Goal: Task Accomplishment & Management: Use online tool/utility

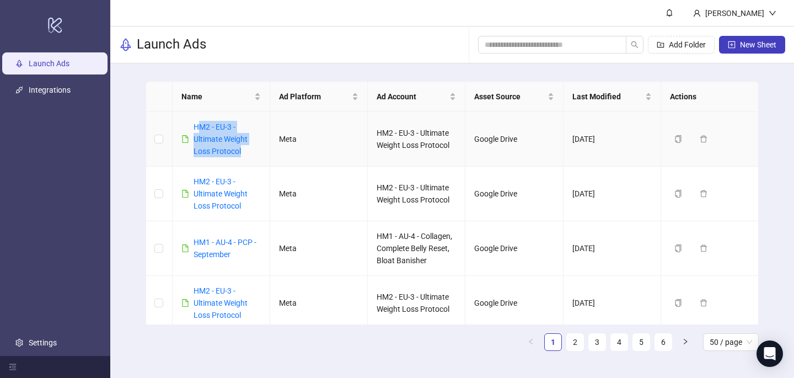
drag, startPoint x: 251, startPoint y: 149, endPoint x: 196, endPoint y: 117, distance: 63.8
click at [196, 120] on td "HM2 - EU-3 - Ultimate Weight Loss Protocol" at bounding box center [222, 139] width 98 height 55
click at [196, 117] on td "HM2 - EU-3 - Ultimate Weight Loss Protocol" at bounding box center [222, 139] width 98 height 55
drag, startPoint x: 249, startPoint y: 154, endPoint x: 194, endPoint y: 120, distance: 65.1
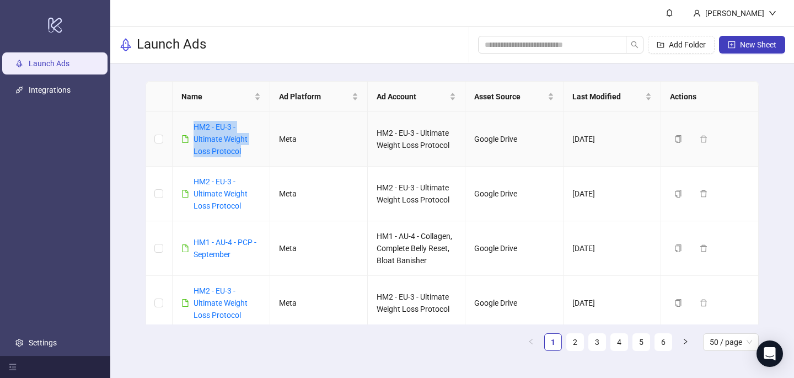
click at [194, 120] on td "HM2 - EU-3 - Ultimate Weight Loss Protocol" at bounding box center [222, 139] width 98 height 55
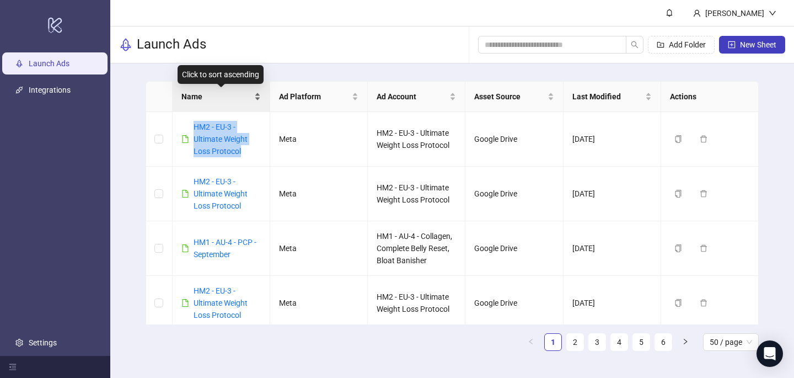
copy link "HM2 - EU-3 - Ultimate Weight Loss Protocol"
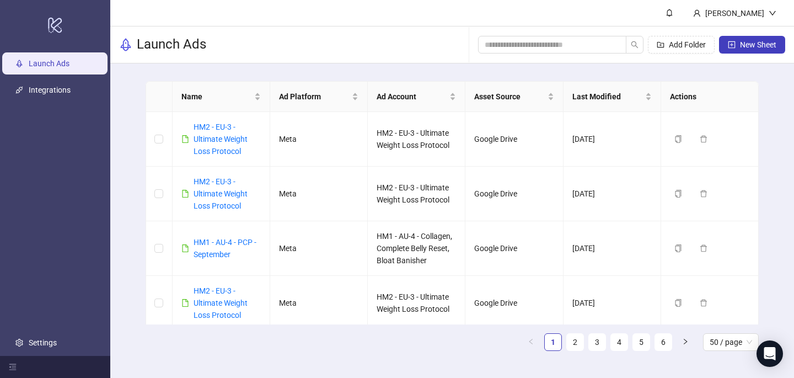
click at [747, 33] on div "Add Folder New Sheet" at bounding box center [631, 44] width 307 height 35
click at [745, 45] on span "New Sheet" at bounding box center [758, 44] width 36 height 9
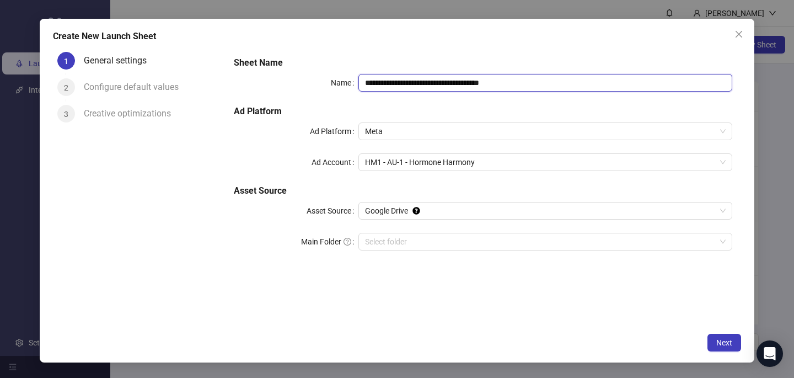
click at [474, 83] on input "**********" at bounding box center [545, 83] width 374 height 18
click at [474, 84] on input "**********" at bounding box center [545, 83] width 374 height 18
paste input "**********"
type input "**********"
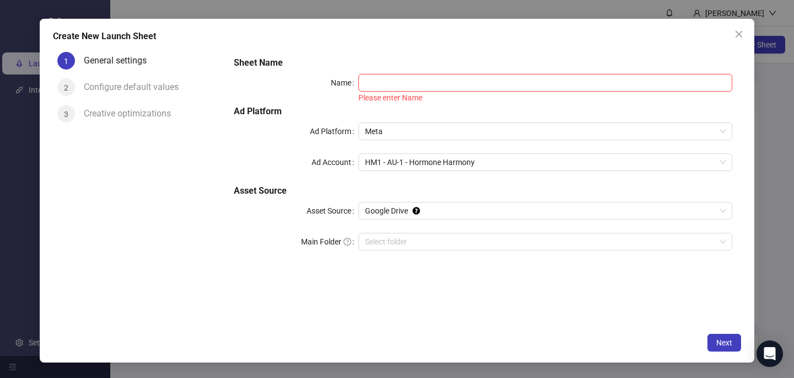
paste input "**********"
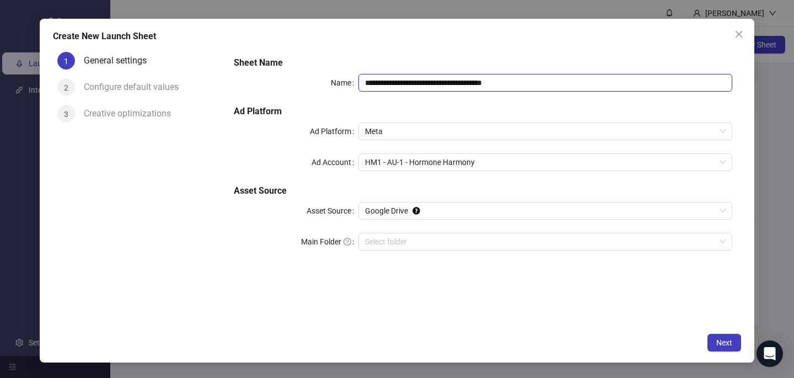
type input "**********"
click at [499, 47] on div "**********" at bounding box center [397, 191] width 715 height 344
click at [430, 167] on span "HM1 - AU-1 - Hormone Harmony" at bounding box center [545, 162] width 361 height 17
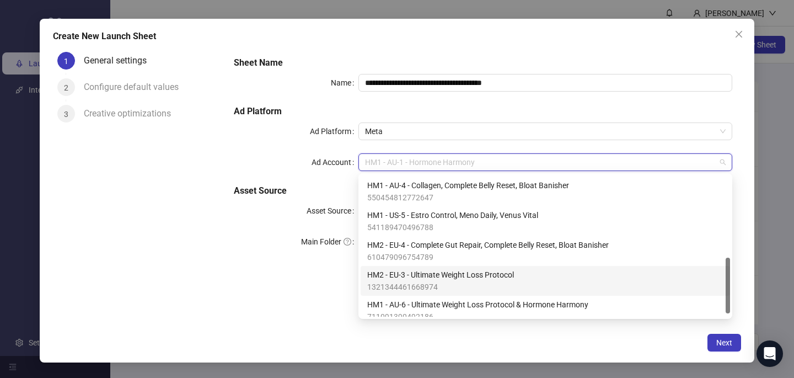
scroll to position [216, 0]
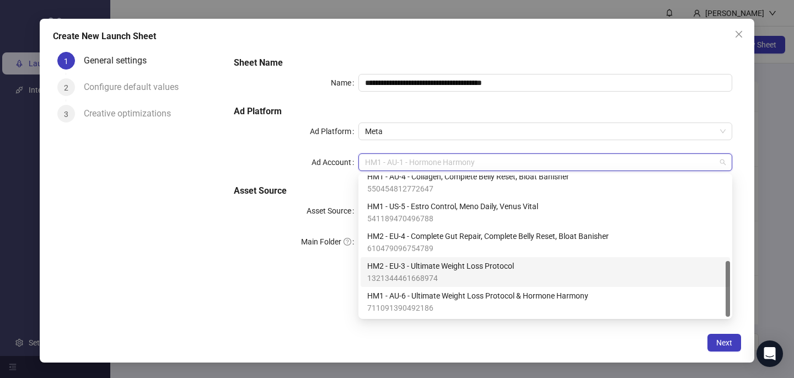
click at [440, 271] on span "HM2 - EU-3 - Ultimate Weight Loss Protocol" at bounding box center [440, 266] width 147 height 12
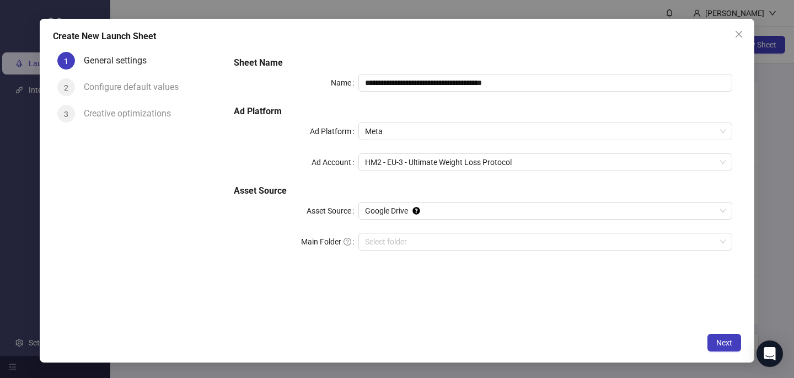
click at [456, 326] on div "**********" at bounding box center [483, 187] width 516 height 280
click at [720, 348] on button "Next" at bounding box center [725, 343] width 34 height 18
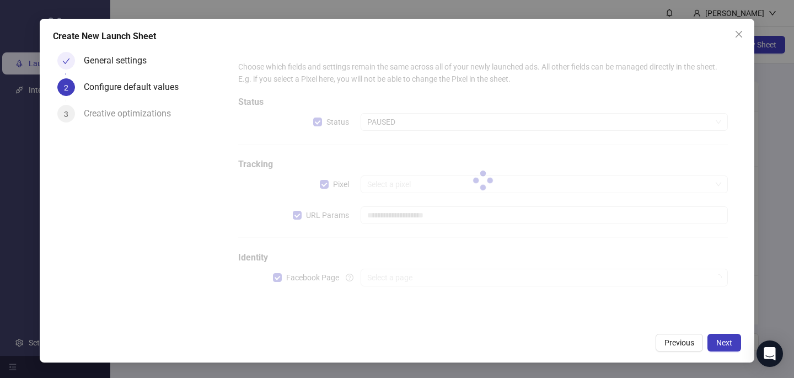
type input "**********"
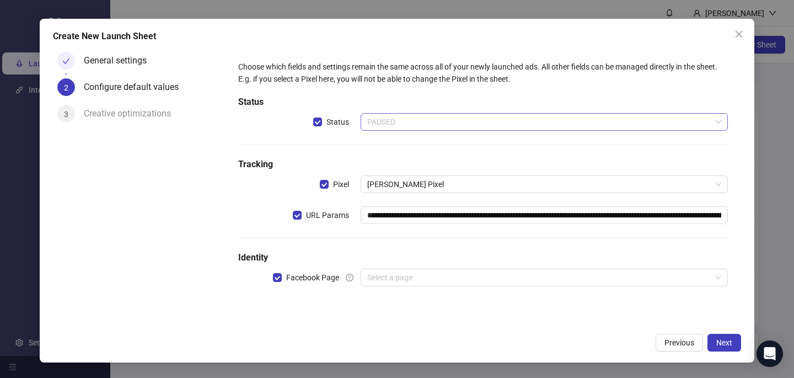
click at [422, 122] on span "PAUSED" at bounding box center [544, 122] width 354 height 17
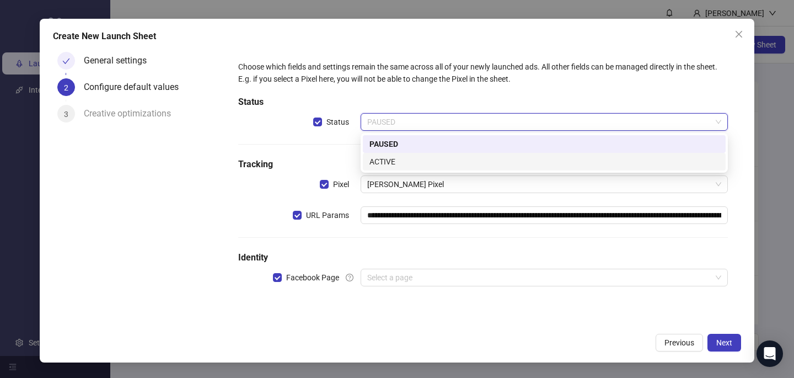
click at [409, 162] on div "ACTIVE" at bounding box center [544, 162] width 350 height 12
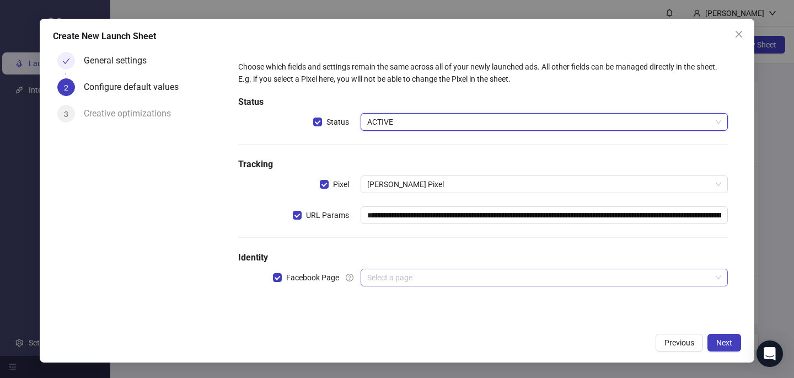
click at [388, 281] on input "search" at bounding box center [539, 277] width 344 height 17
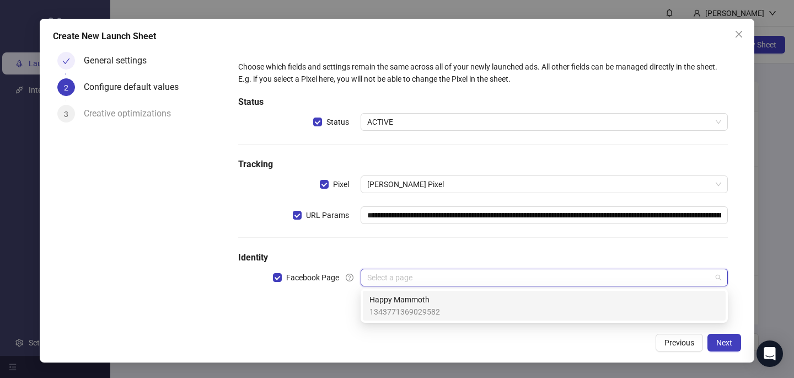
click at [390, 317] on span "1343771369029582" at bounding box center [404, 312] width 71 height 12
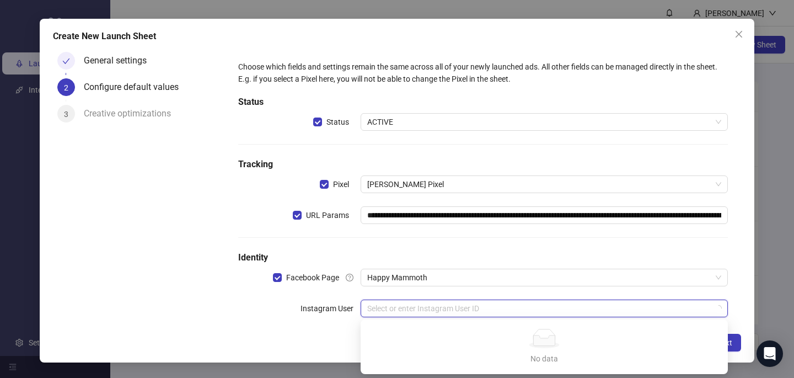
click at [463, 316] on input "search" at bounding box center [539, 308] width 344 height 17
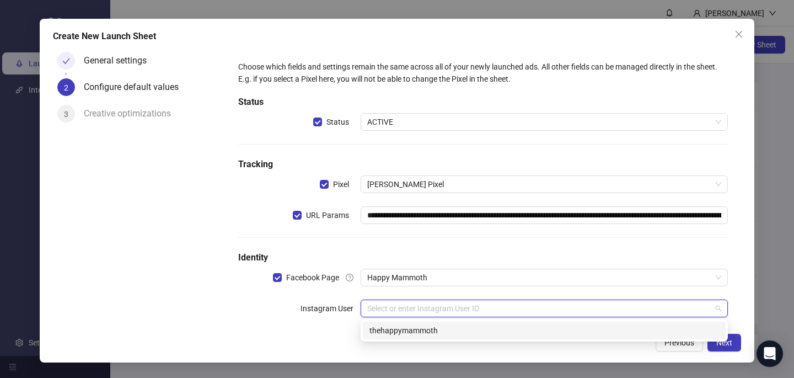
click at [462, 338] on div "thehappymammoth" at bounding box center [544, 331] width 363 height 18
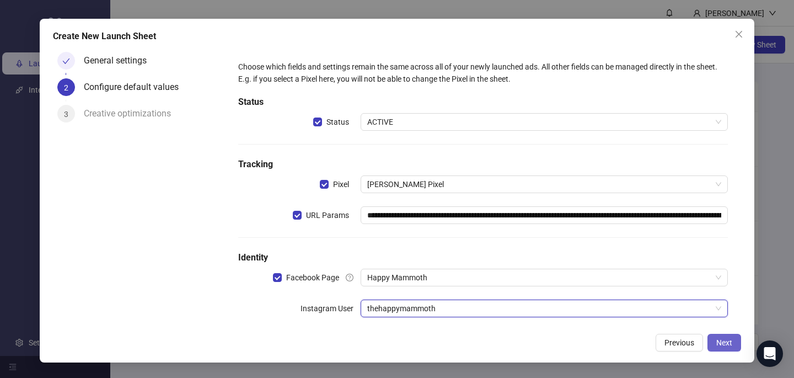
click at [731, 336] on button "Next" at bounding box center [725, 343] width 34 height 18
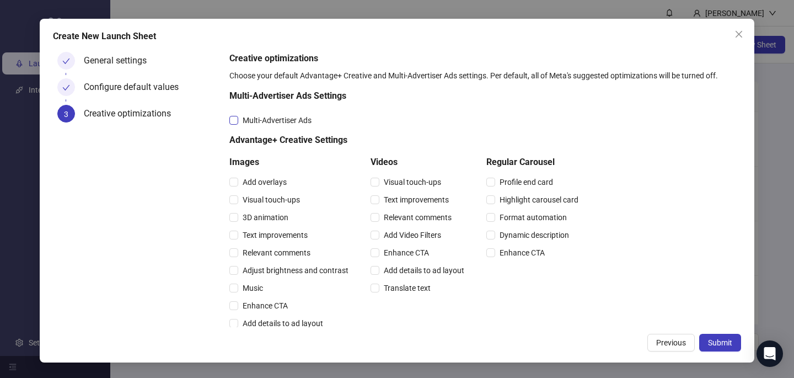
click at [297, 124] on span "Multi-Advertiser Ads" at bounding box center [277, 120] width 78 height 12
click at [298, 248] on span "Relevant comments" at bounding box center [276, 253] width 77 height 12
click at [432, 217] on span "Relevant comments" at bounding box center [417, 217] width 77 height 12
click at [713, 341] on span "Submit" at bounding box center [720, 342] width 24 height 9
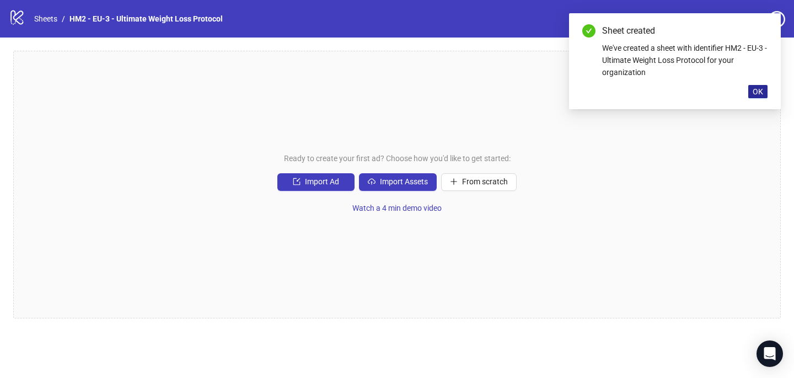
click at [760, 97] on button "OK" at bounding box center [757, 91] width 19 height 13
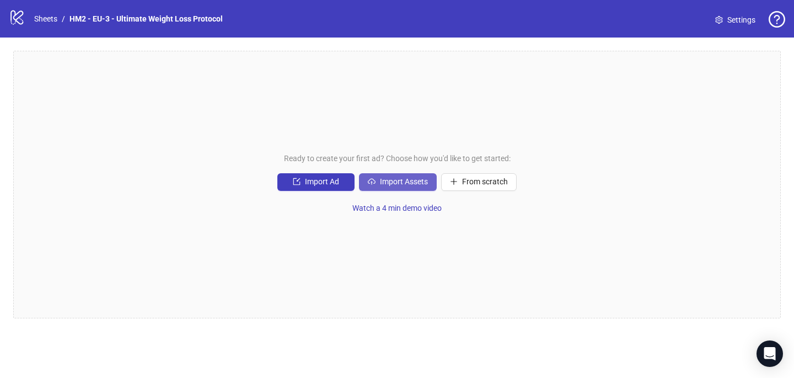
click at [385, 182] on span "Import Assets" at bounding box center [404, 181] width 48 height 9
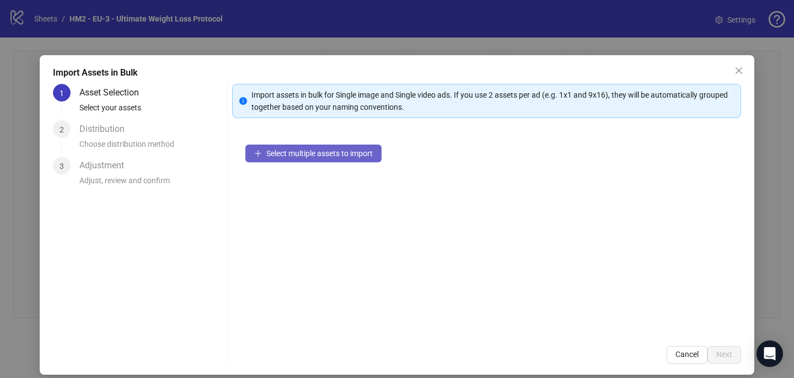
click at [333, 156] on span "Select multiple assets to import" at bounding box center [319, 153] width 106 height 9
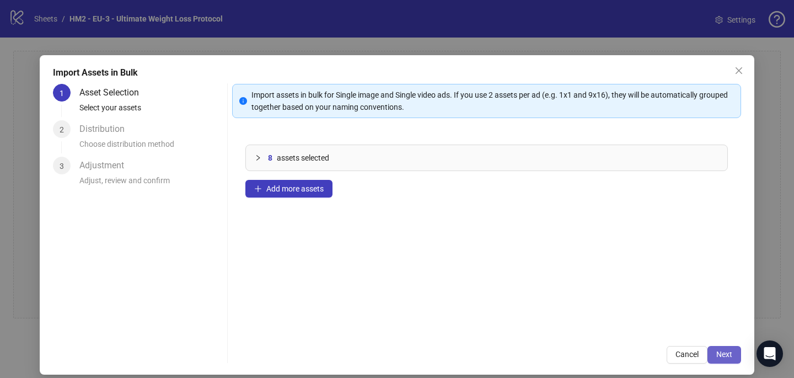
click at [727, 350] on span "Next" at bounding box center [724, 354] width 16 height 9
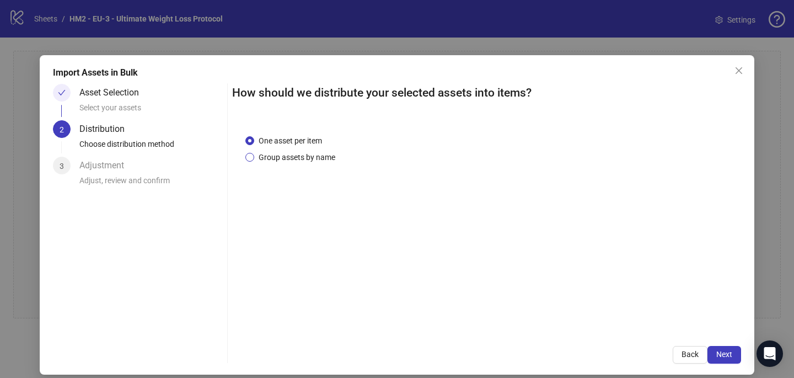
click at [322, 155] on span "Group assets by name" at bounding box center [296, 157] width 85 height 12
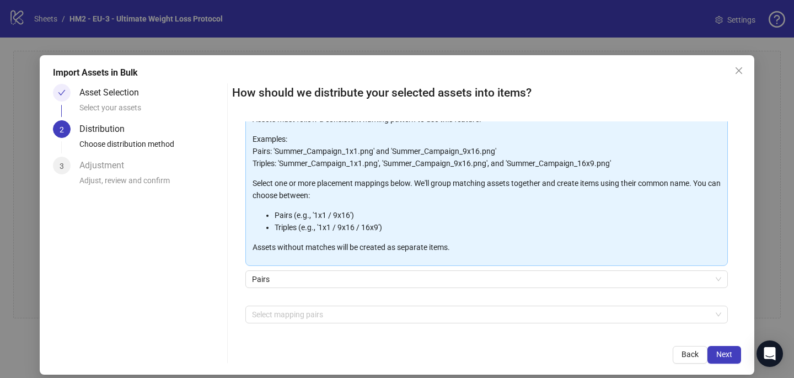
scroll to position [111, 0]
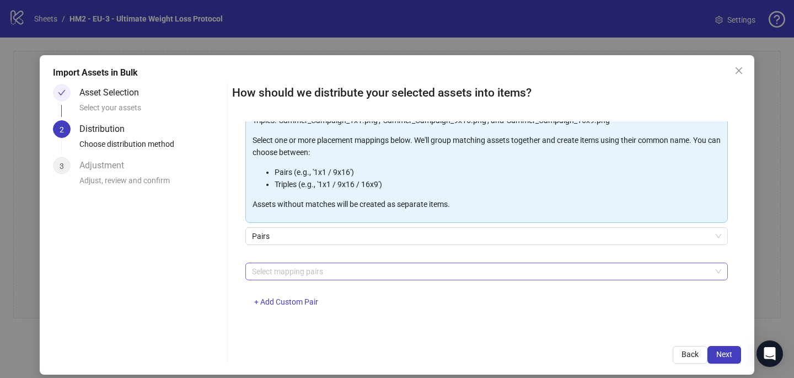
click at [298, 266] on div at bounding box center [481, 271] width 467 height 15
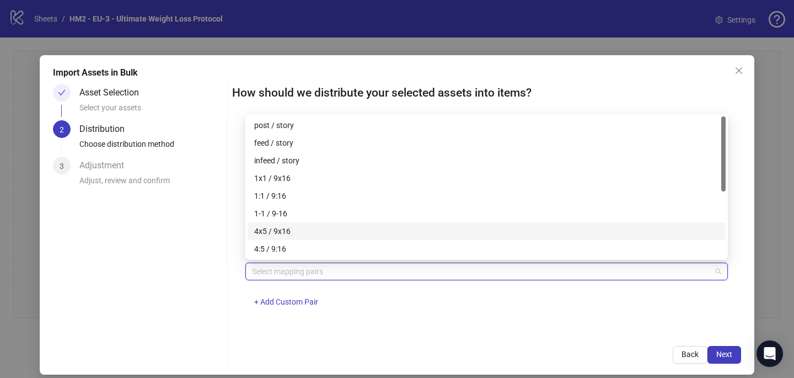
click at [292, 231] on div "4x5 / 9x16" at bounding box center [486, 231] width 465 height 12
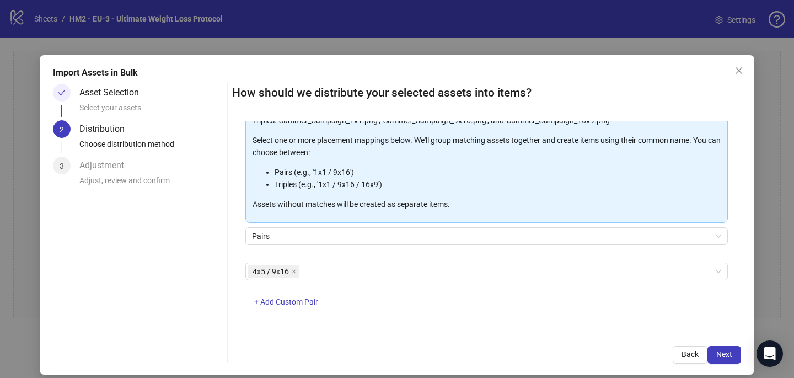
click at [439, 314] on div "4x5 / 9x16 + Add Custom Pair" at bounding box center [486, 291] width 483 height 57
click at [727, 358] on button "Next" at bounding box center [725, 355] width 34 height 18
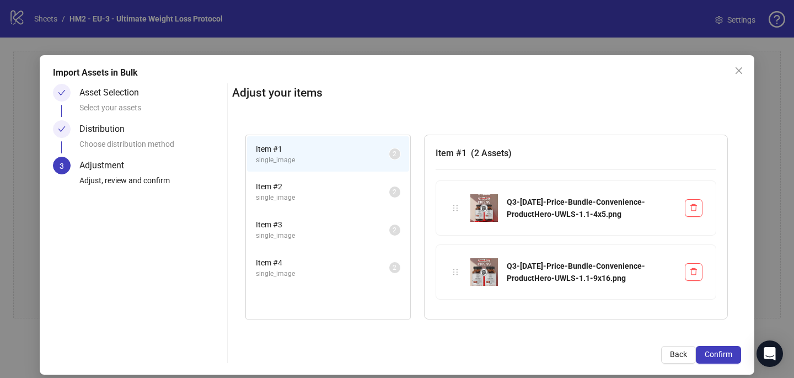
click at [727, 359] on button "Confirm" at bounding box center [718, 355] width 45 height 18
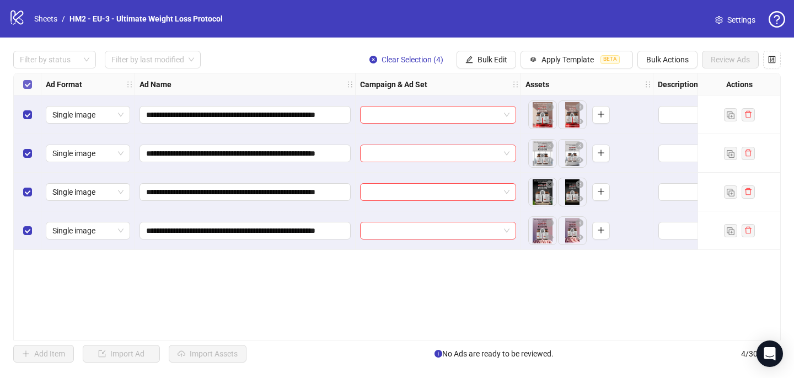
click at [24, 90] on div "Select all rows" at bounding box center [28, 84] width 28 height 22
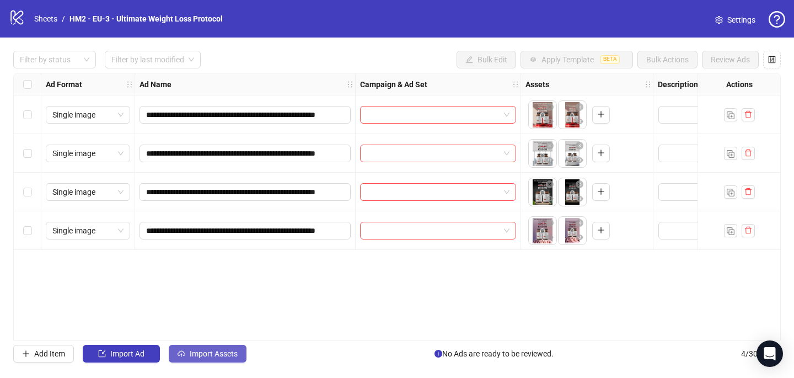
click at [194, 347] on button "Import Assets" at bounding box center [208, 354] width 78 height 18
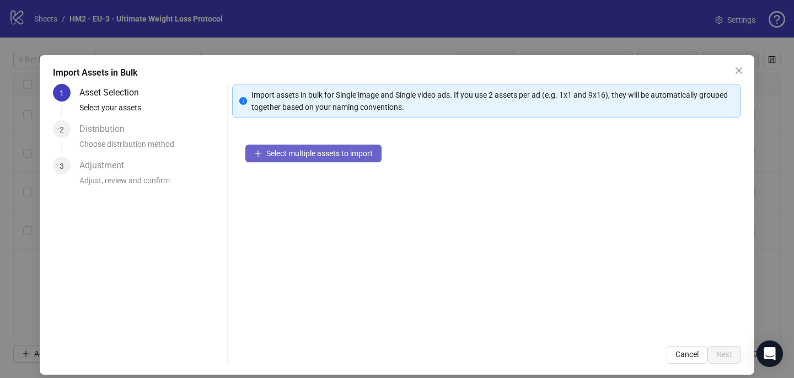
click at [256, 158] on button "Select multiple assets to import" at bounding box center [313, 153] width 136 height 18
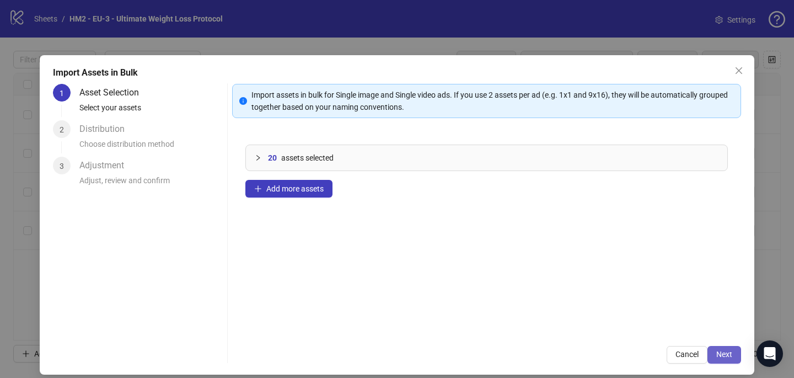
click at [728, 354] on span "Next" at bounding box center [724, 354] width 16 height 9
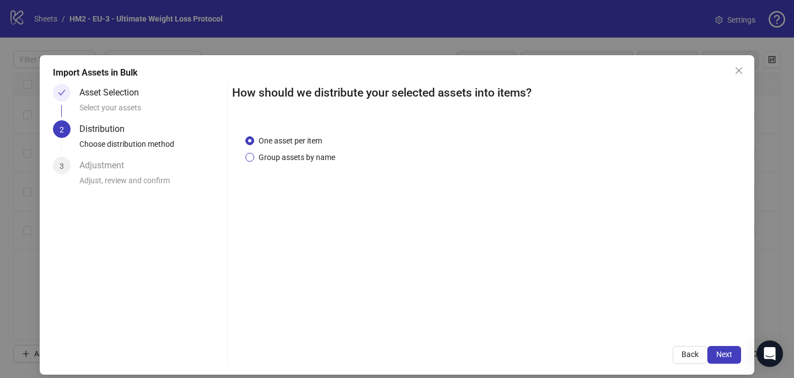
click at [270, 163] on span "Group assets by name" at bounding box center [296, 157] width 85 height 12
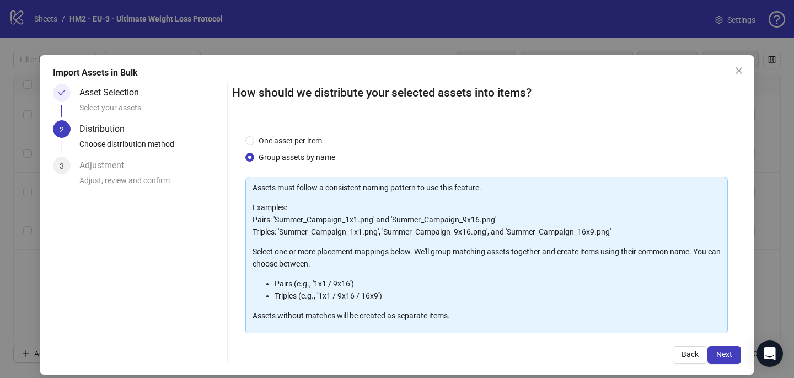
scroll to position [112, 0]
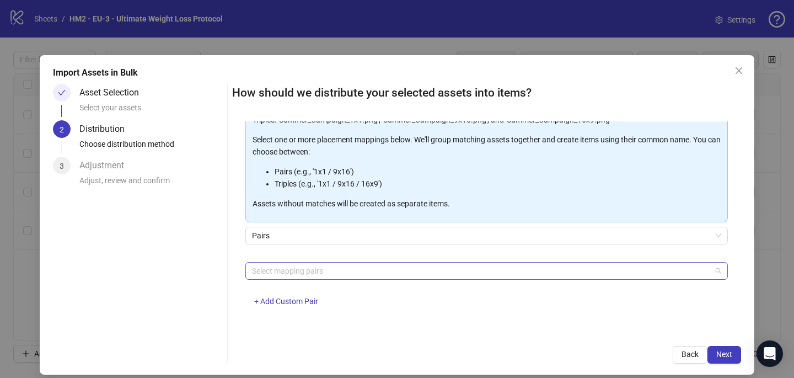
click at [294, 274] on div at bounding box center [481, 270] width 467 height 15
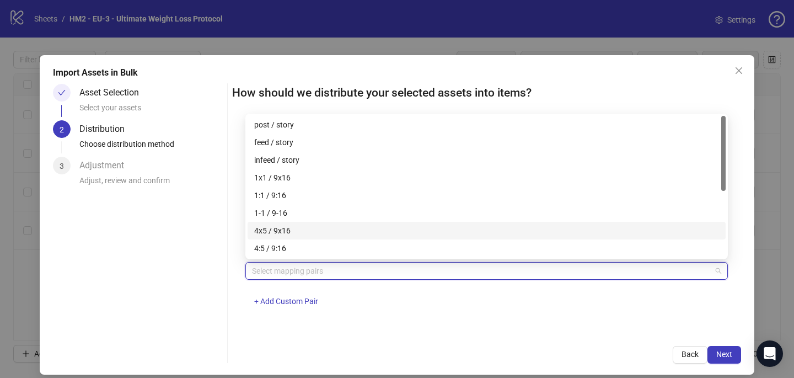
click at [293, 232] on div "4x5 / 9x16" at bounding box center [486, 230] width 465 height 12
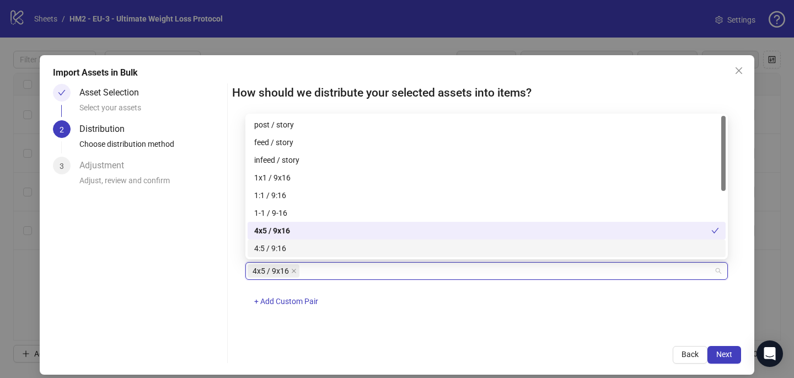
click at [462, 331] on div "One asset per item Group assets by name Assets must follow a consistent naming …" at bounding box center [486, 226] width 509 height 211
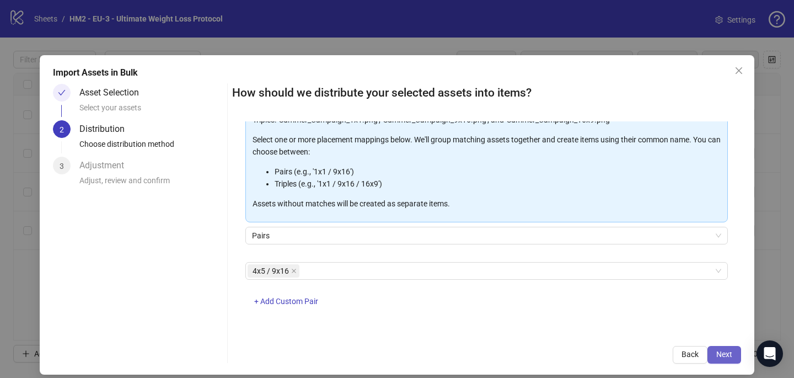
click at [731, 351] on span "Next" at bounding box center [724, 354] width 16 height 9
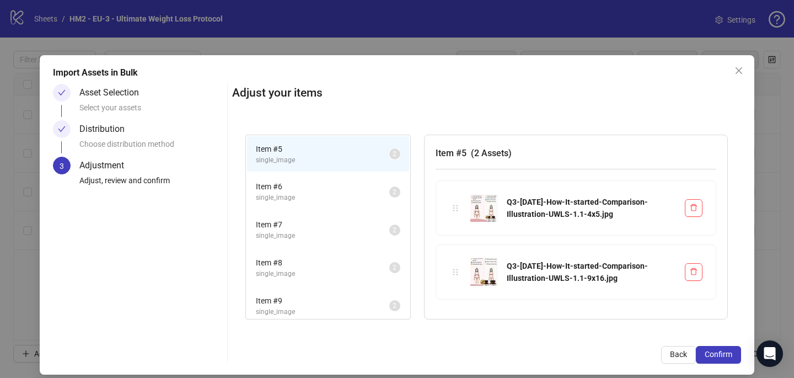
click at [730, 351] on span "Confirm" at bounding box center [719, 354] width 28 height 9
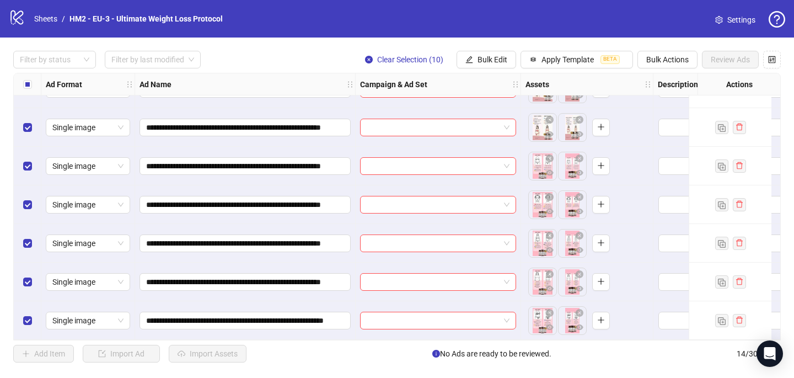
scroll to position [301, 0]
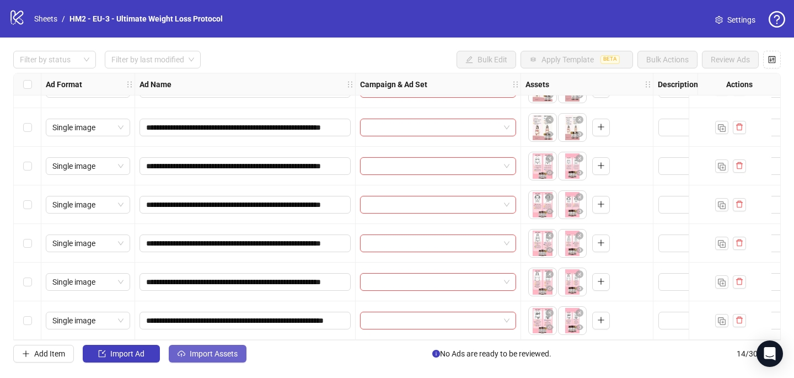
click at [231, 355] on span "Import Assets" at bounding box center [214, 353] width 48 height 9
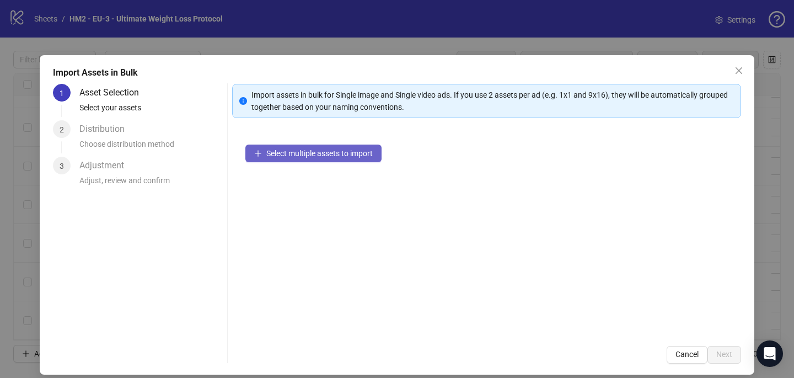
click at [350, 144] on button "Select multiple assets to import" at bounding box center [313, 153] width 136 height 18
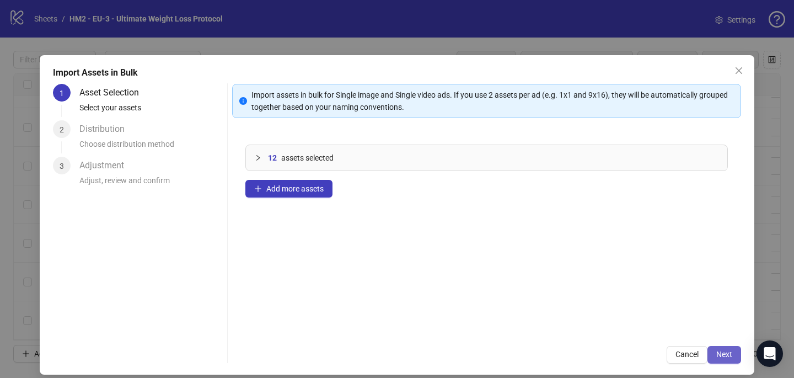
click at [728, 352] on span "Next" at bounding box center [724, 354] width 16 height 9
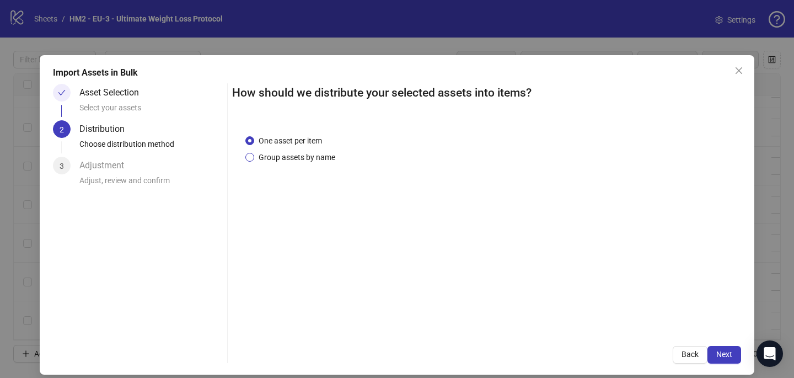
click at [313, 152] on span "Group assets by name" at bounding box center [296, 157] width 85 height 12
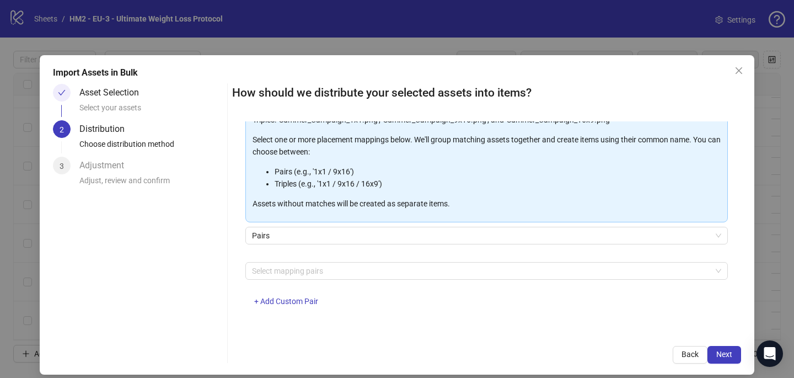
scroll to position [9, 0]
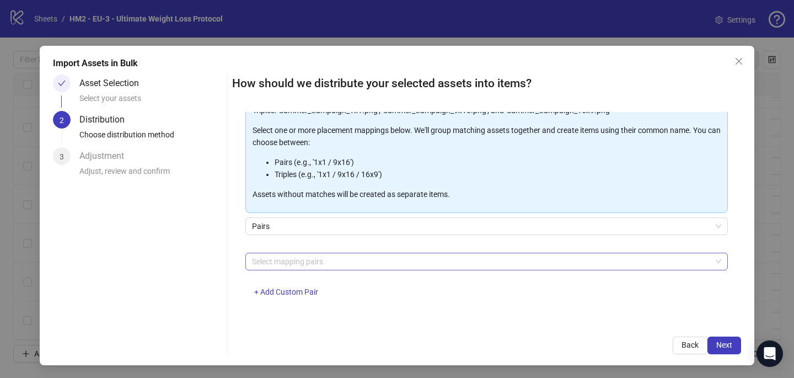
click at [292, 269] on div "Select mapping pairs" at bounding box center [486, 262] width 483 height 18
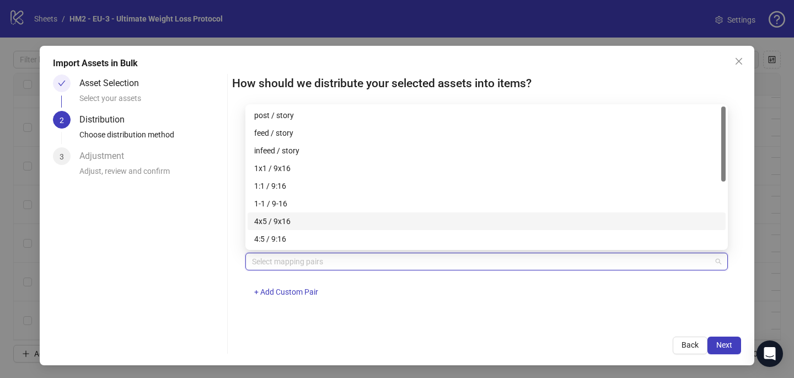
click at [292, 221] on div "4x5 / 9x16" at bounding box center [486, 221] width 465 height 12
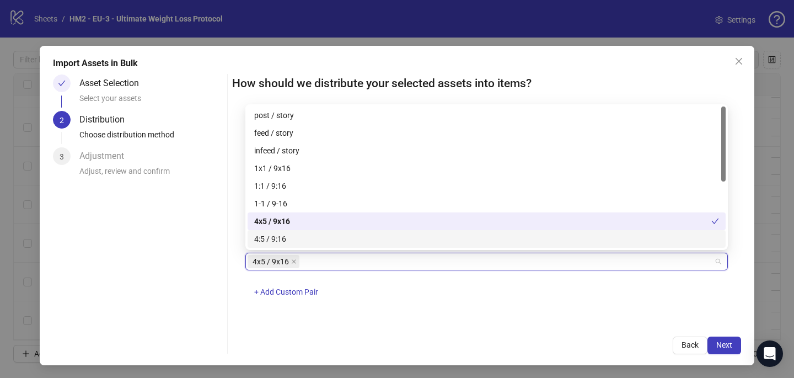
click at [403, 315] on div "One asset per item Group assets by name Assets must follow a consistent naming …" at bounding box center [486, 217] width 509 height 211
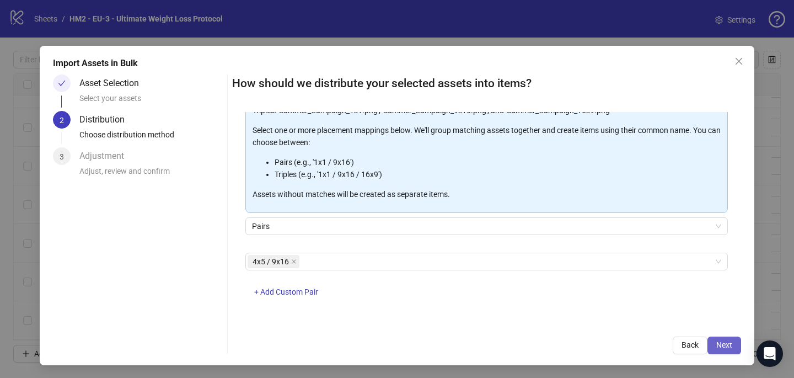
click at [737, 344] on button "Next" at bounding box center [725, 345] width 34 height 18
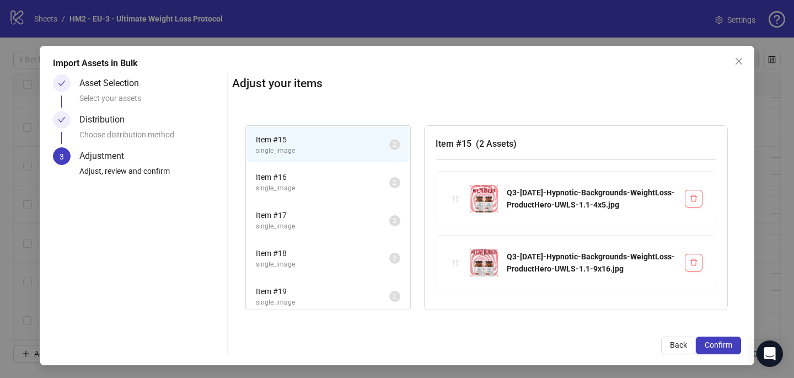
click at [737, 344] on button "Confirm" at bounding box center [718, 345] width 45 height 18
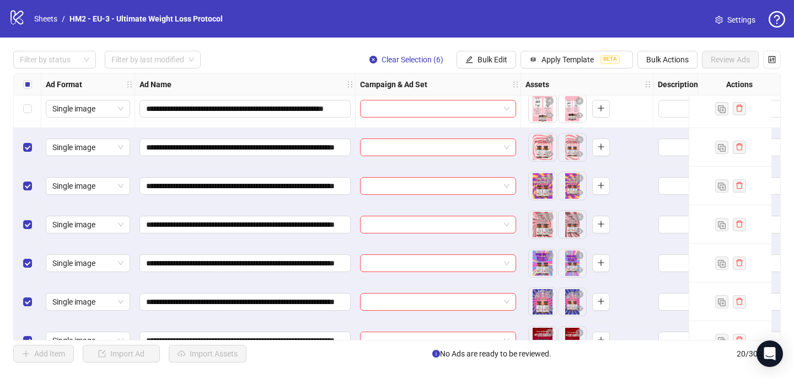
scroll to position [532, 0]
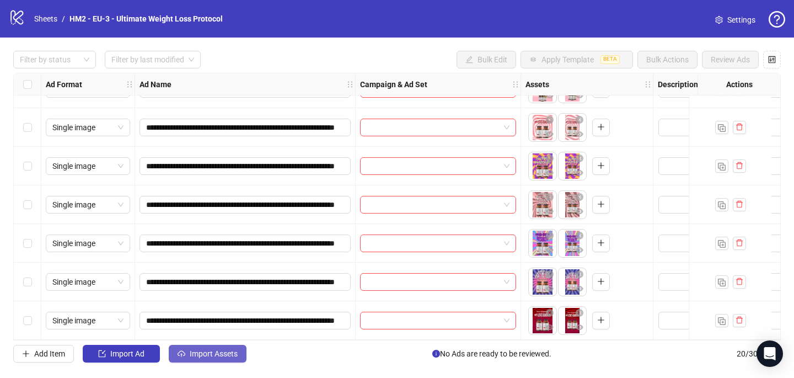
click at [224, 351] on span "Import Assets" at bounding box center [214, 353] width 48 height 9
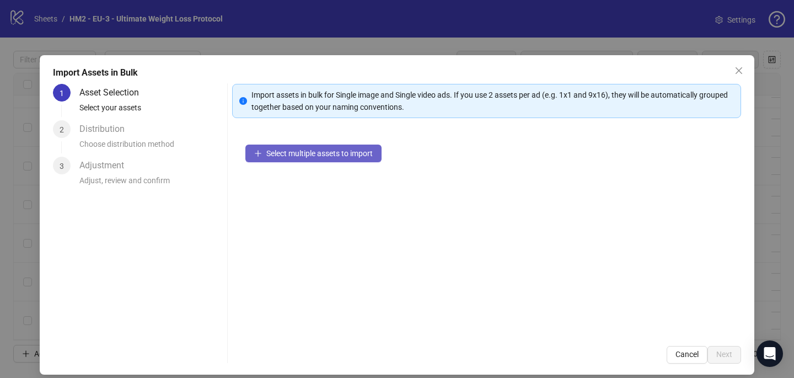
click at [334, 154] on span "Select multiple assets to import" at bounding box center [319, 153] width 106 height 9
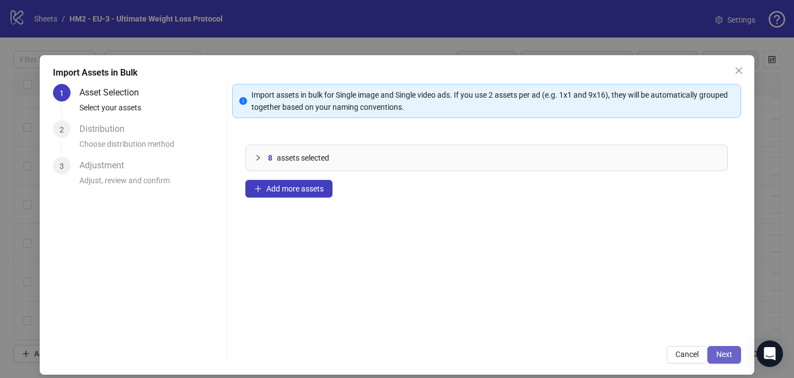
click at [726, 351] on span "Next" at bounding box center [724, 354] width 16 height 9
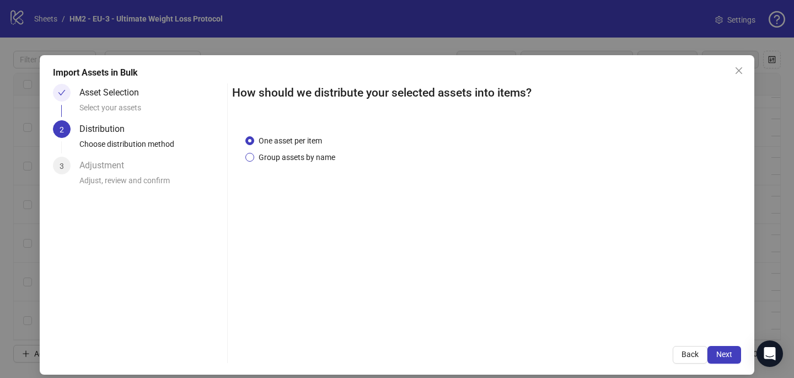
click at [301, 160] on span "Group assets by name" at bounding box center [296, 157] width 85 height 12
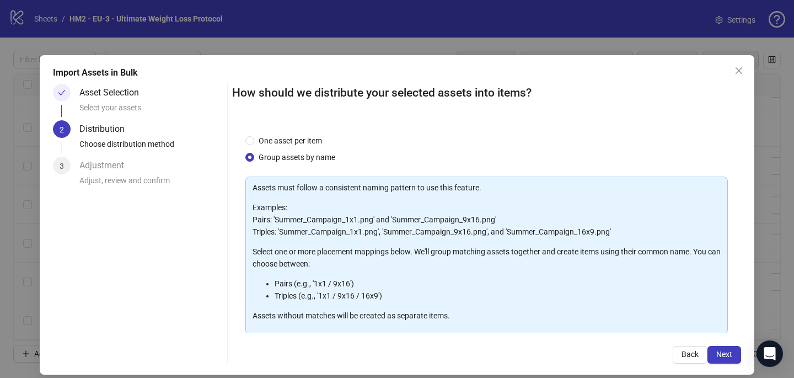
scroll to position [112, 0]
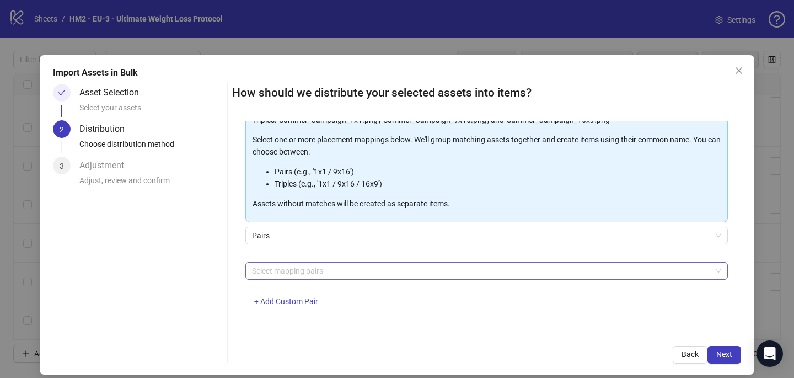
click at [297, 267] on div at bounding box center [481, 270] width 467 height 15
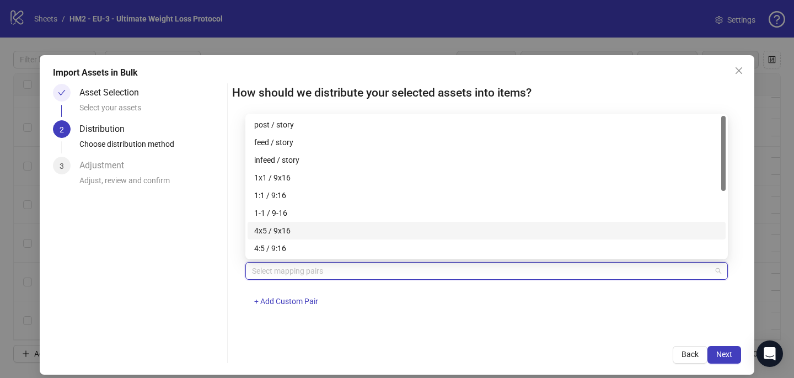
click at [296, 227] on div "4x5 / 9x16" at bounding box center [486, 230] width 465 height 12
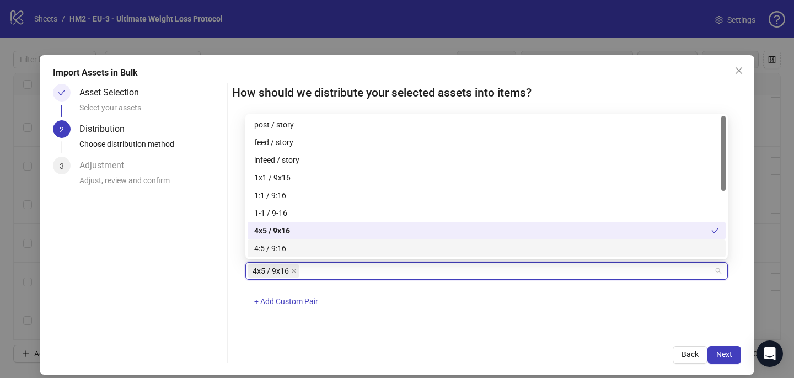
click at [510, 338] on div "How should we distribute your selected assets into items? One asset per item Gr…" at bounding box center [486, 224] width 509 height 280
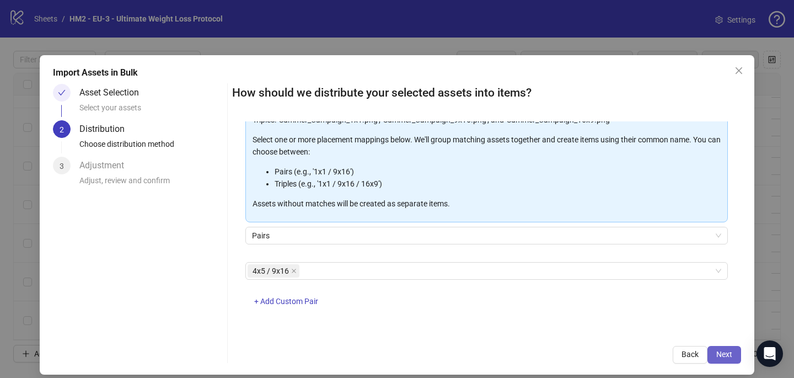
click at [731, 349] on button "Next" at bounding box center [725, 355] width 34 height 18
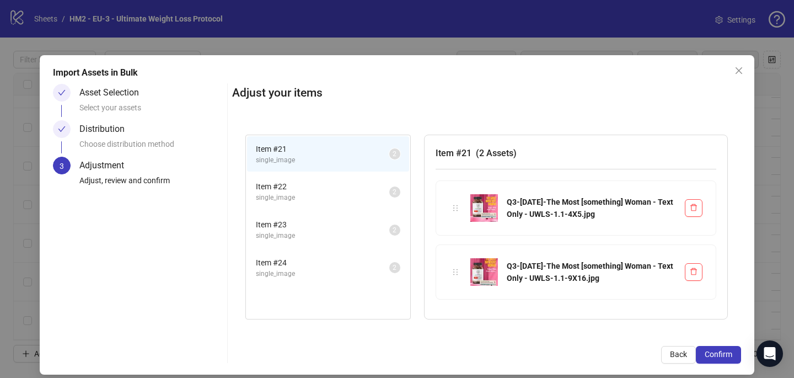
click at [731, 350] on span "Confirm" at bounding box center [719, 354] width 28 height 9
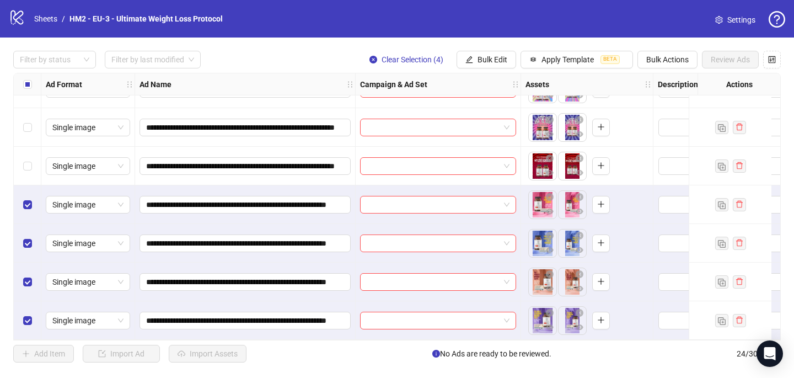
scroll to position [687, 0]
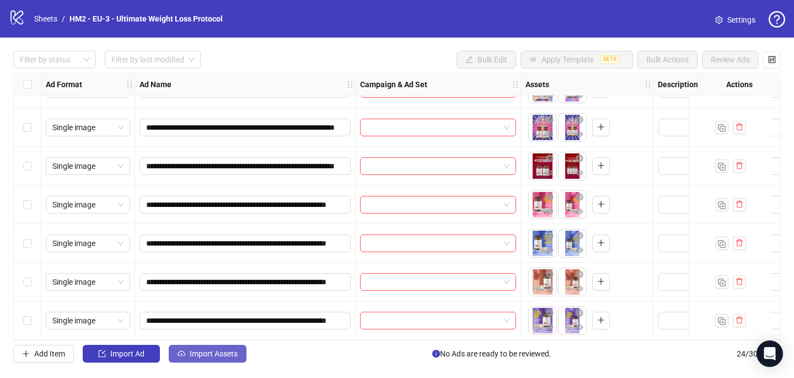
click at [181, 355] on icon "cloud-upload" at bounding box center [182, 354] width 8 height 8
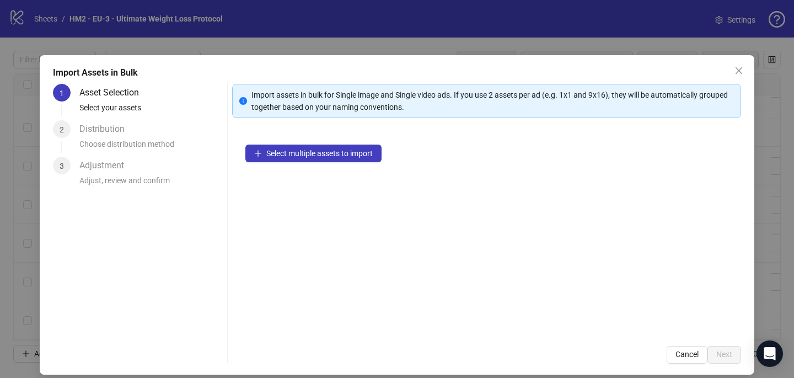
click at [275, 162] on div "Select multiple assets to import" at bounding box center [486, 231] width 509 height 201
click at [272, 159] on button "Select multiple assets to import" at bounding box center [313, 153] width 136 height 18
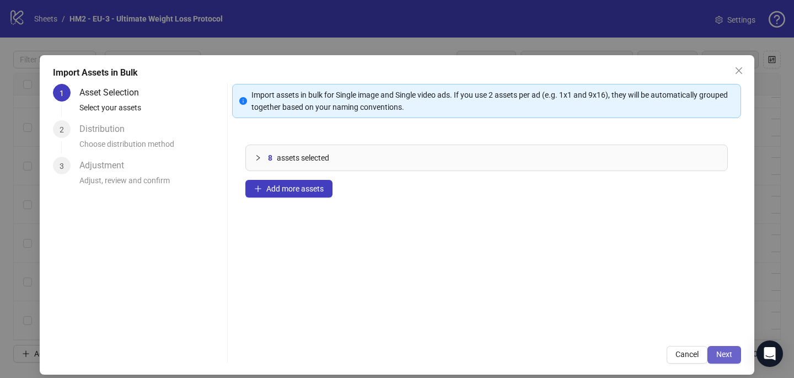
click at [722, 358] on span "Next" at bounding box center [724, 354] width 16 height 9
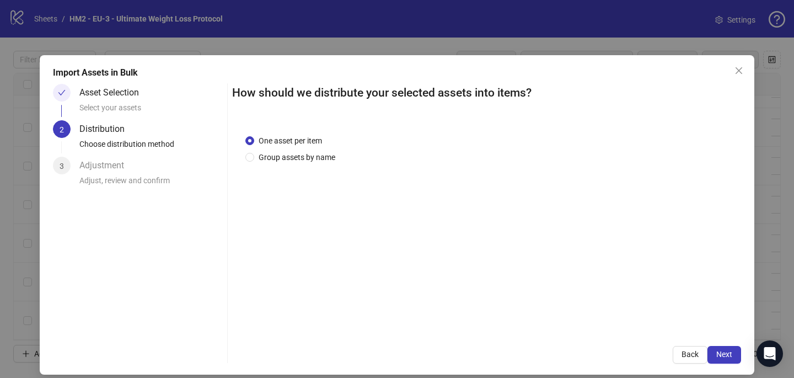
click at [277, 164] on div "One asset per item Group assets by name" at bounding box center [486, 226] width 509 height 211
click at [273, 161] on span "Group assets by name" at bounding box center [296, 157] width 85 height 12
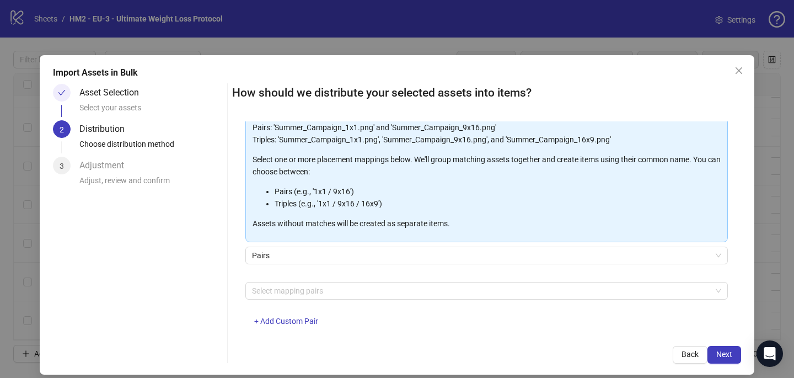
scroll to position [112, 0]
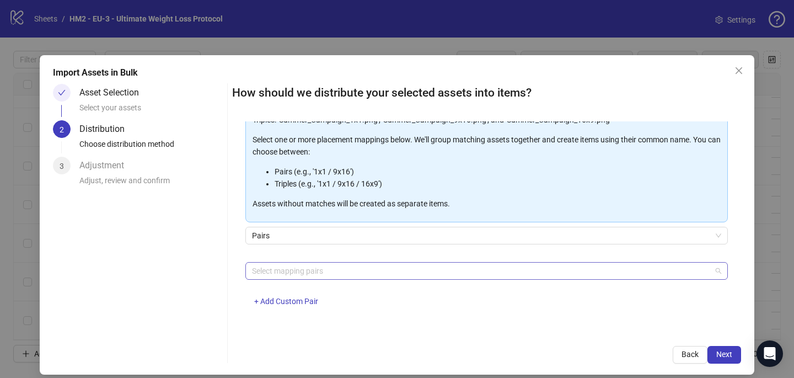
click at [260, 270] on div at bounding box center [481, 270] width 467 height 15
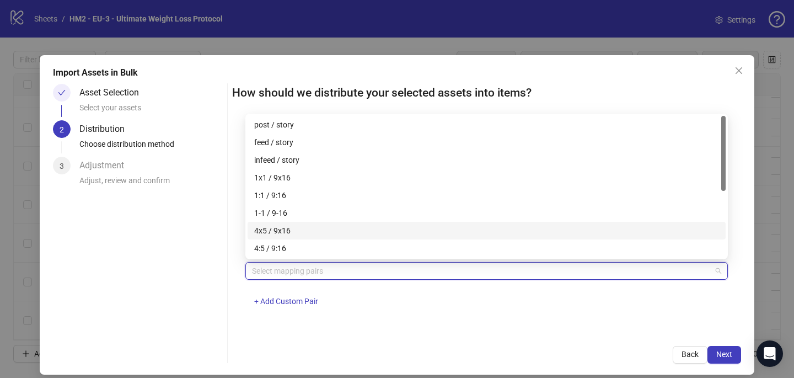
click at [273, 226] on div "4x5 / 9x16" at bounding box center [486, 230] width 465 height 12
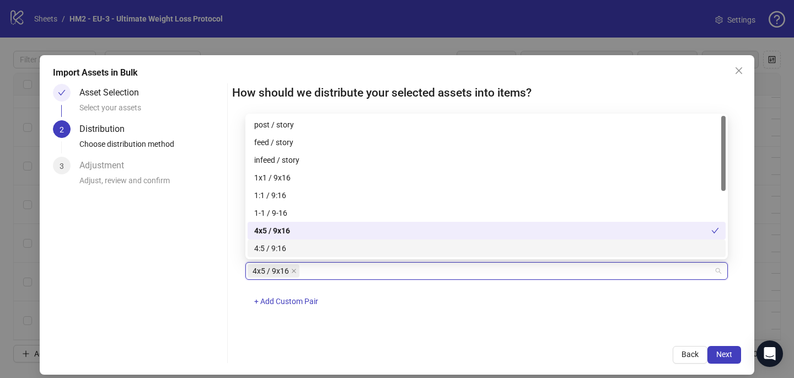
click at [483, 318] on div "4x5 / 9x16 + Add Custom Pair" at bounding box center [486, 290] width 483 height 57
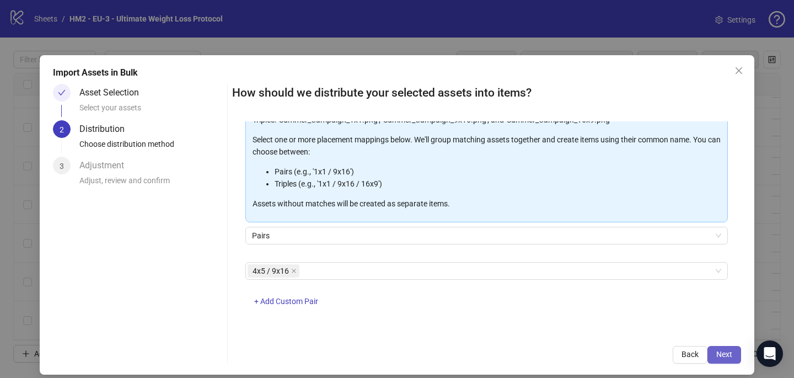
click at [724, 355] on span "Next" at bounding box center [724, 354] width 16 height 9
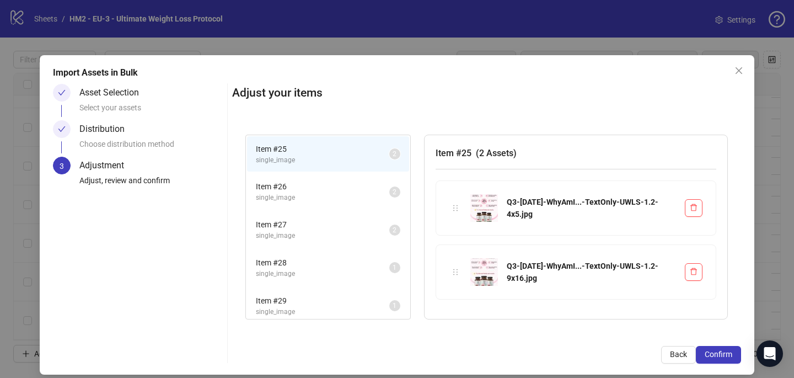
click at [724, 355] on span "Confirm" at bounding box center [719, 354] width 28 height 9
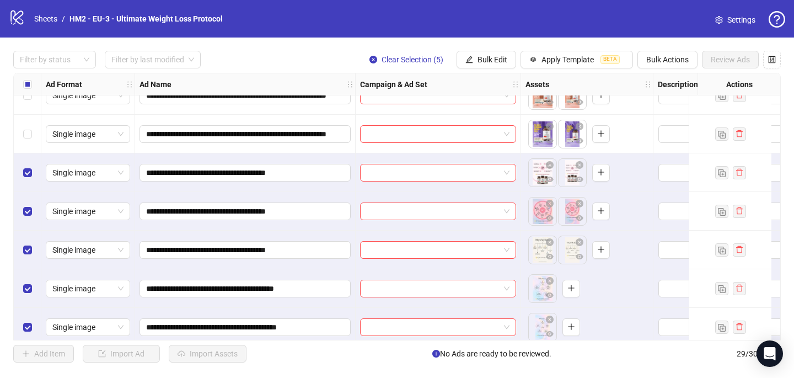
scroll to position [880, 0]
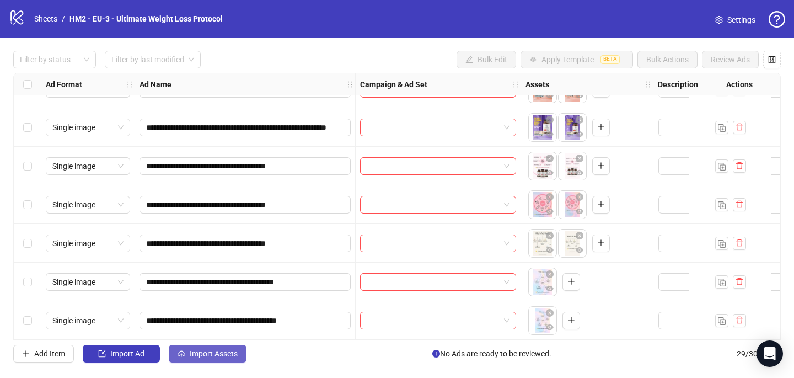
click at [216, 351] on span "Import Assets" at bounding box center [214, 353] width 48 height 9
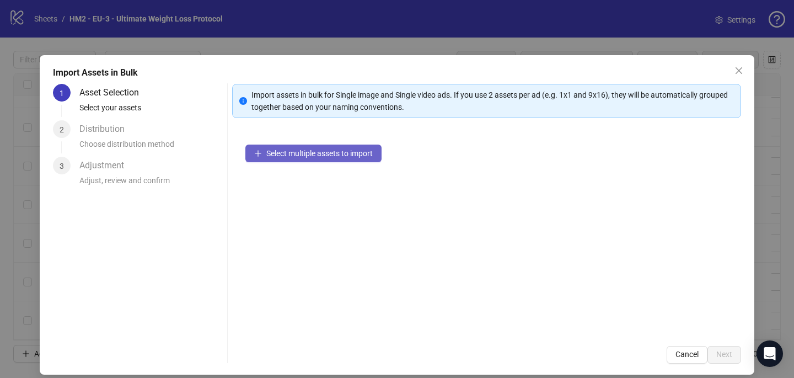
click at [284, 154] on span "Select multiple assets to import" at bounding box center [319, 153] width 106 height 9
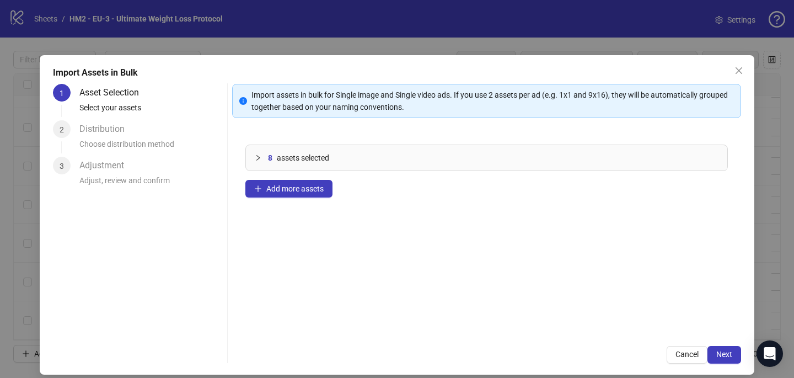
click at [722, 344] on div "Import assets in bulk for Single image and Single video ads. If you use 2 asset…" at bounding box center [486, 224] width 509 height 280
click at [722, 350] on span "Next" at bounding box center [724, 354] width 16 height 9
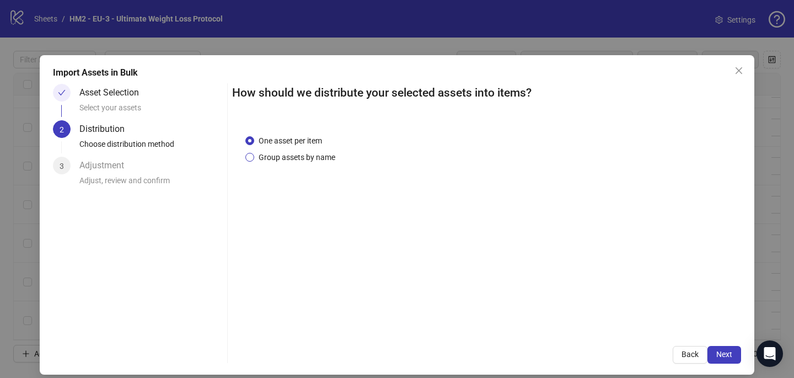
click at [291, 153] on span "Group assets by name" at bounding box center [296, 157] width 85 height 12
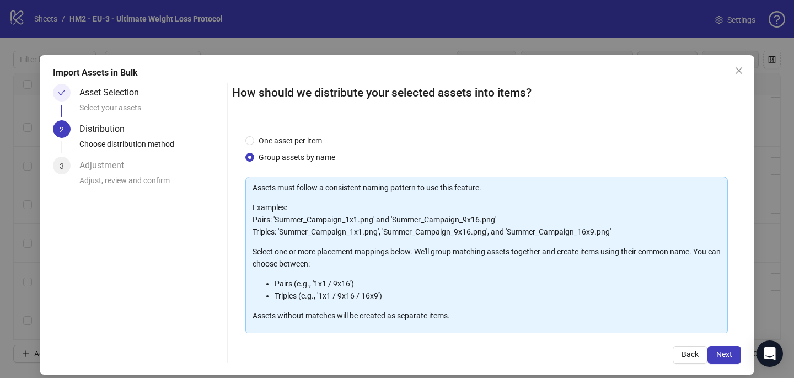
scroll to position [112, 0]
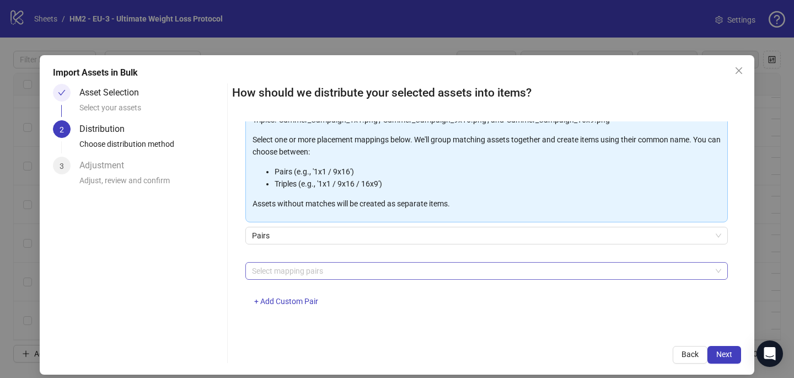
click at [269, 271] on div at bounding box center [481, 270] width 467 height 15
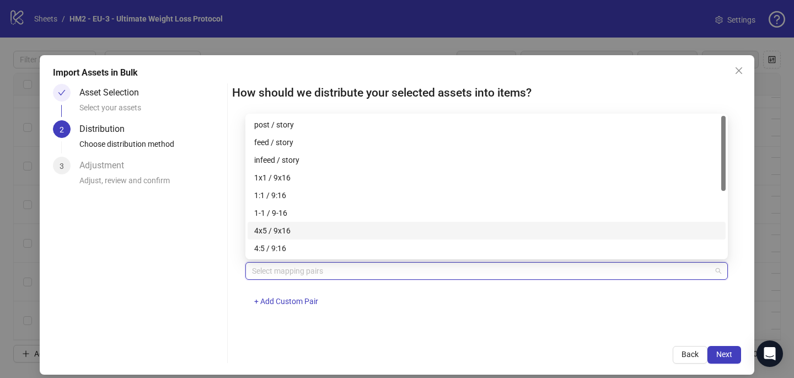
click at [281, 228] on div "4x5 / 9x16" at bounding box center [486, 230] width 465 height 12
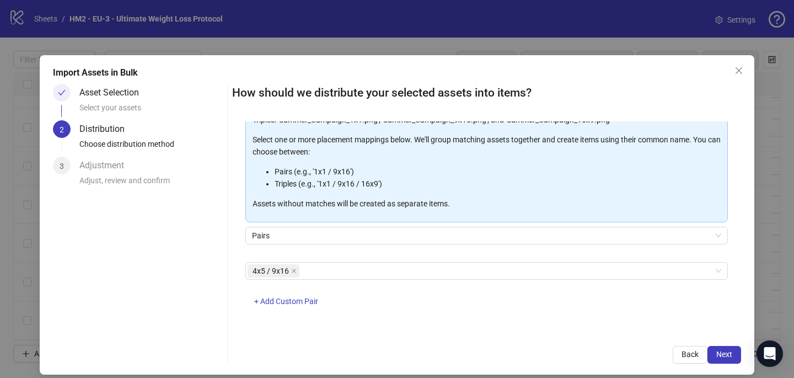
click at [473, 325] on div "One asset per item Group assets by name Assets must follow a consistent naming …" at bounding box center [486, 226] width 509 height 211
click at [725, 361] on button "Next" at bounding box center [725, 355] width 34 height 18
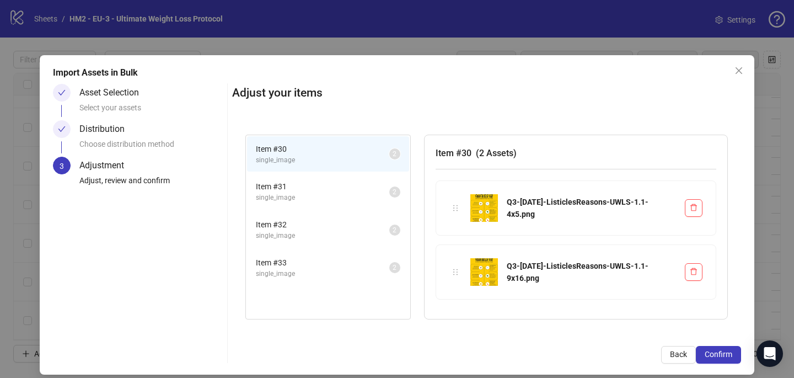
click at [725, 361] on button "Confirm" at bounding box center [718, 355] width 45 height 18
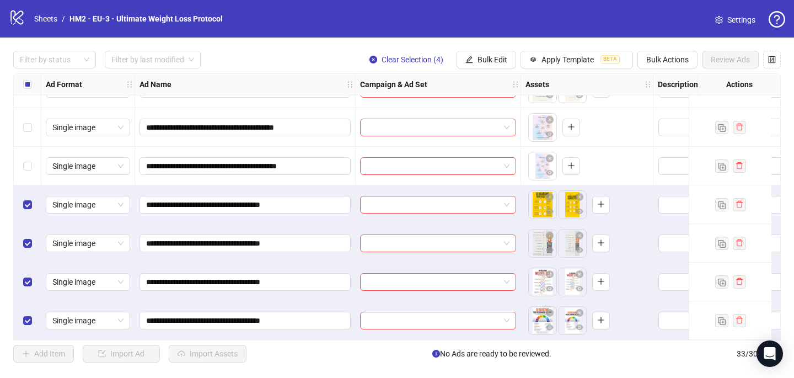
scroll to position [1034, 0]
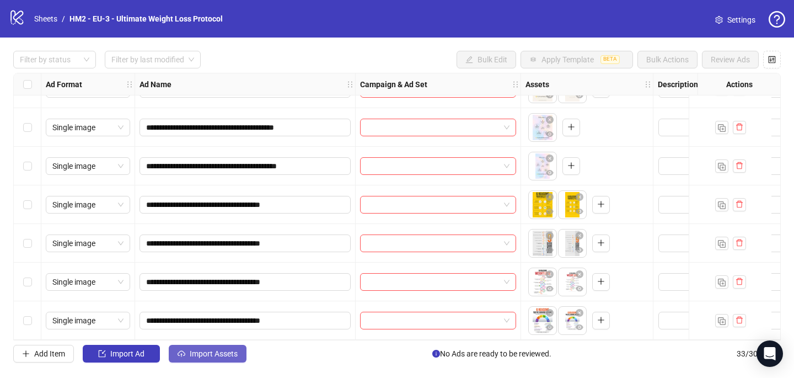
click at [237, 352] on span "Import Assets" at bounding box center [214, 353] width 48 height 9
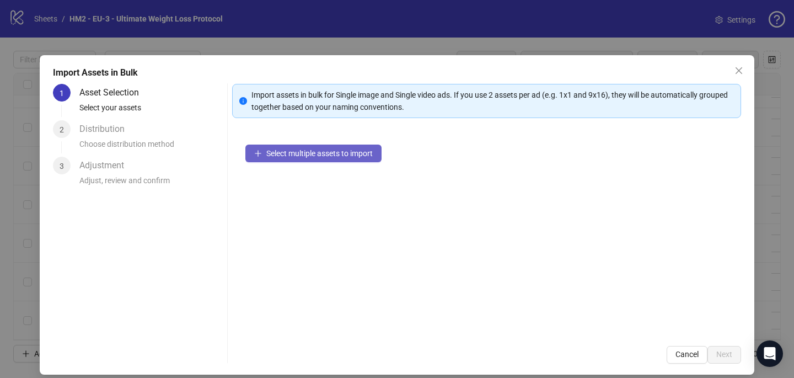
click at [328, 152] on span "Select multiple assets to import" at bounding box center [319, 153] width 106 height 9
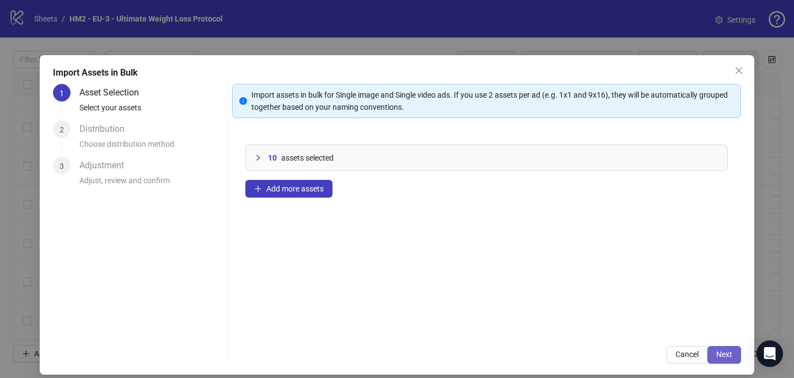
click at [722, 355] on span "Next" at bounding box center [724, 354] width 16 height 9
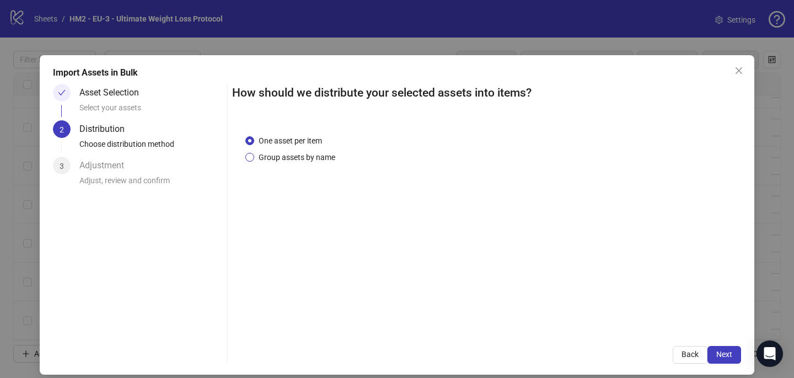
click at [313, 158] on span "Group assets by name" at bounding box center [296, 157] width 85 height 12
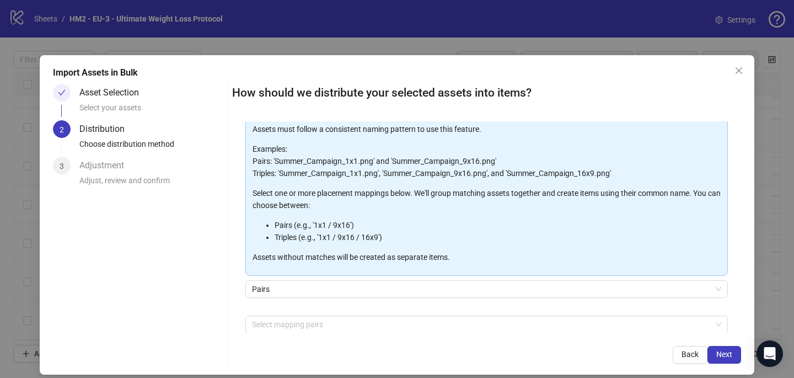
scroll to position [69, 0]
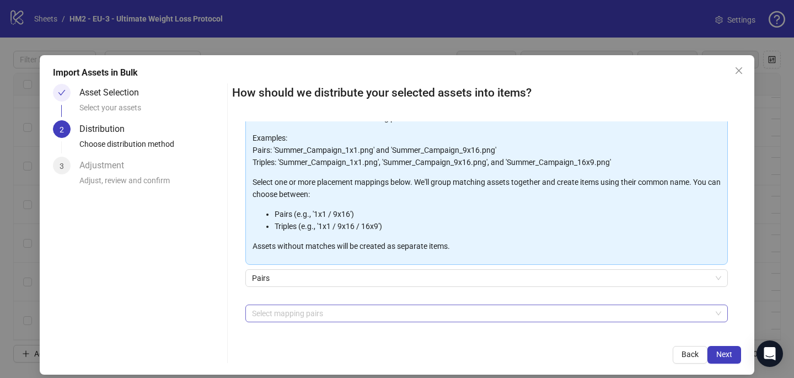
click at [302, 307] on div at bounding box center [481, 313] width 467 height 15
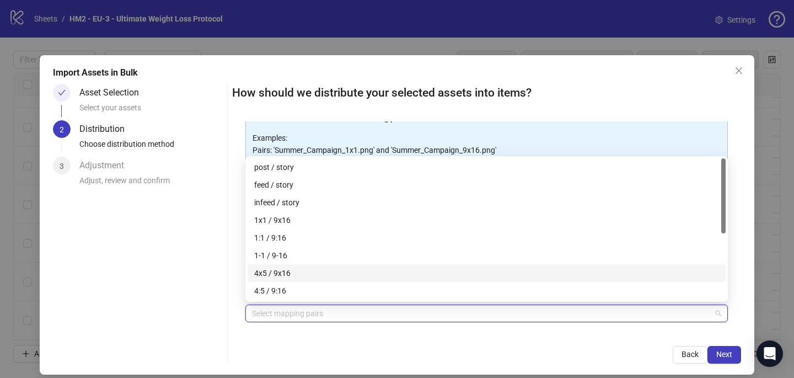
click at [298, 270] on div "4x5 / 9x16" at bounding box center [486, 273] width 465 height 12
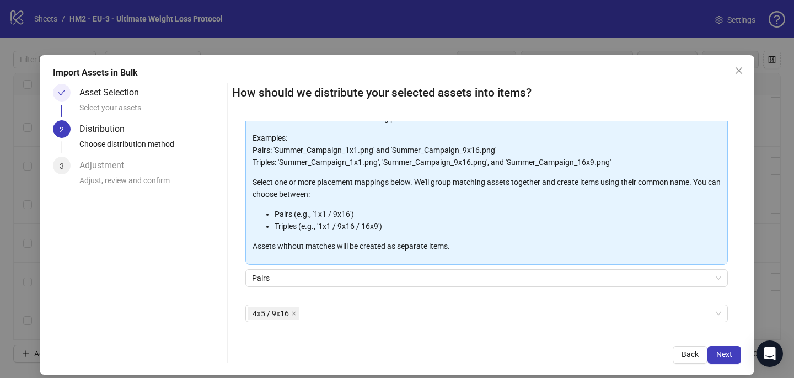
click at [447, 363] on div "Import Assets in Bulk Asset Selection Select your assets 2 Distribution Choose …" at bounding box center [397, 214] width 715 height 319
click at [733, 347] on button "Next" at bounding box center [725, 355] width 34 height 18
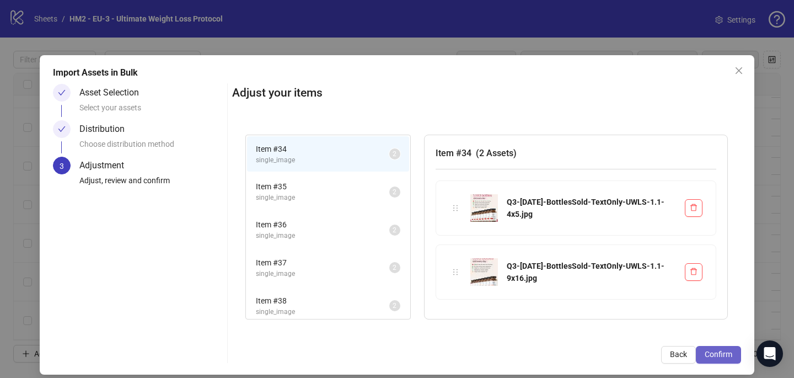
click at [725, 350] on span "Confirm" at bounding box center [719, 354] width 28 height 9
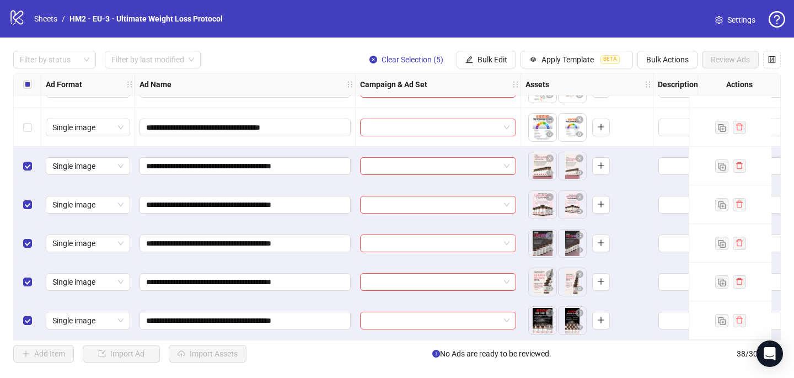
scroll to position [1227, 0]
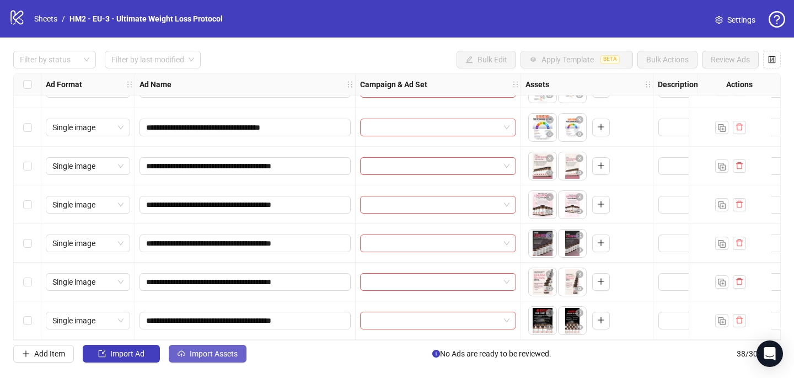
click at [221, 353] on span "Import Assets" at bounding box center [214, 353] width 48 height 9
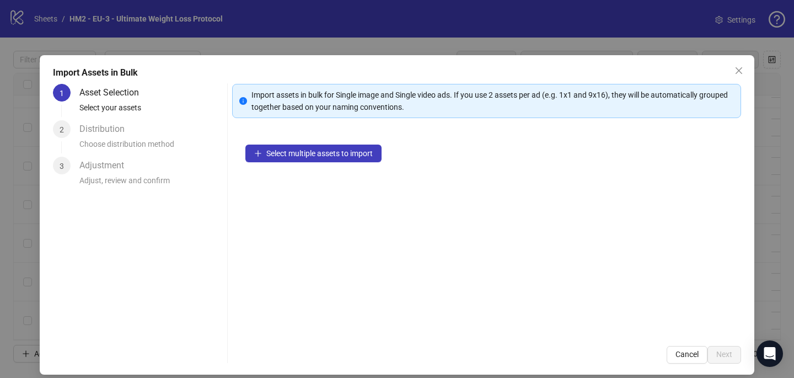
click at [283, 163] on div "Select multiple assets to import" at bounding box center [486, 231] width 509 height 201
click at [281, 150] on span "Select multiple assets to import" at bounding box center [319, 153] width 106 height 9
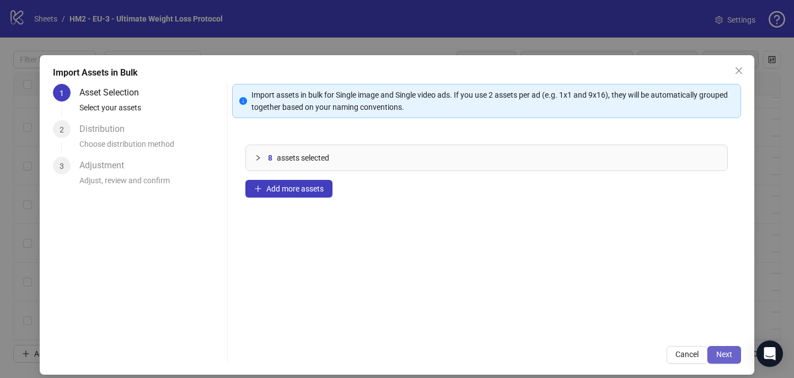
click at [732, 352] on span "Next" at bounding box center [724, 354] width 16 height 9
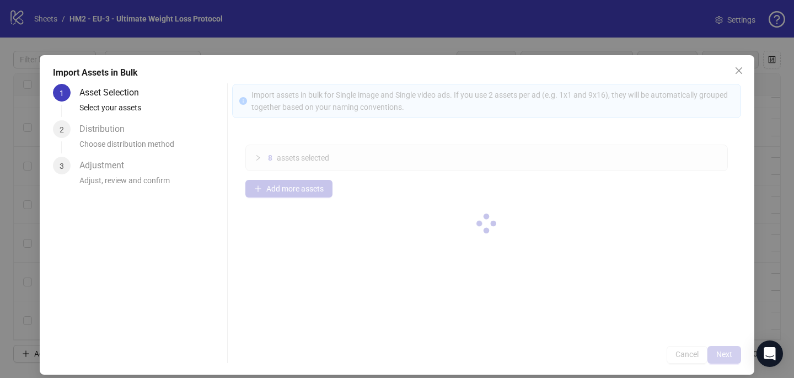
click at [732, 352] on div at bounding box center [486, 224] width 509 height 280
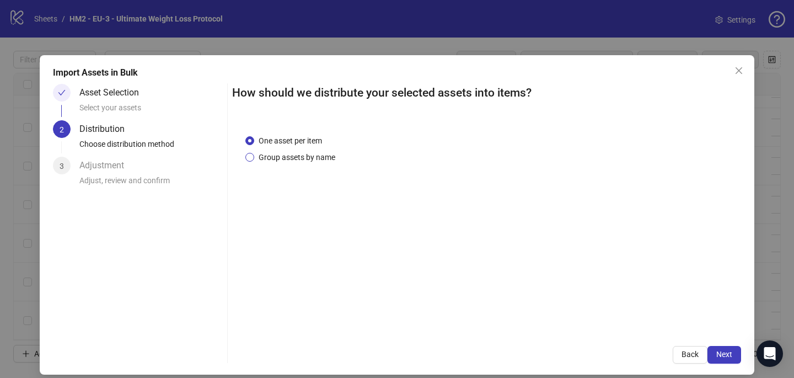
click at [321, 157] on span "Group assets by name" at bounding box center [296, 157] width 85 height 12
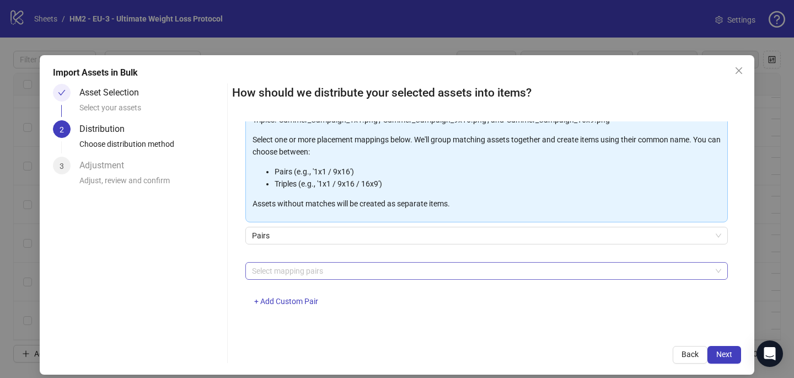
scroll to position [1, 0]
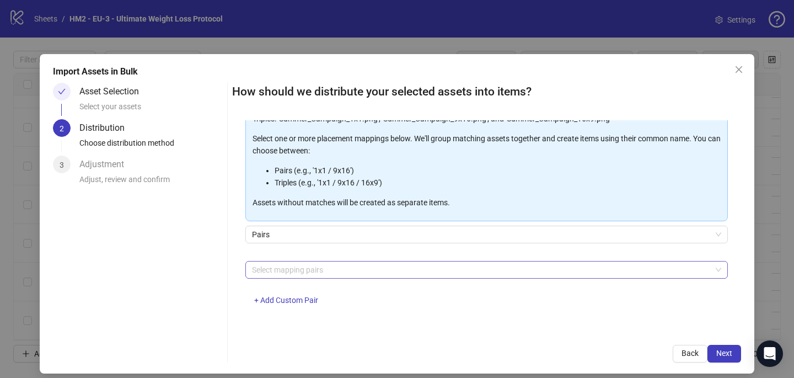
click at [292, 275] on div at bounding box center [481, 269] width 467 height 15
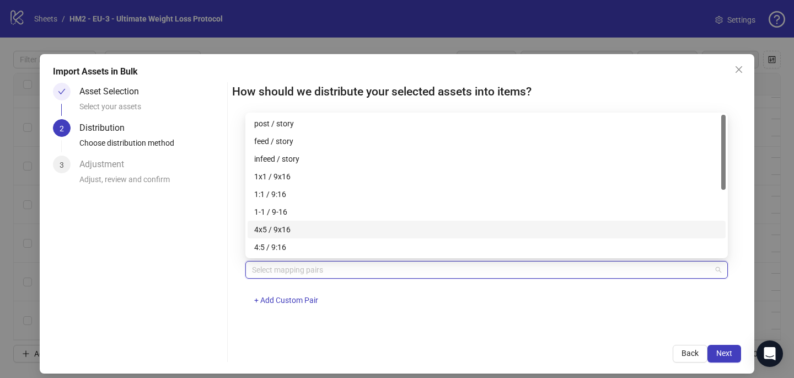
click at [284, 226] on div "4x5 / 9x16" at bounding box center [486, 229] width 465 height 12
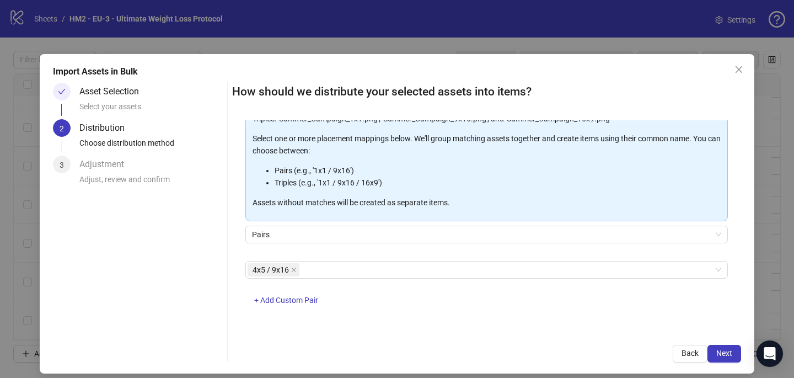
click at [459, 325] on div "One asset per item Group assets by name Assets must follow a consistent naming …" at bounding box center [486, 225] width 509 height 211
click at [720, 356] on span "Next" at bounding box center [724, 353] width 16 height 9
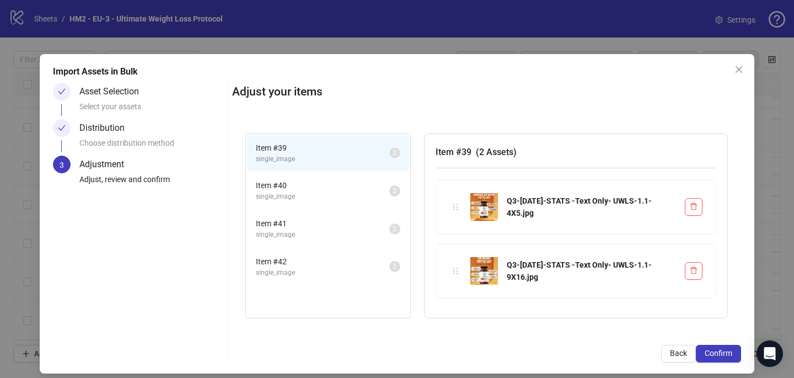
click at [720, 356] on span "Confirm" at bounding box center [719, 353] width 28 height 9
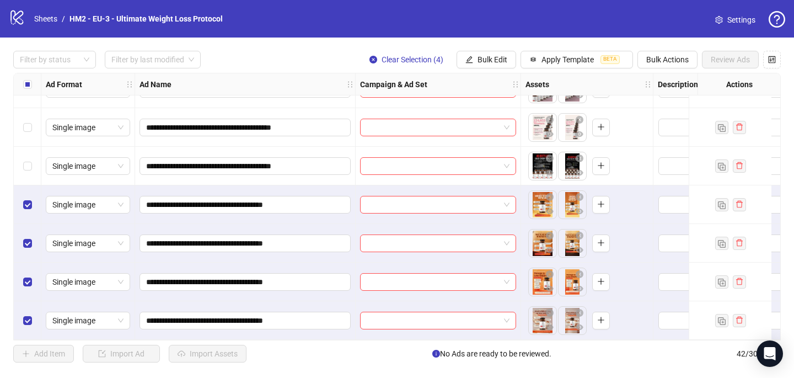
scroll to position [1381, 0]
click at [26, 91] on div "Select all rows" at bounding box center [28, 84] width 28 height 22
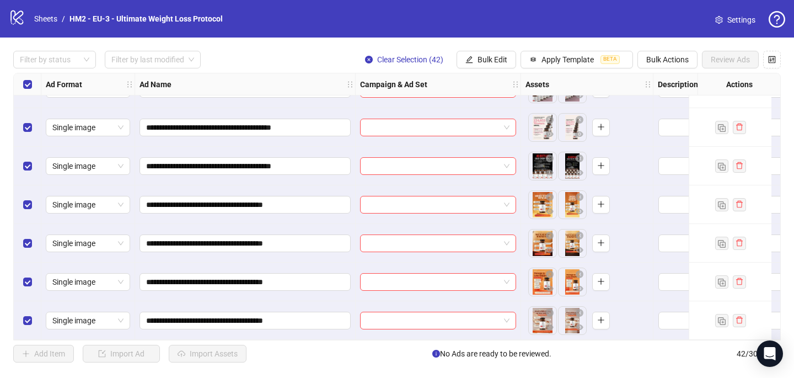
click at [26, 91] on div "Select all rows" at bounding box center [28, 84] width 28 height 22
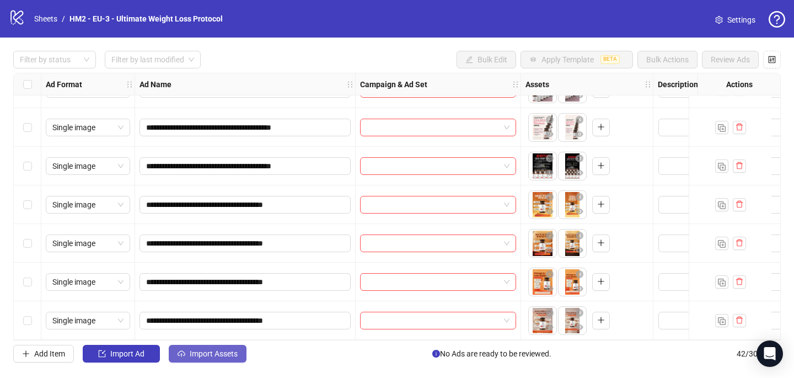
click at [225, 354] on span "Import Assets" at bounding box center [214, 353] width 48 height 9
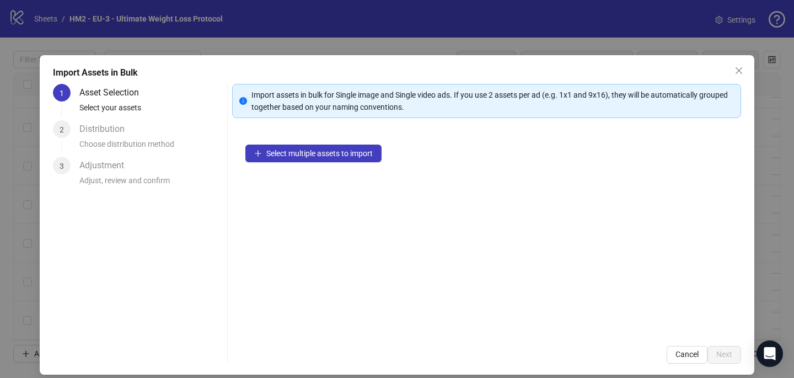
click at [281, 143] on div "Select multiple assets to import" at bounding box center [486, 231] width 509 height 201
click at [277, 152] on span "Select multiple assets to import" at bounding box center [319, 153] width 106 height 9
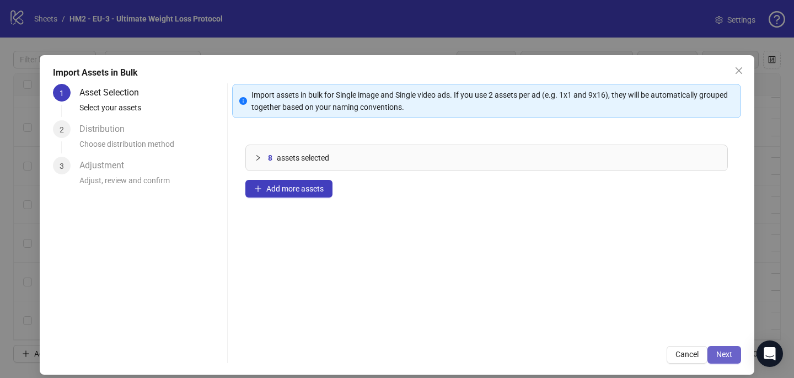
click at [722, 351] on span "Next" at bounding box center [724, 354] width 16 height 9
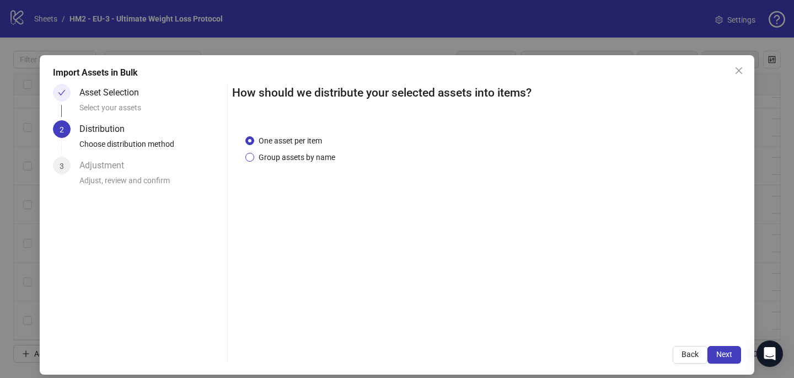
click at [307, 151] on span "Group assets by name" at bounding box center [296, 157] width 85 height 12
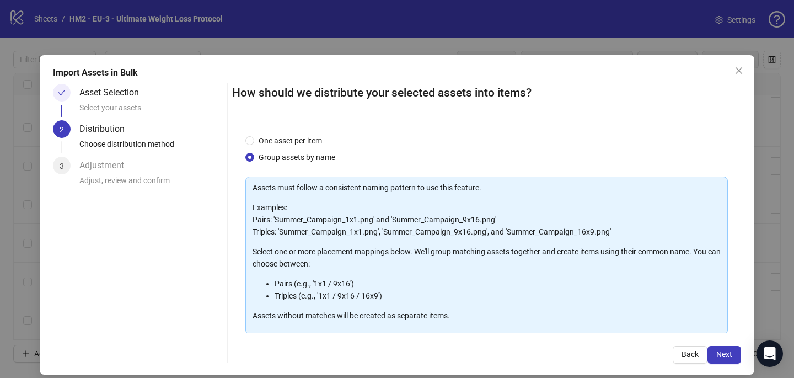
scroll to position [112, 0]
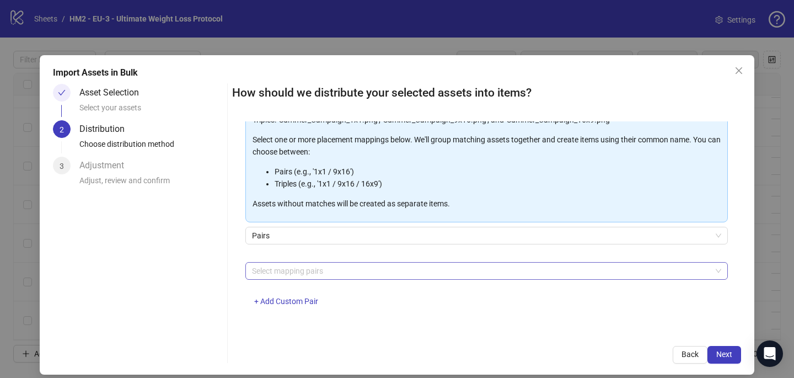
click at [294, 266] on div at bounding box center [481, 270] width 467 height 15
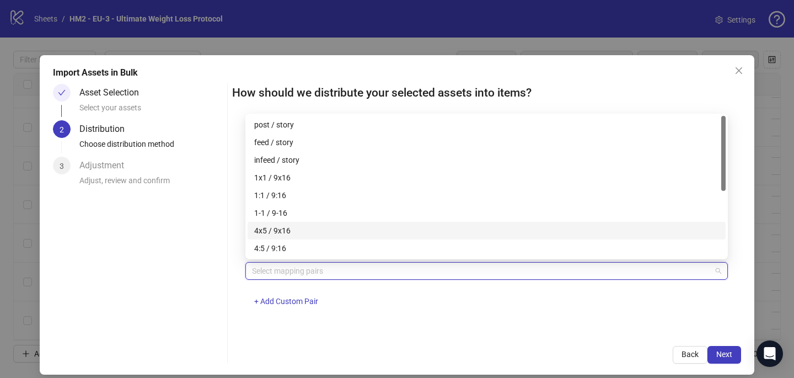
click at [287, 227] on div "4x5 / 9x16" at bounding box center [486, 230] width 465 height 12
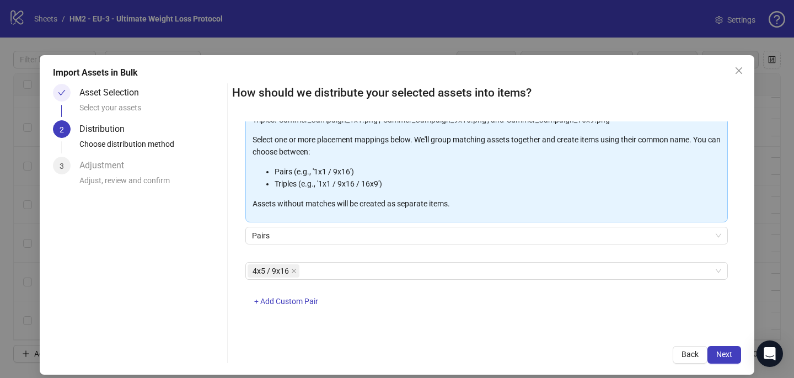
click at [500, 342] on div "How should we distribute your selected assets into items? One asset per item Gr…" at bounding box center [486, 224] width 509 height 280
click at [721, 354] on span "Next" at bounding box center [724, 354] width 16 height 9
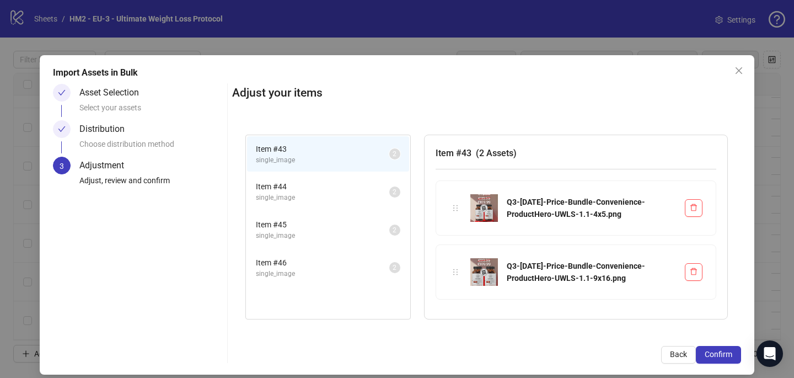
click at [721, 355] on span "Confirm" at bounding box center [719, 354] width 28 height 9
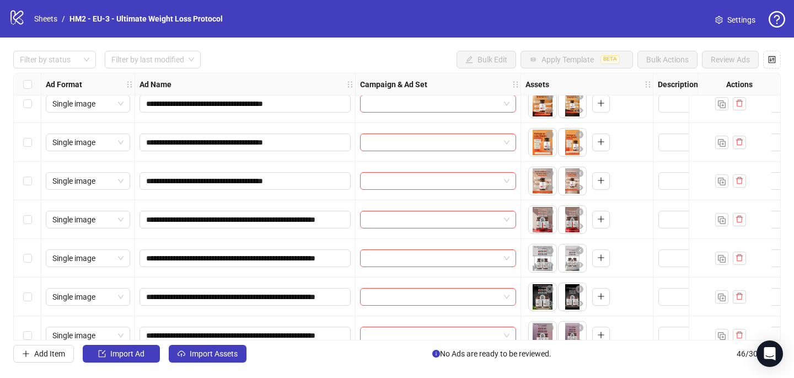
scroll to position [1536, 0]
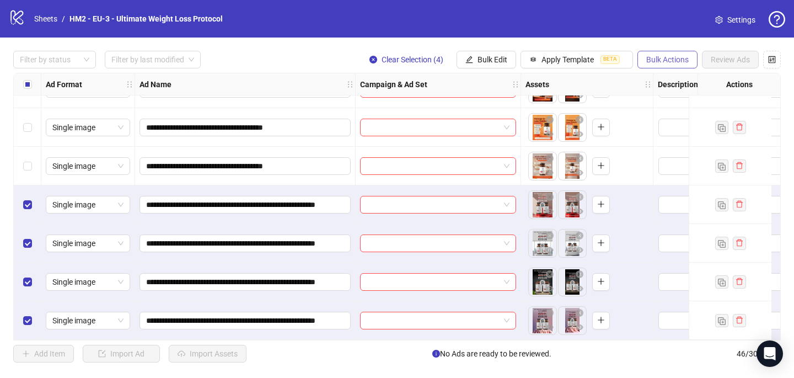
click at [669, 63] on span "Bulk Actions" at bounding box center [667, 59] width 42 height 9
click at [658, 82] on span "Delete" at bounding box center [683, 82] width 76 height 12
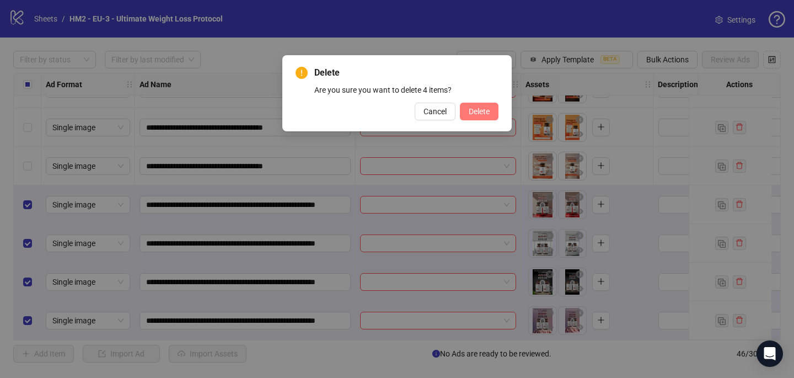
click at [481, 110] on span "Delete" at bounding box center [479, 111] width 21 height 9
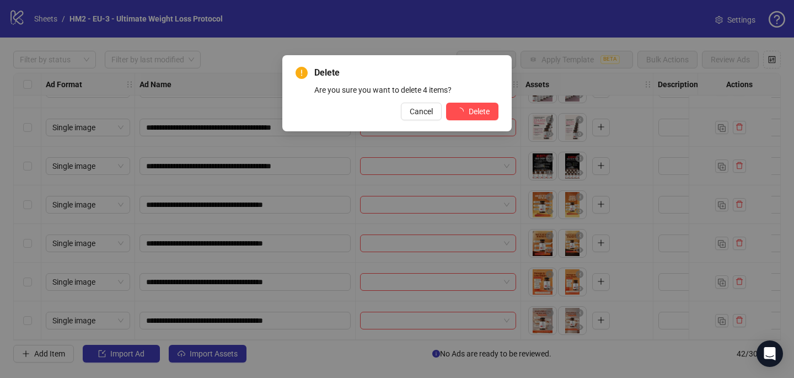
scroll to position [1381, 0]
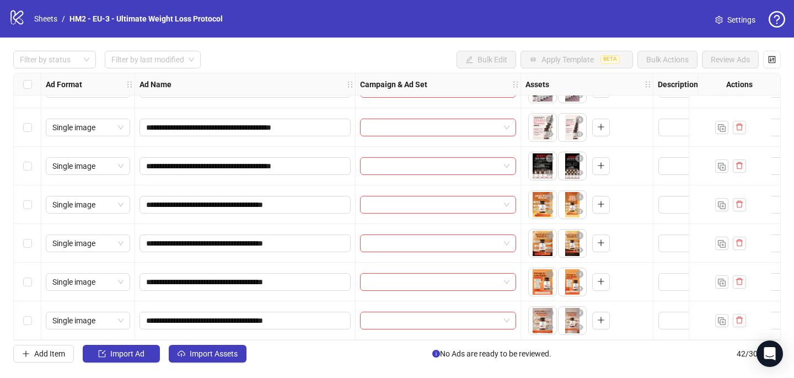
click at [225, 343] on div "**********" at bounding box center [397, 207] width 794 height 338
click at [225, 351] on span "Import Assets" at bounding box center [214, 353] width 48 height 9
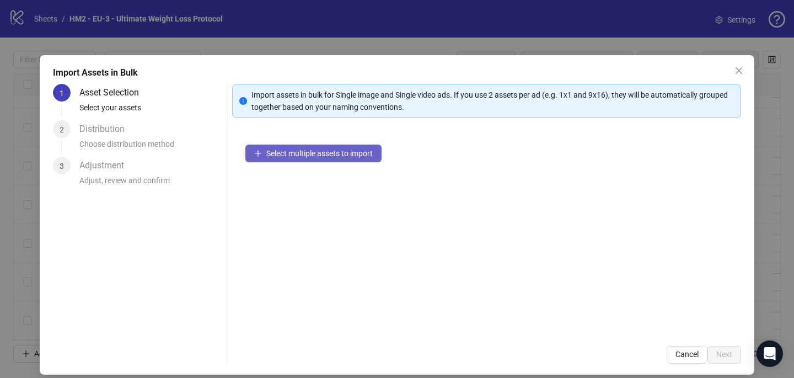
click at [293, 150] on span "Select multiple assets to import" at bounding box center [319, 153] width 106 height 9
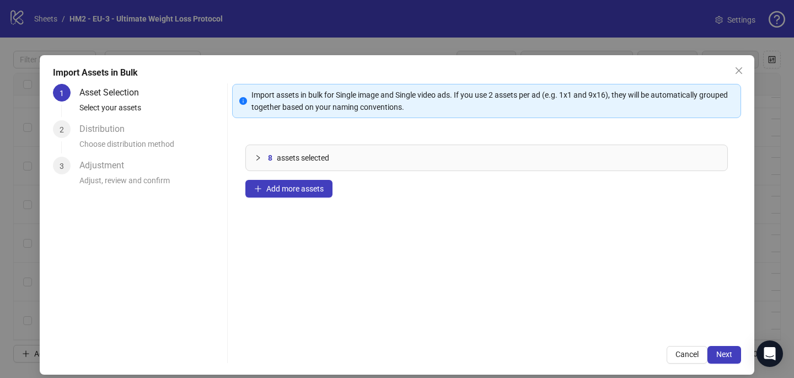
click at [724, 341] on div "Import assets in bulk for Single image and Single video ads. If you use 2 asset…" at bounding box center [486, 224] width 509 height 280
click at [726, 351] on span "Next" at bounding box center [724, 354] width 16 height 9
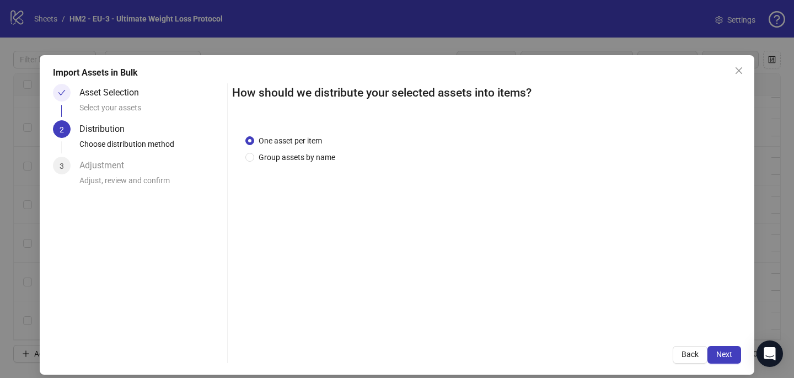
click at [322, 149] on div "One asset per item Group assets by name" at bounding box center [292, 149] width 94 height 29
click at [321, 151] on span "Group assets by name" at bounding box center [296, 157] width 85 height 12
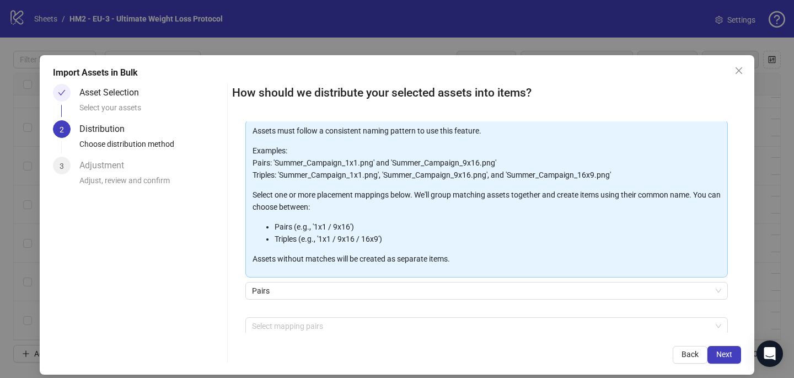
scroll to position [112, 0]
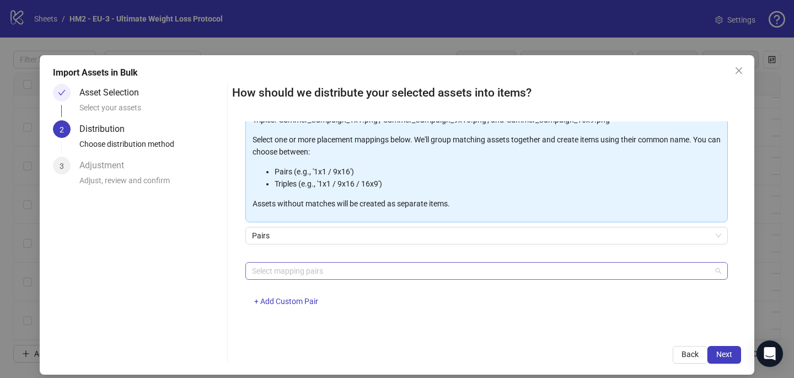
click at [304, 273] on div at bounding box center [481, 270] width 467 height 15
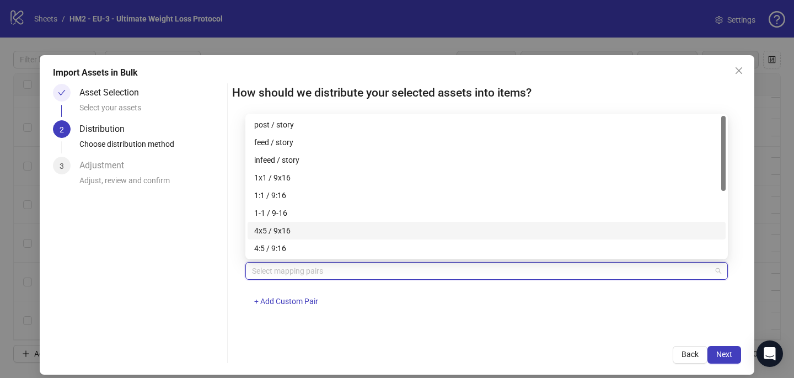
click at [291, 231] on div "4x5 / 9x16" at bounding box center [486, 230] width 465 height 12
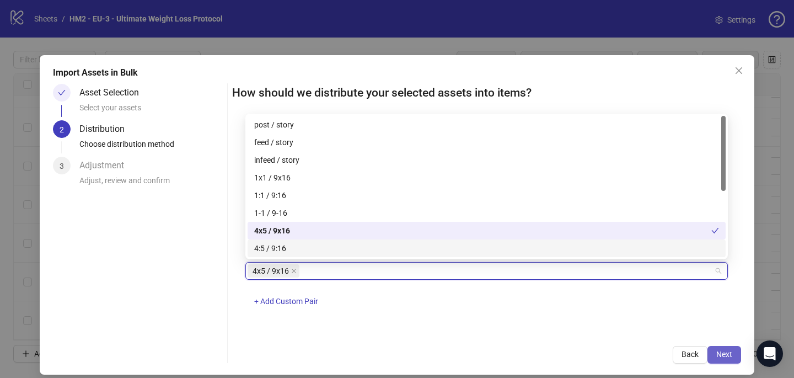
click at [723, 354] on span "Next" at bounding box center [724, 354] width 16 height 9
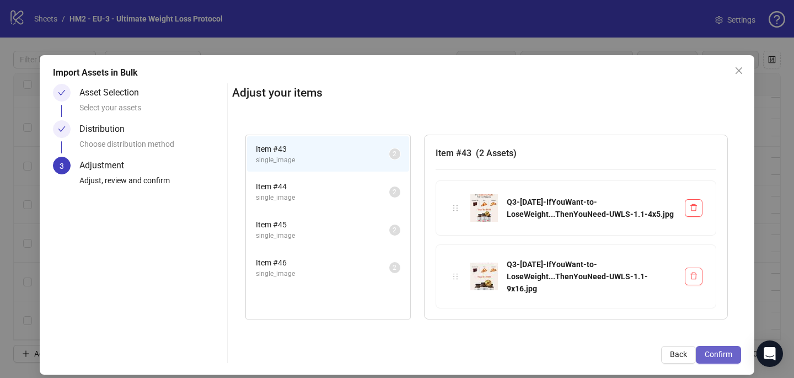
click at [735, 354] on button "Confirm" at bounding box center [718, 355] width 45 height 18
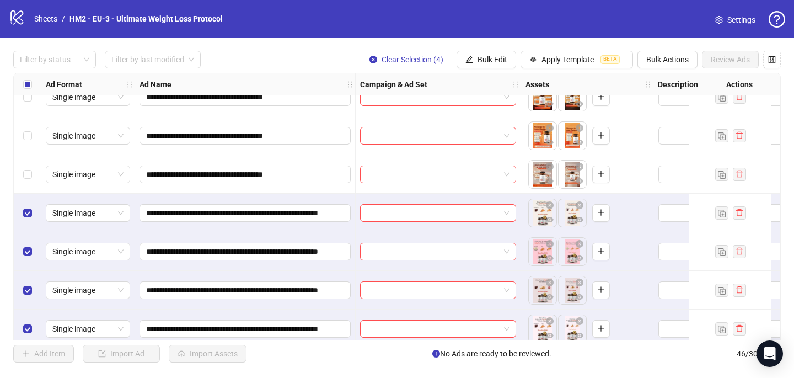
scroll to position [1536, 0]
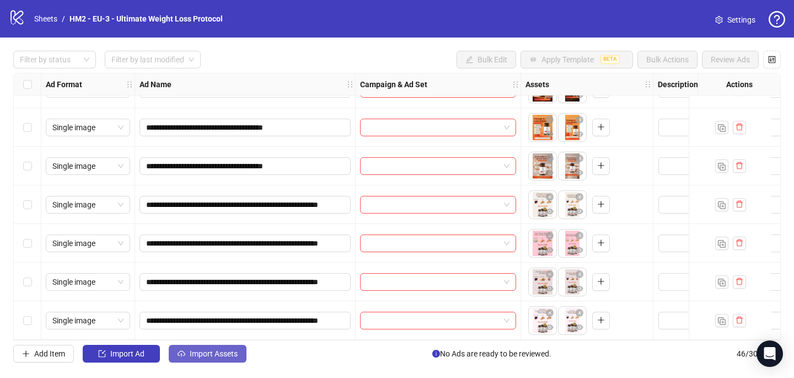
click at [208, 358] on span "Import Assets" at bounding box center [214, 353] width 48 height 9
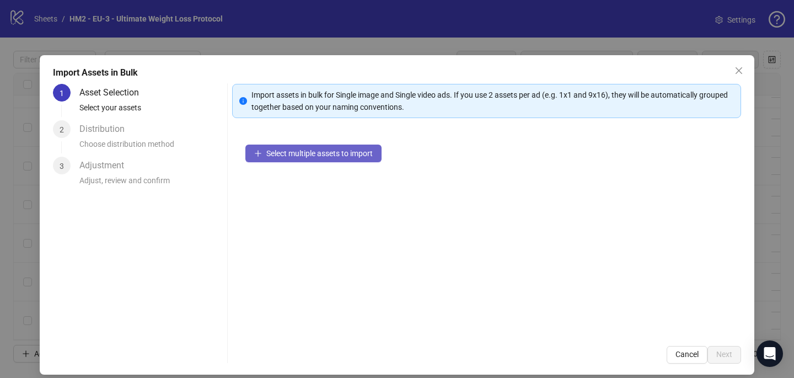
click at [283, 153] on span "Select multiple assets to import" at bounding box center [319, 153] width 106 height 9
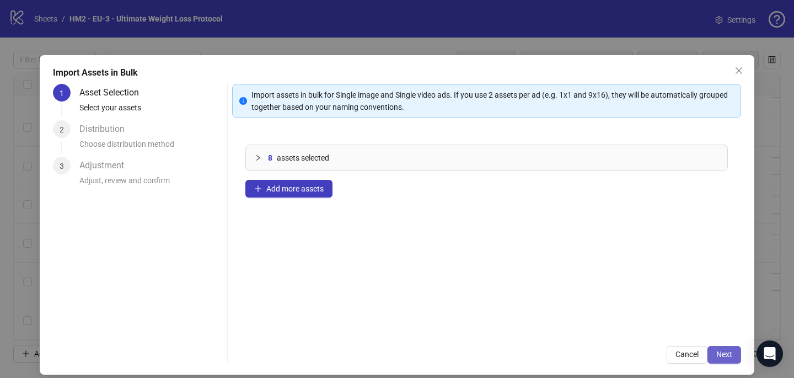
click at [725, 352] on span "Next" at bounding box center [724, 354] width 16 height 9
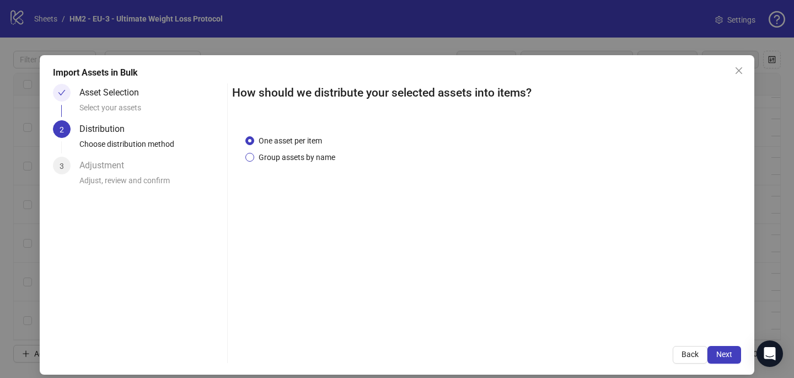
click at [313, 159] on span "Group assets by name" at bounding box center [296, 157] width 85 height 12
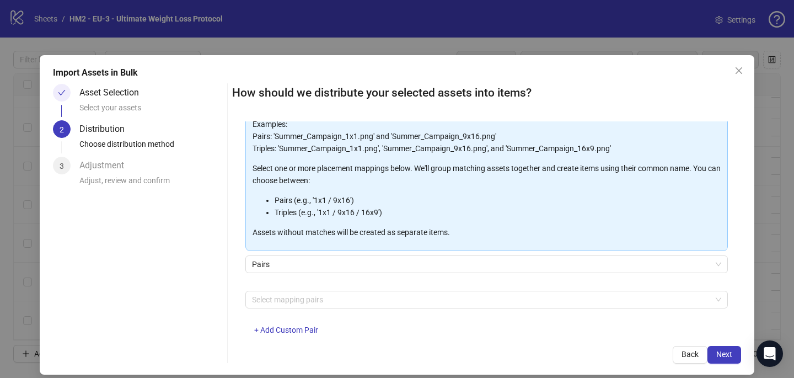
scroll to position [112, 0]
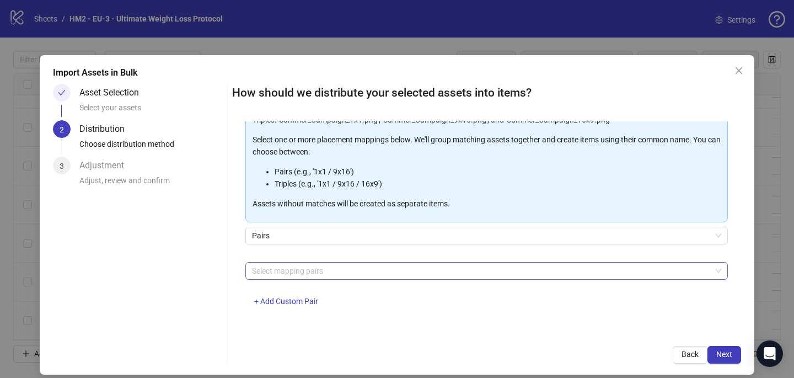
click at [305, 272] on div at bounding box center [481, 270] width 467 height 15
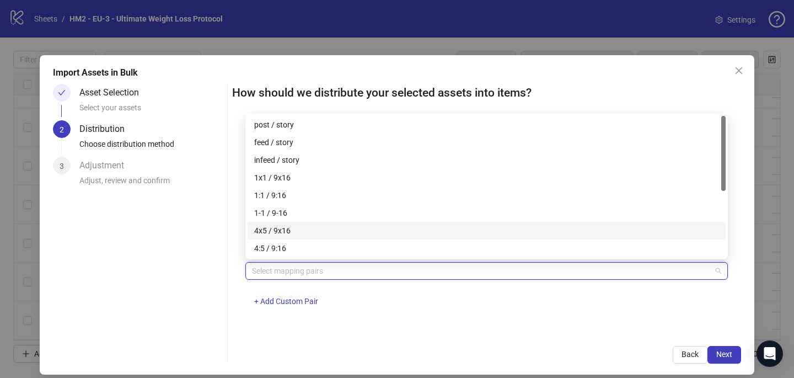
click at [298, 227] on div "4x5 / 9x16" at bounding box center [486, 230] width 465 height 12
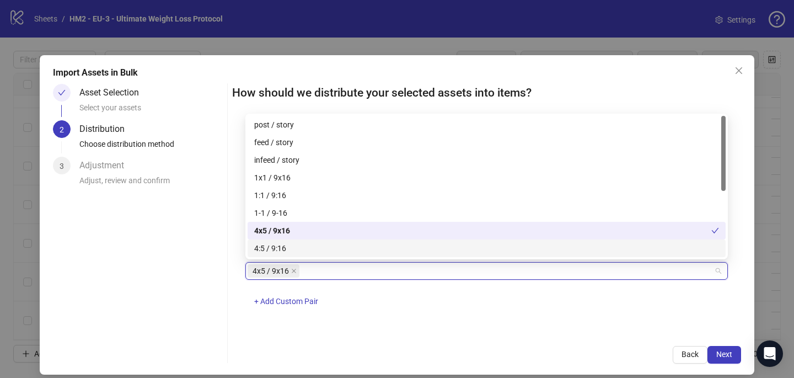
click at [510, 310] on div "4x5 / 9x16 + Add Custom Pair" at bounding box center [486, 290] width 483 height 57
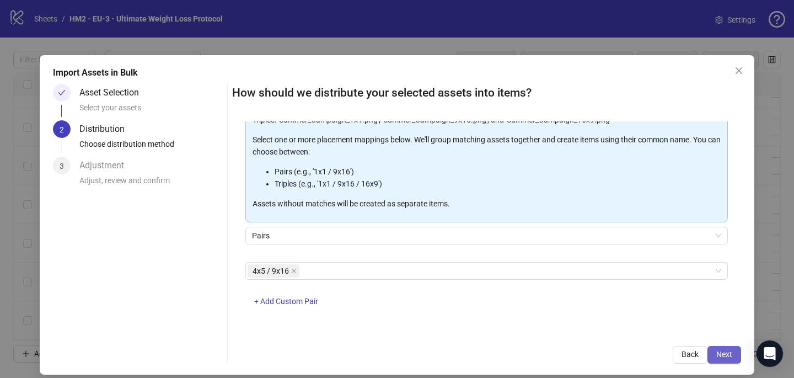
click at [727, 350] on span "Next" at bounding box center [724, 354] width 16 height 9
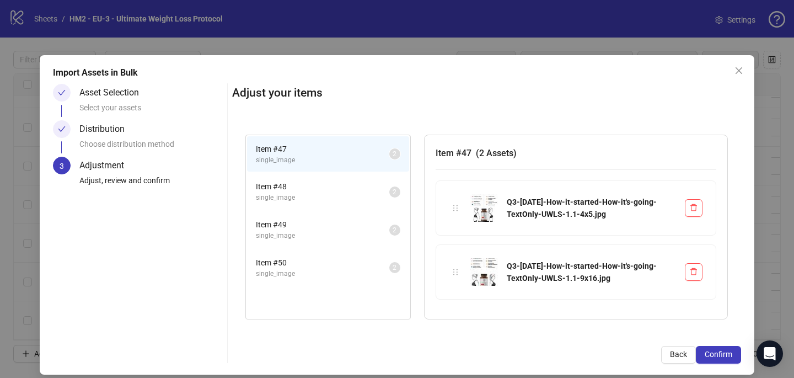
click at [727, 350] on span "Confirm" at bounding box center [719, 354] width 28 height 9
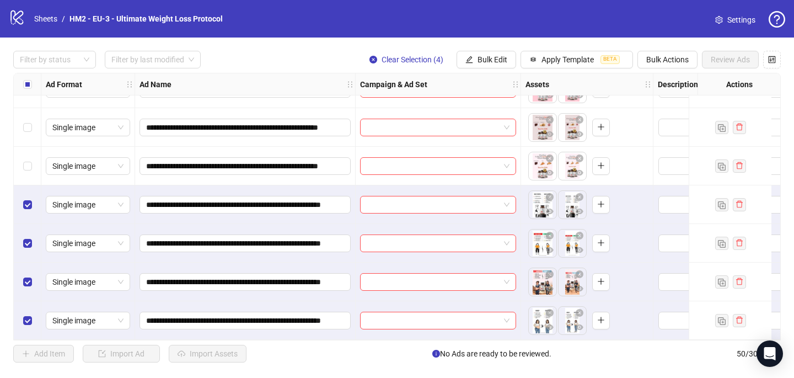
scroll to position [1690, 0]
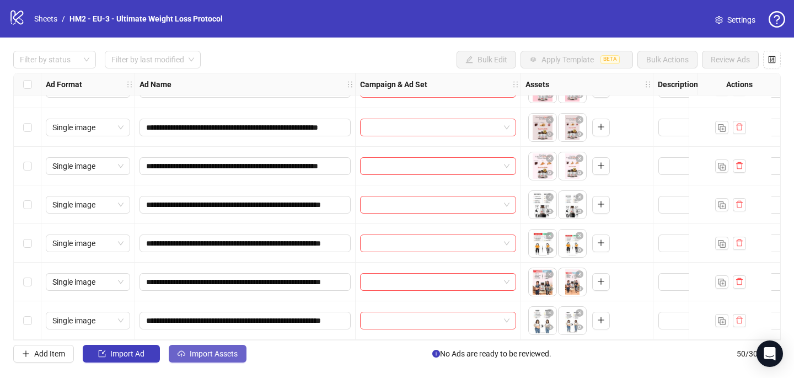
click at [221, 354] on span "Import Assets" at bounding box center [214, 353] width 48 height 9
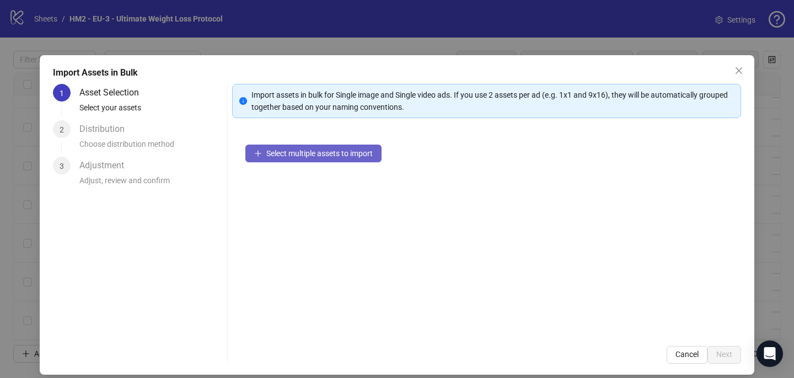
click at [324, 153] on span "Select multiple assets to import" at bounding box center [319, 153] width 106 height 9
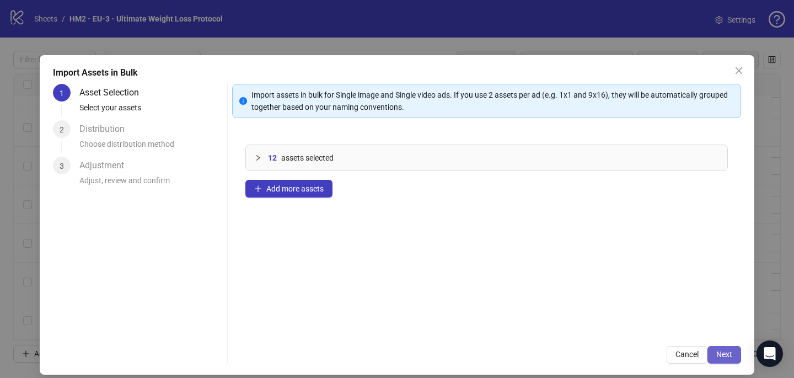
click at [725, 356] on span "Next" at bounding box center [724, 354] width 16 height 9
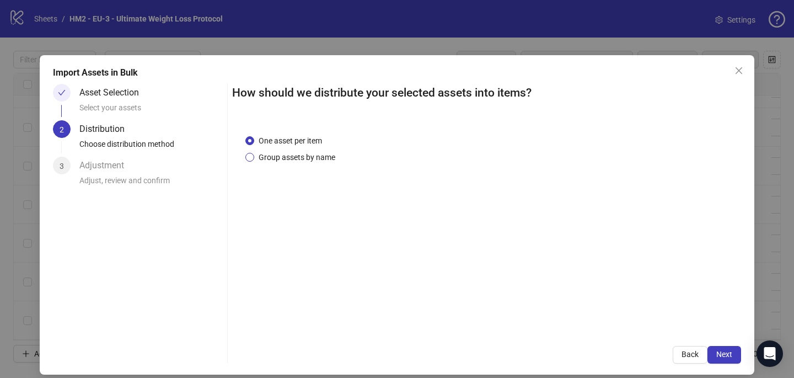
click at [334, 156] on span "Group assets by name" at bounding box center [296, 157] width 85 height 12
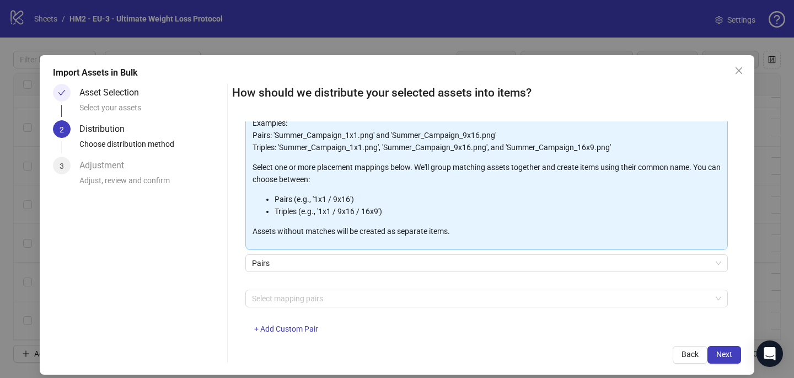
scroll to position [112, 0]
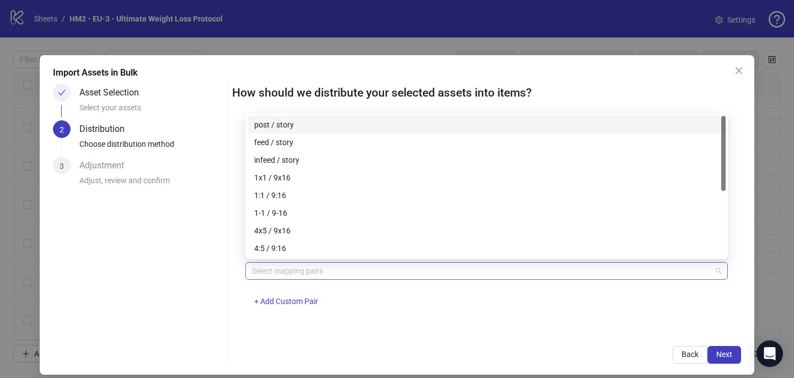
click at [330, 267] on div at bounding box center [481, 270] width 467 height 15
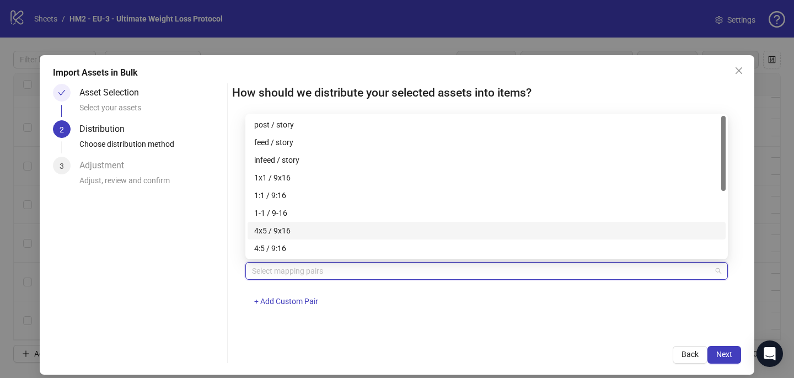
click at [318, 227] on div "4x5 / 9x16" at bounding box center [486, 230] width 465 height 12
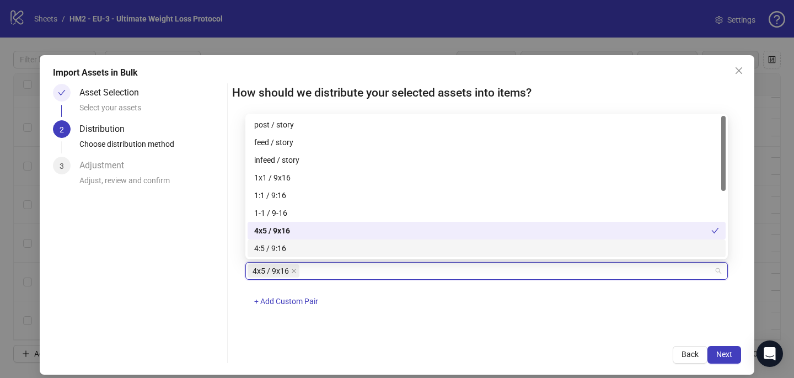
click at [488, 313] on div "4x5 / 9x16 + Add Custom Pair" at bounding box center [486, 290] width 483 height 57
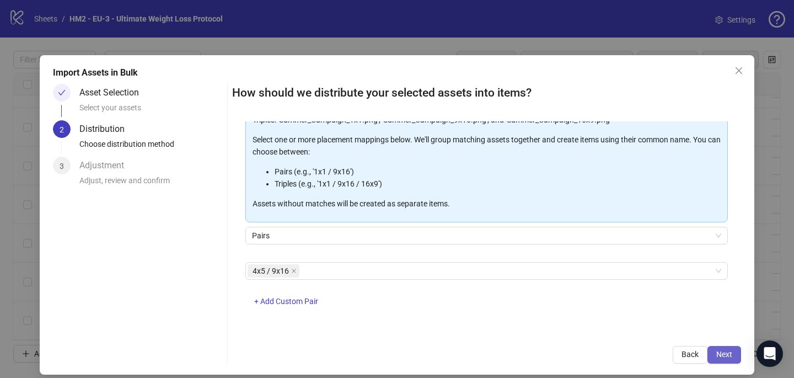
click at [731, 347] on button "Next" at bounding box center [725, 355] width 34 height 18
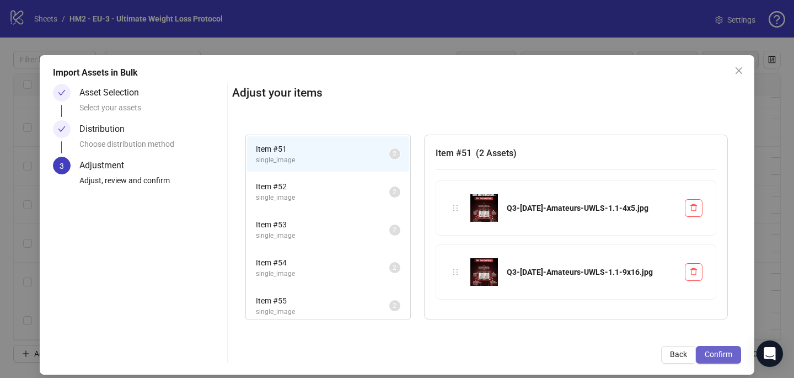
click at [730, 349] on button "Confirm" at bounding box center [718, 355] width 45 height 18
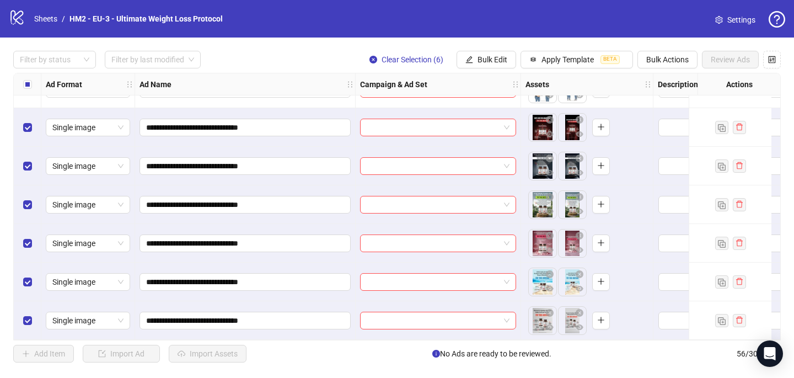
scroll to position [1922, 0]
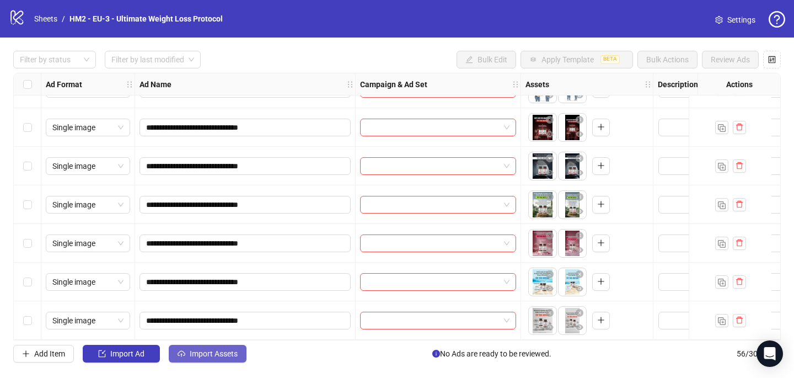
click at [208, 353] on span "Import Assets" at bounding box center [214, 353] width 48 height 9
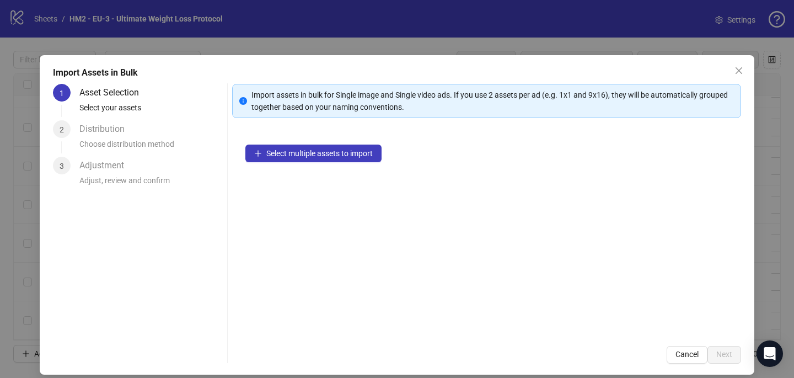
click at [312, 163] on div "Select multiple assets to import" at bounding box center [486, 231] width 509 height 201
click at [309, 154] on span "Select multiple assets to import" at bounding box center [319, 153] width 106 height 9
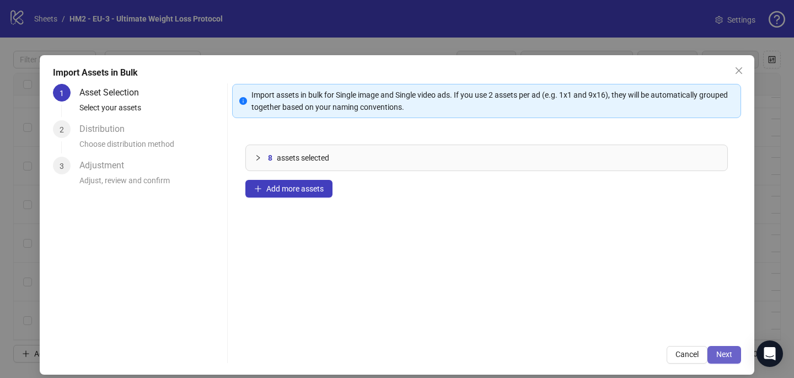
click at [727, 347] on button "Next" at bounding box center [725, 355] width 34 height 18
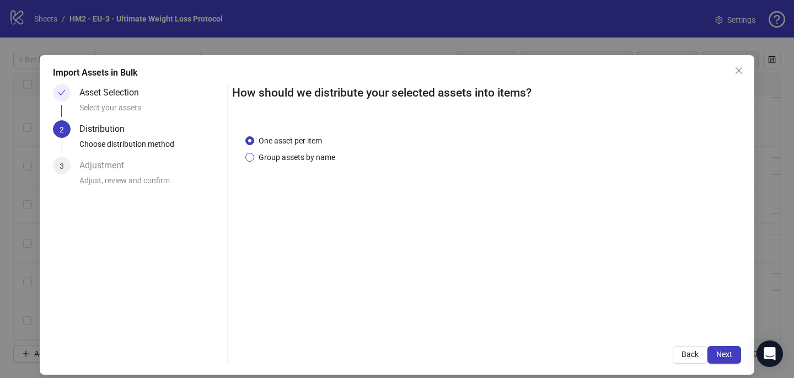
click at [288, 154] on span "Group assets by name" at bounding box center [296, 157] width 85 height 12
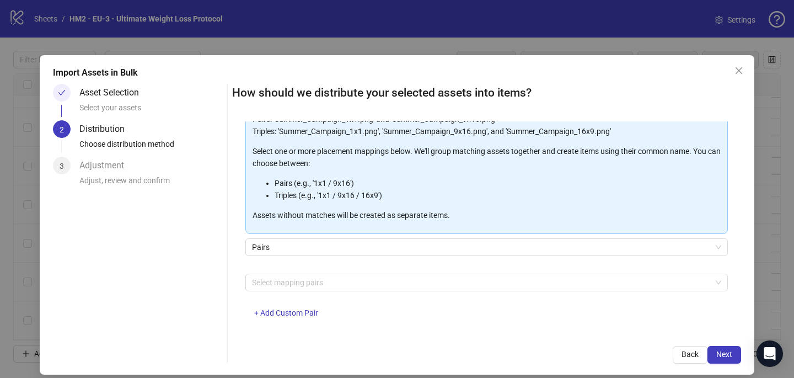
scroll to position [112, 0]
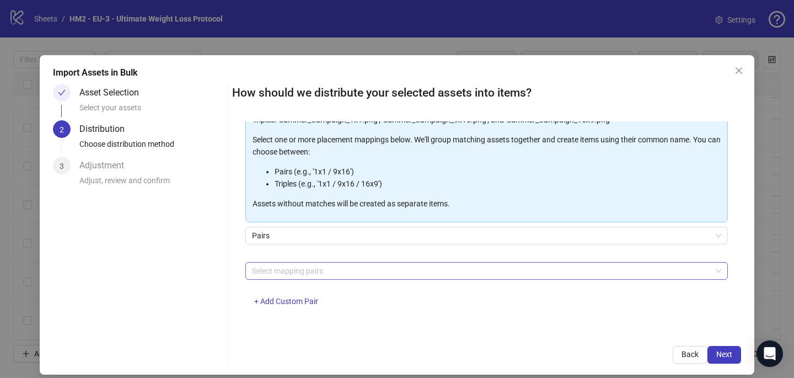
click at [255, 273] on div at bounding box center [481, 270] width 467 height 15
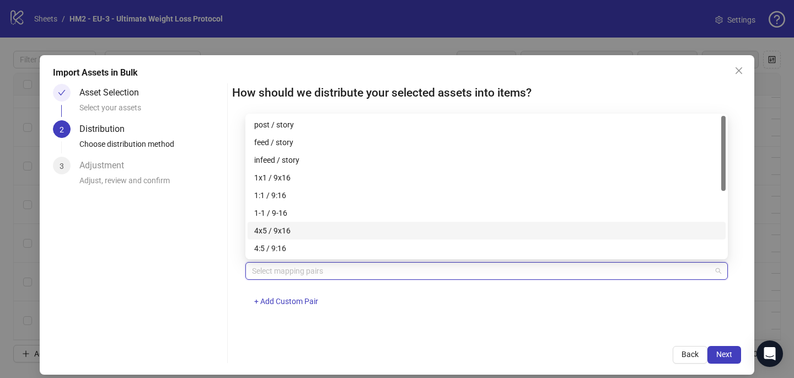
click at [262, 229] on div "4x5 / 9x16" at bounding box center [486, 230] width 465 height 12
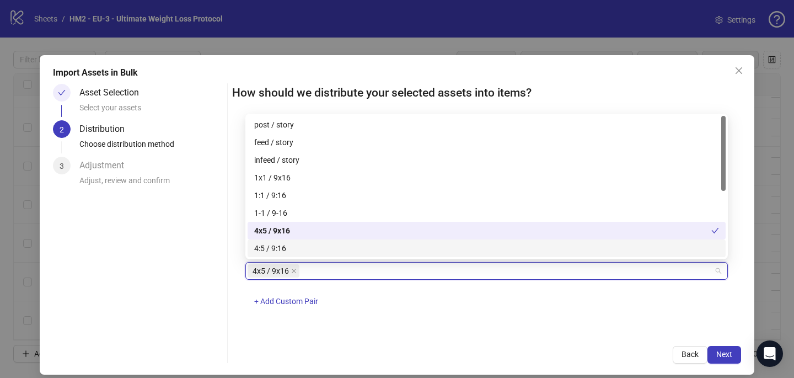
click at [457, 324] on div "One asset per item Group assets by name Assets must follow a consistent naming …" at bounding box center [486, 226] width 509 height 211
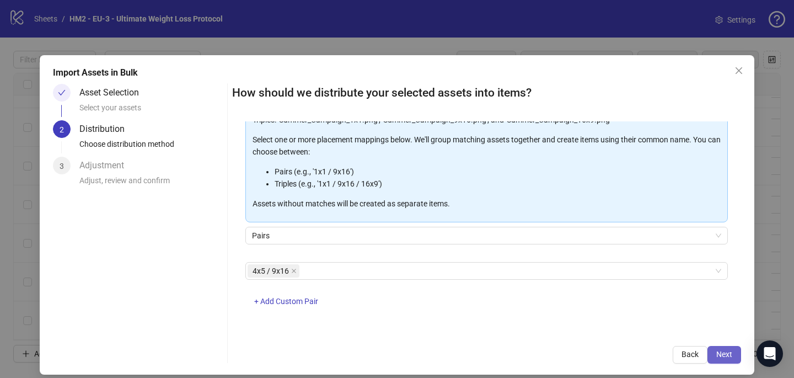
click at [734, 346] on button "Next" at bounding box center [725, 355] width 34 height 18
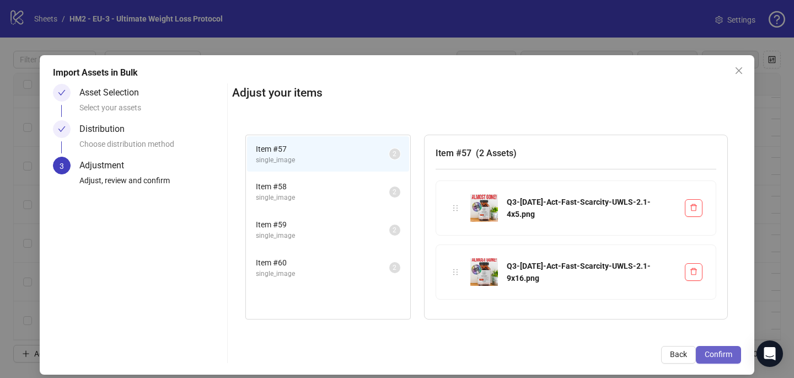
click at [733, 349] on button "Confirm" at bounding box center [718, 355] width 45 height 18
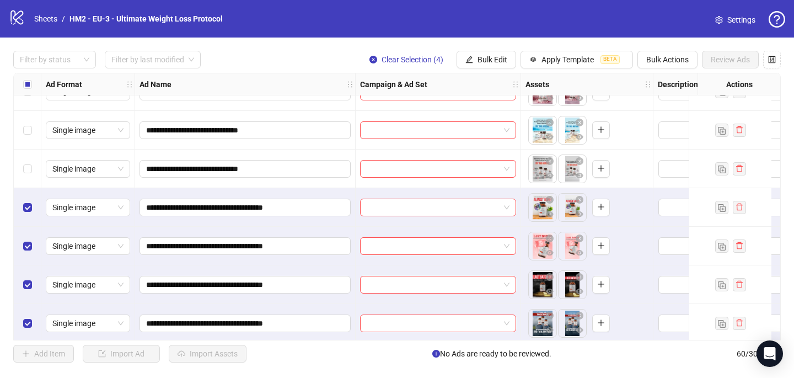
scroll to position [2076, 0]
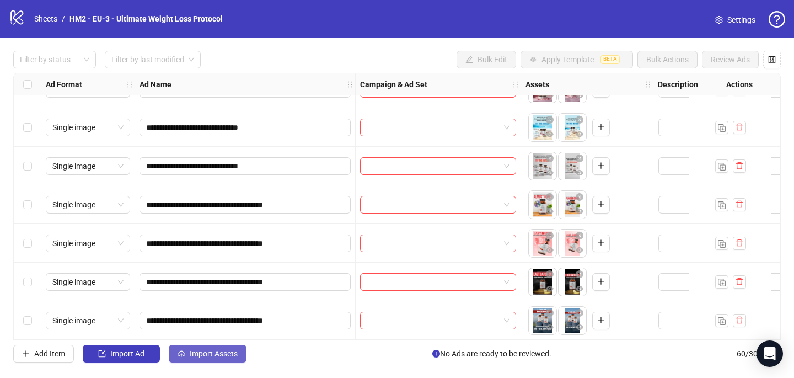
click at [228, 355] on span "Import Assets" at bounding box center [214, 353] width 48 height 9
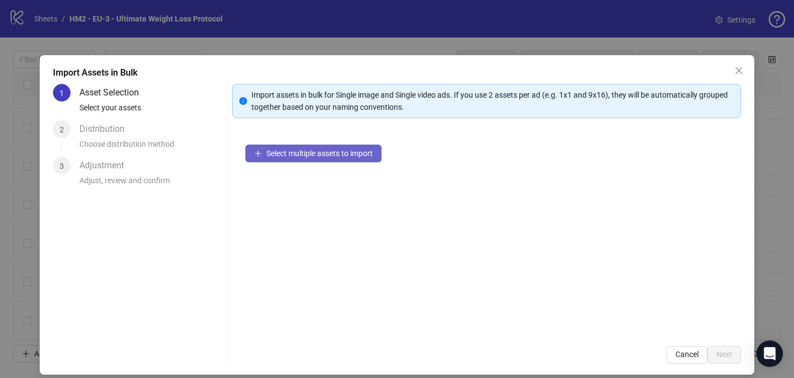
click at [319, 149] on span "Select multiple assets to import" at bounding box center [319, 153] width 106 height 9
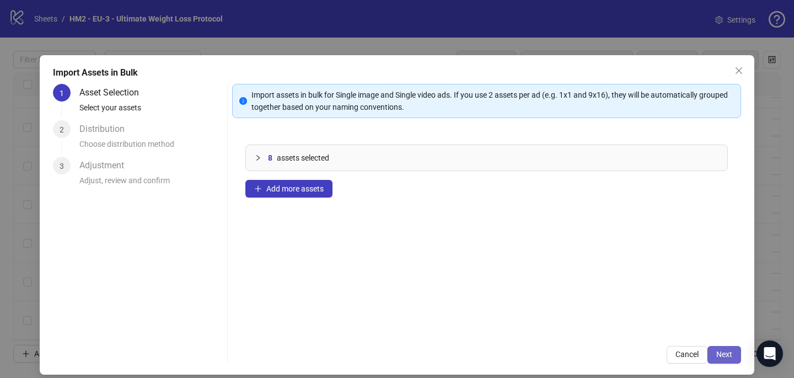
click at [720, 350] on span "Next" at bounding box center [724, 354] width 16 height 9
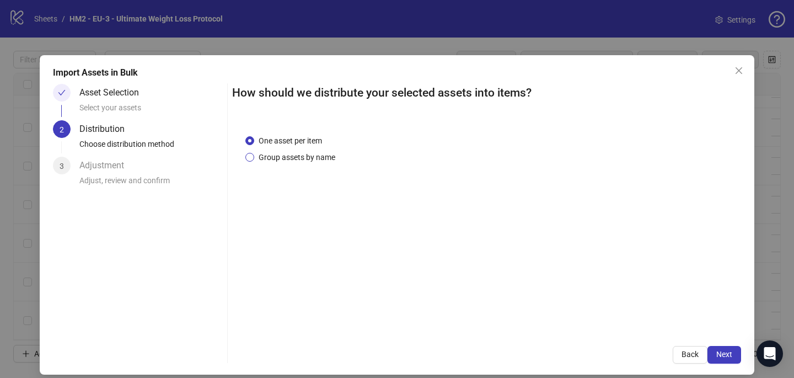
click at [323, 160] on span "Group assets by name" at bounding box center [296, 157] width 85 height 12
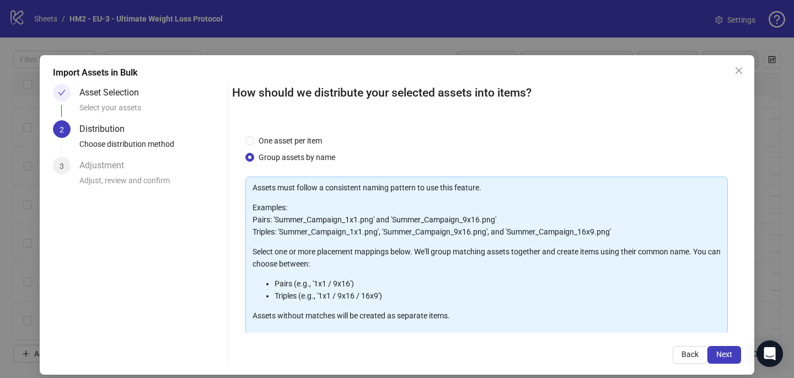
scroll to position [112, 0]
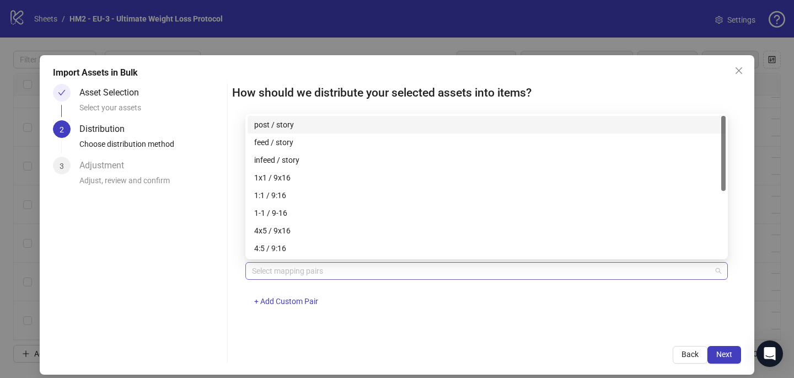
click at [302, 267] on div at bounding box center [481, 270] width 467 height 15
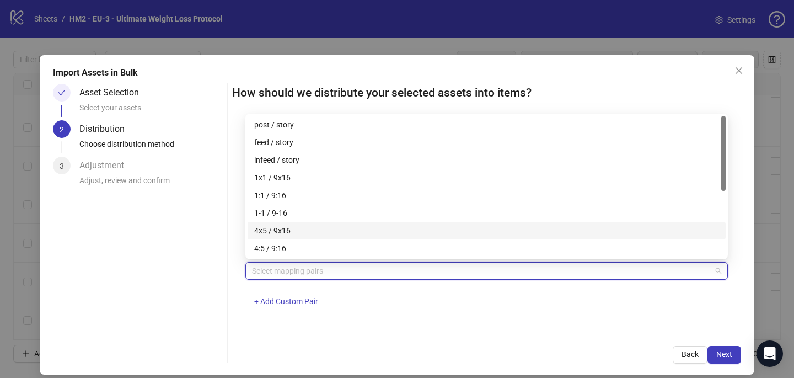
click at [301, 231] on div "4x5 / 9x16" at bounding box center [486, 230] width 465 height 12
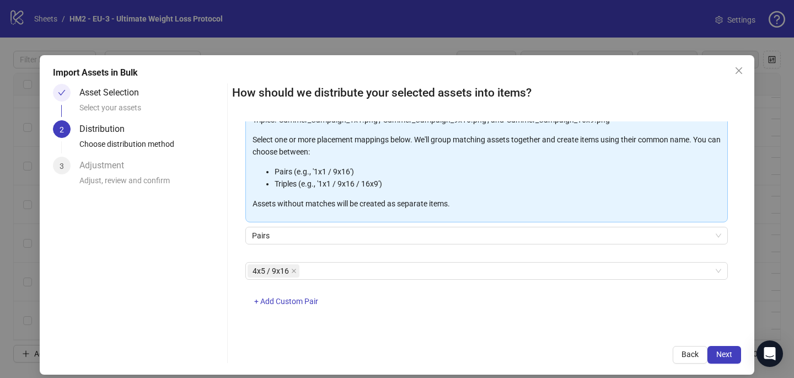
click at [485, 344] on div "How should we distribute your selected assets into items? One asset per item Gr…" at bounding box center [486, 224] width 509 height 280
click at [730, 349] on button "Next" at bounding box center [725, 355] width 34 height 18
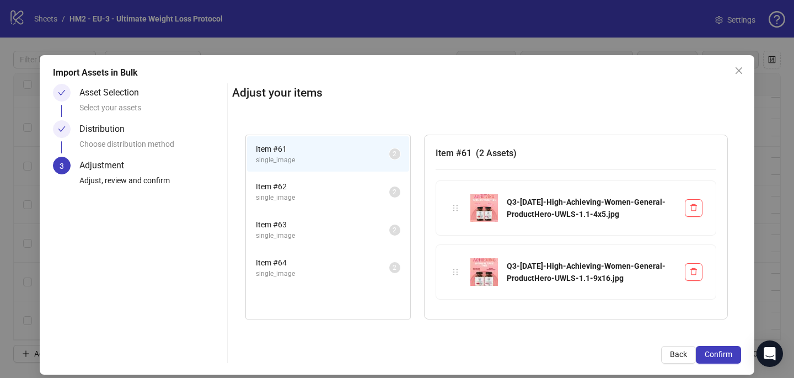
click at [730, 349] on button "Confirm" at bounding box center [718, 355] width 45 height 18
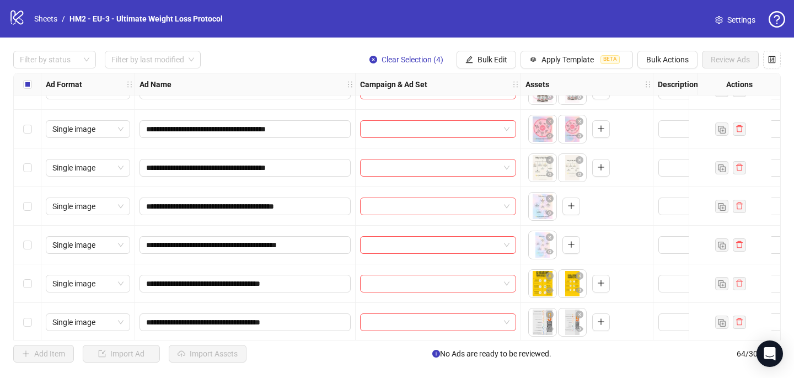
scroll to position [954, 1]
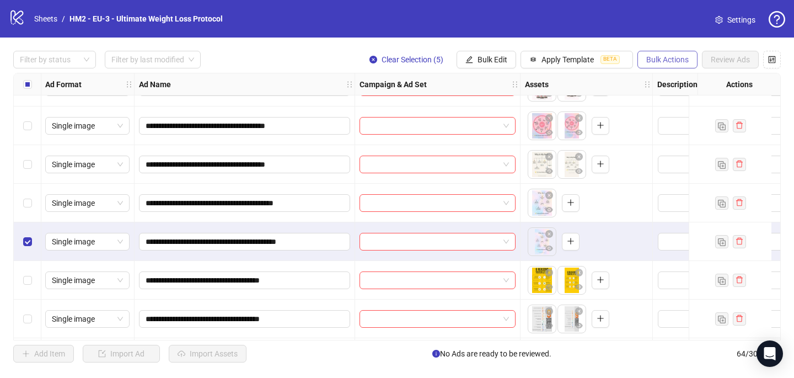
click at [662, 68] on button "Bulk Actions" at bounding box center [668, 60] width 60 height 18
click at [658, 78] on span "Delete" at bounding box center [683, 82] width 76 height 12
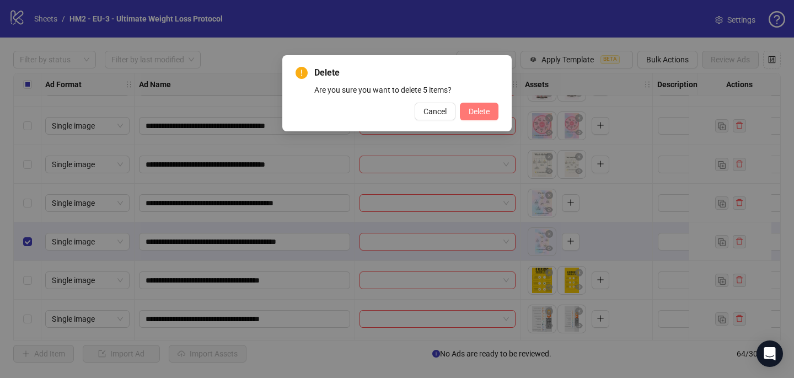
click at [475, 115] on span "Delete" at bounding box center [479, 111] width 21 height 9
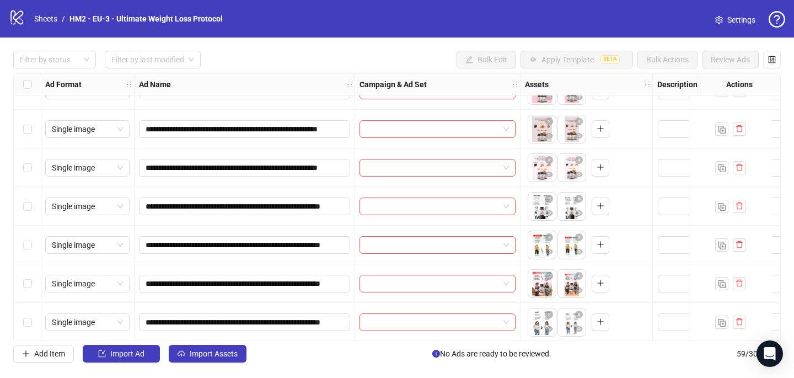
scroll to position [2038, 1]
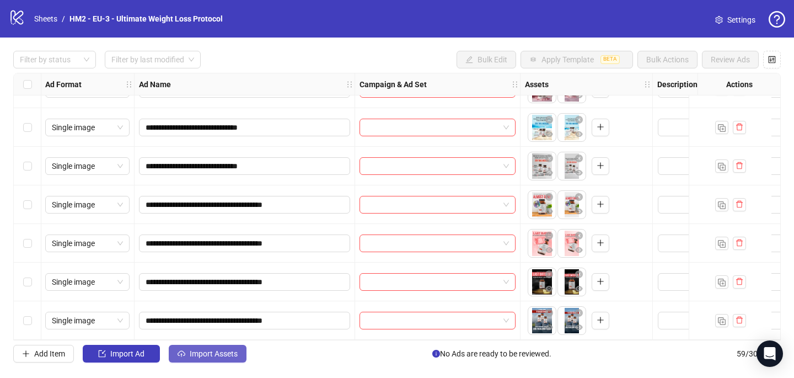
click at [184, 352] on icon "cloud-upload" at bounding box center [182, 354] width 8 height 8
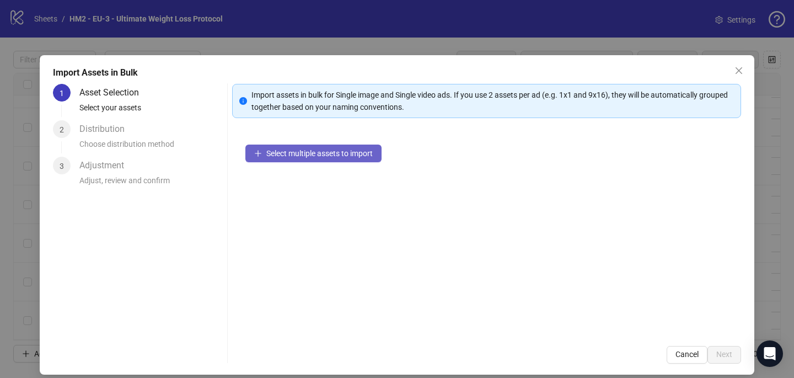
click at [316, 147] on button "Select multiple assets to import" at bounding box center [313, 153] width 136 height 18
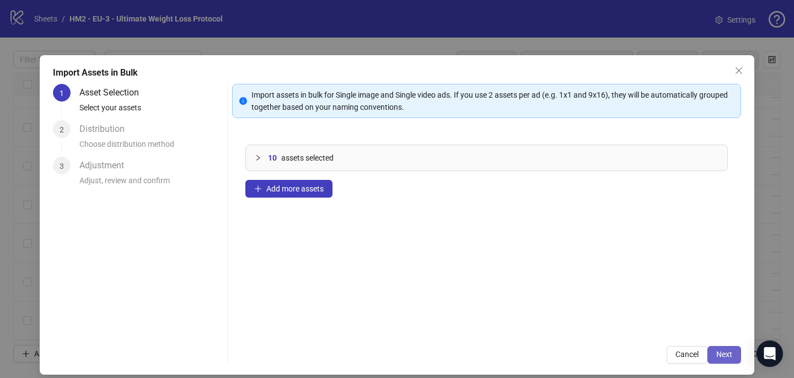
click at [721, 355] on span "Next" at bounding box center [724, 354] width 16 height 9
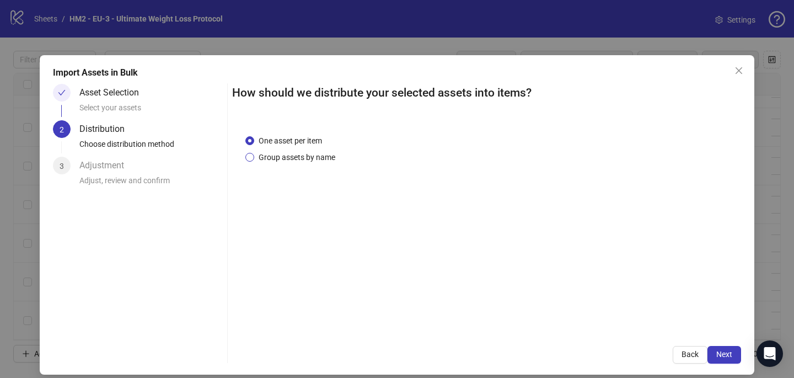
click at [292, 160] on span "Group assets by name" at bounding box center [296, 157] width 85 height 12
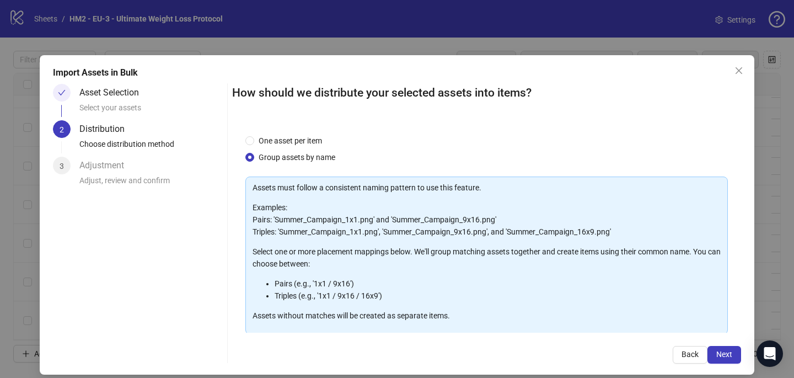
scroll to position [112, 0]
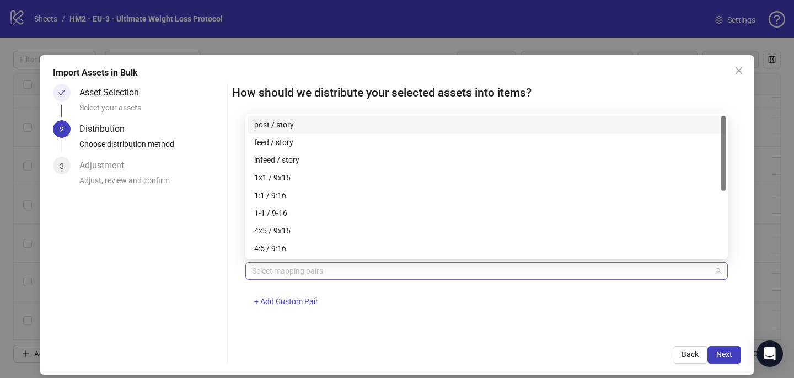
click at [294, 268] on div at bounding box center [481, 270] width 467 height 15
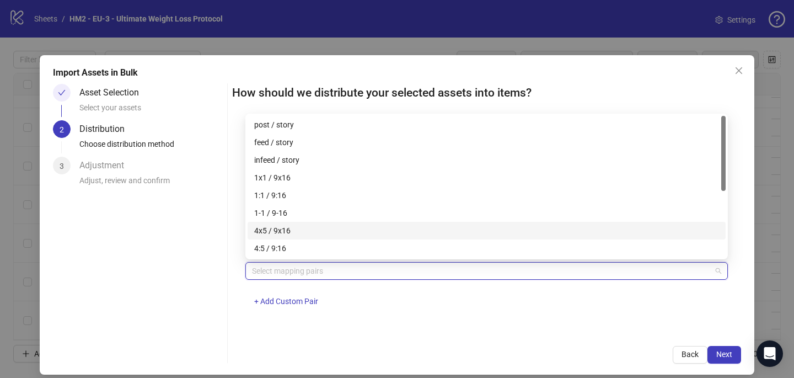
click at [294, 233] on div "4x5 / 9x16" at bounding box center [486, 230] width 465 height 12
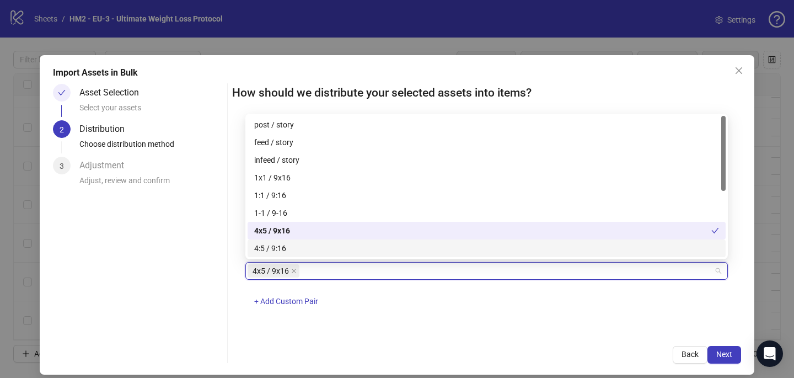
click at [345, 322] on div "One asset per item Group assets by name Assets must follow a consistent naming …" at bounding box center [486, 226] width 509 height 211
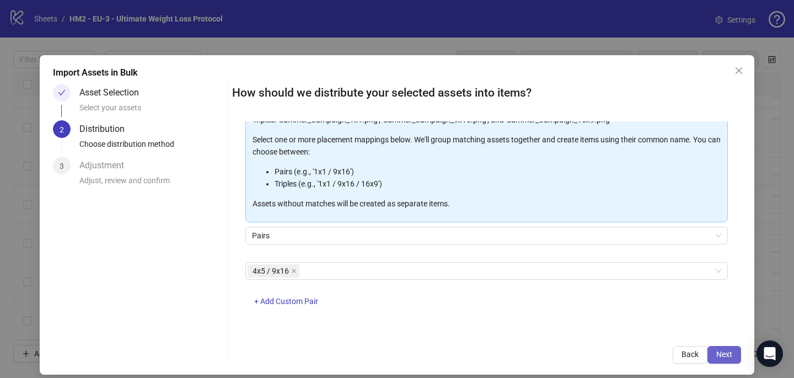
click at [727, 347] on button "Next" at bounding box center [725, 355] width 34 height 18
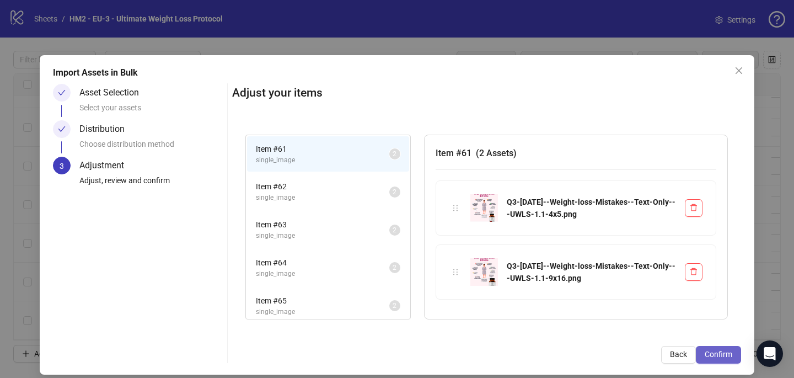
click at [725, 352] on span "Confirm" at bounding box center [719, 354] width 28 height 9
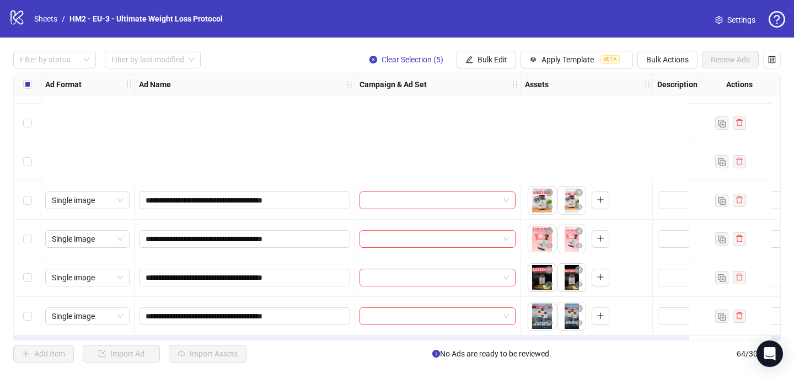
scroll to position [2231, 1]
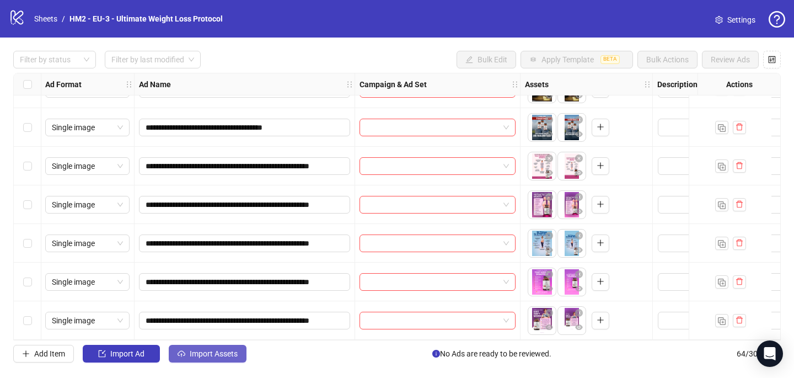
click at [237, 352] on span "Import Assets" at bounding box center [214, 353] width 48 height 9
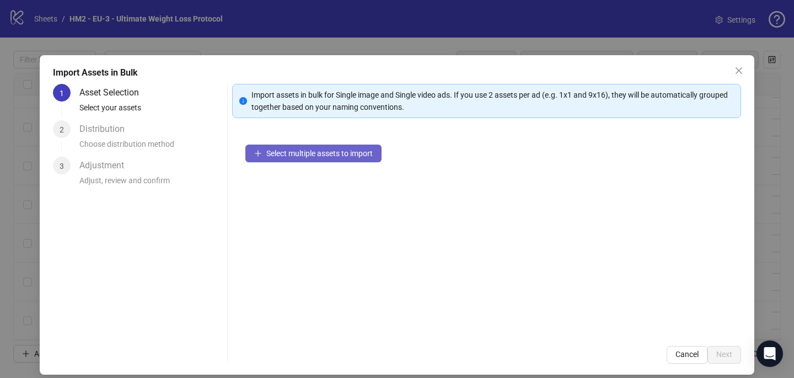
click at [282, 159] on button "Select multiple assets to import" at bounding box center [313, 153] width 136 height 18
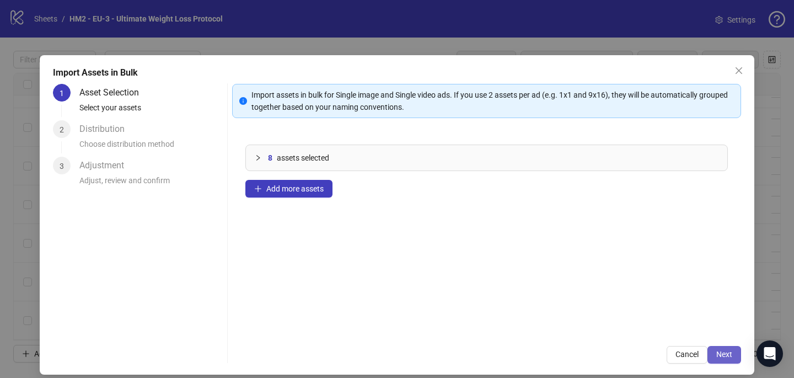
click at [730, 353] on span "Next" at bounding box center [724, 354] width 16 height 9
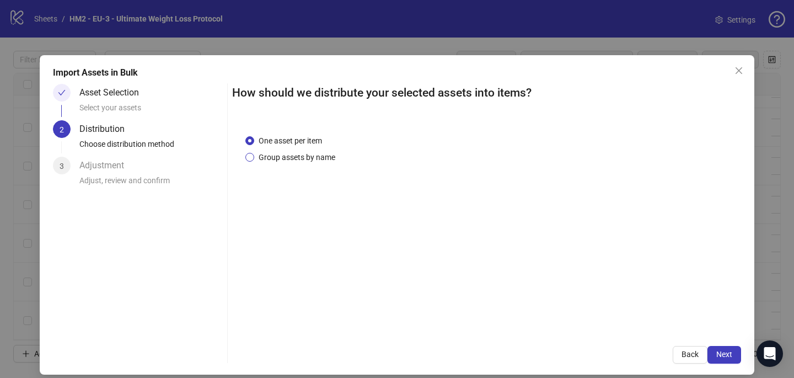
click at [332, 160] on span "Group assets by name" at bounding box center [296, 157] width 85 height 12
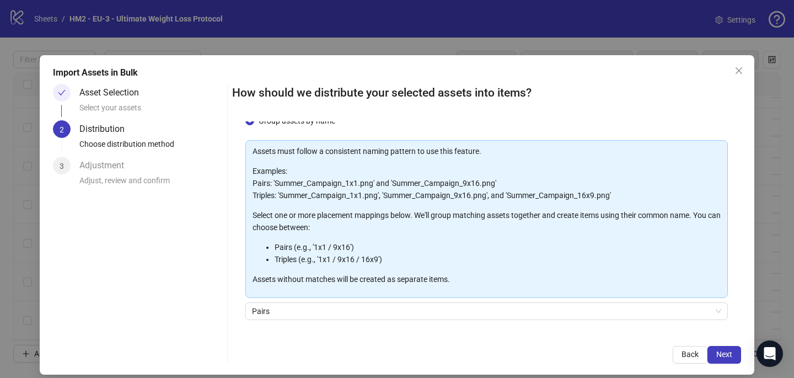
scroll to position [112, 0]
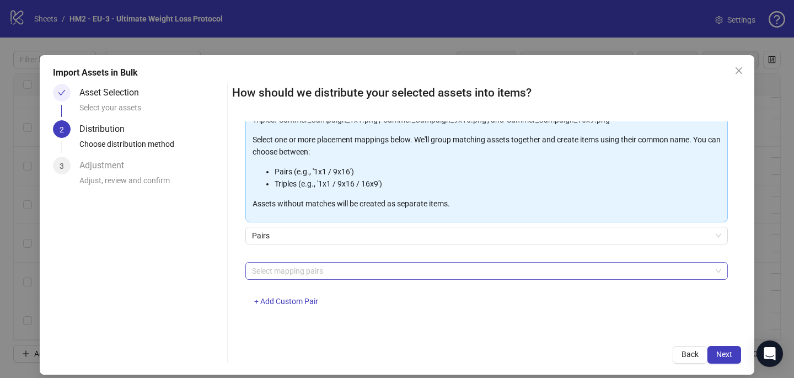
click at [324, 270] on div at bounding box center [481, 270] width 467 height 15
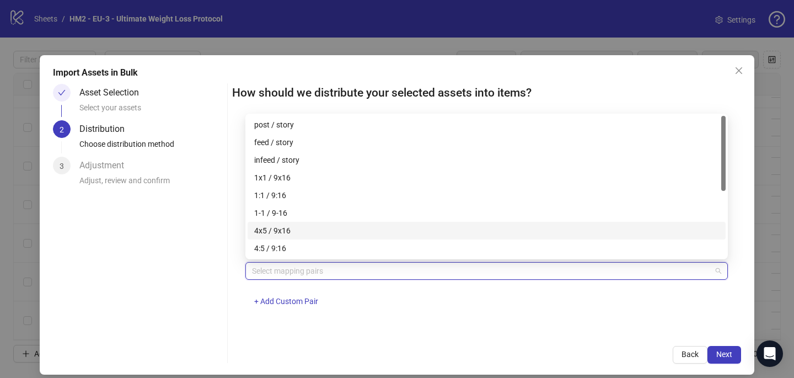
click at [326, 224] on div "4x5 / 9x16" at bounding box center [486, 230] width 465 height 12
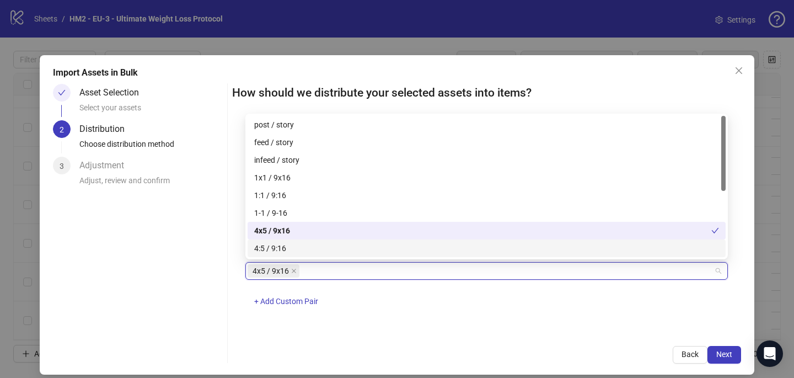
click at [572, 314] on div "4x5 / 9x16 + Add Custom Pair" at bounding box center [486, 290] width 483 height 57
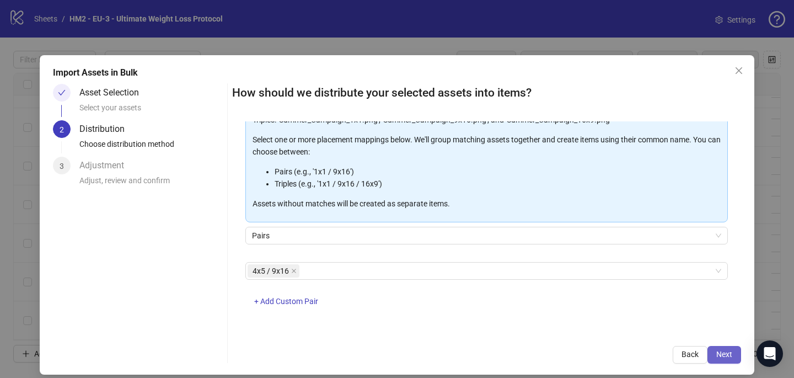
click at [724, 356] on span "Next" at bounding box center [724, 354] width 16 height 9
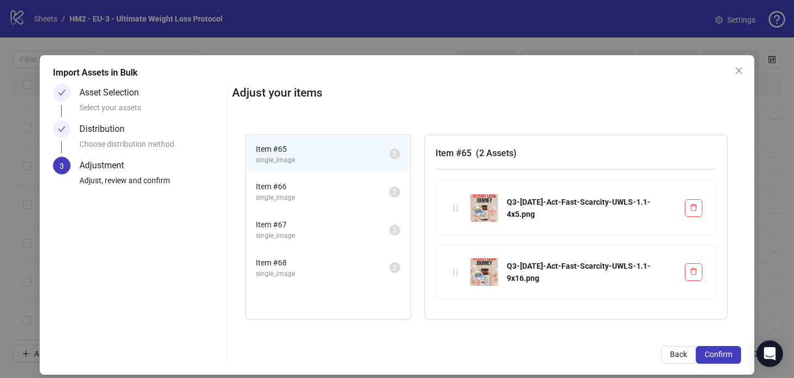
click at [724, 356] on span "Confirm" at bounding box center [719, 354] width 28 height 9
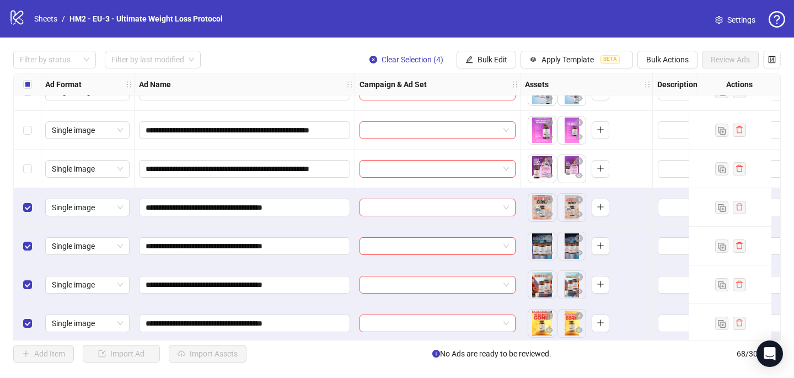
scroll to position [2385, 1]
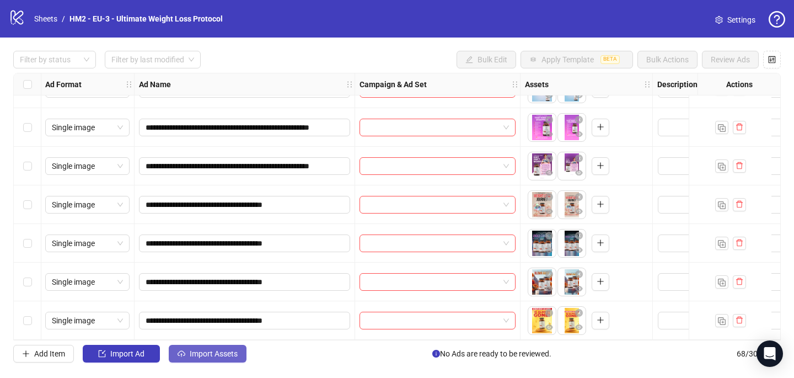
click at [206, 358] on button "Import Assets" at bounding box center [208, 354] width 78 height 18
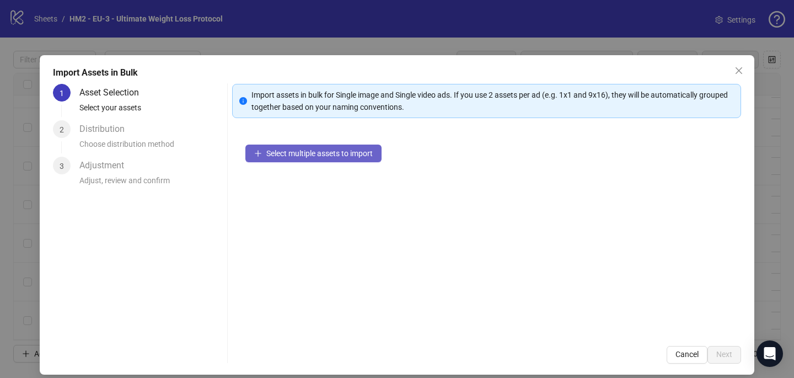
click at [285, 160] on button "Select multiple assets to import" at bounding box center [313, 153] width 136 height 18
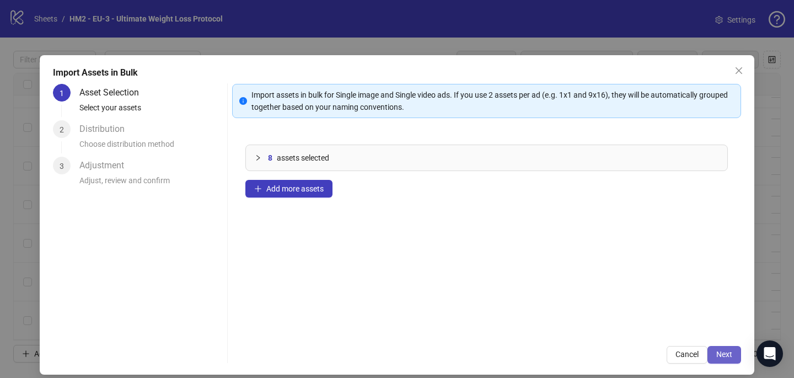
click at [727, 352] on span "Next" at bounding box center [724, 354] width 16 height 9
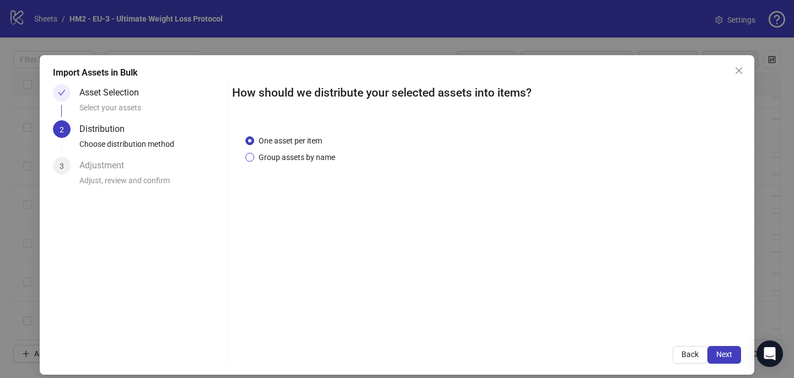
click at [315, 160] on span "Group assets by name" at bounding box center [296, 157] width 85 height 12
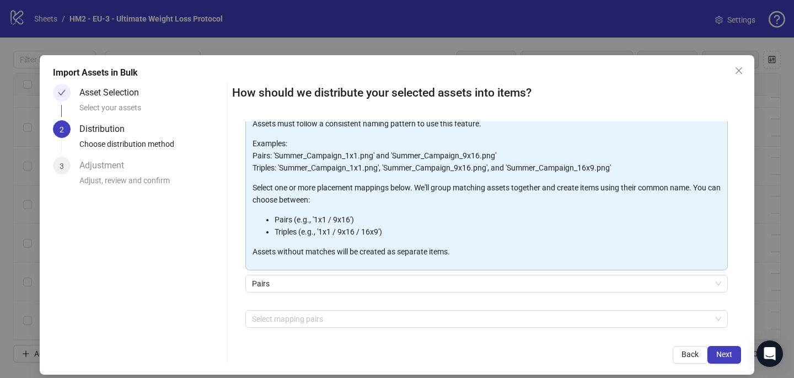
scroll to position [112, 0]
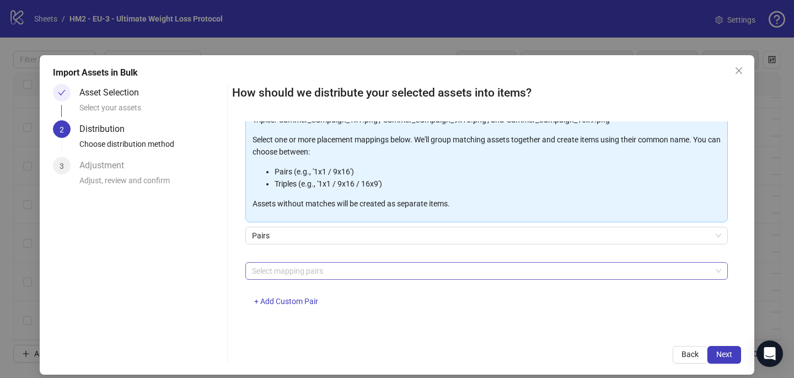
click at [292, 274] on div at bounding box center [481, 270] width 467 height 15
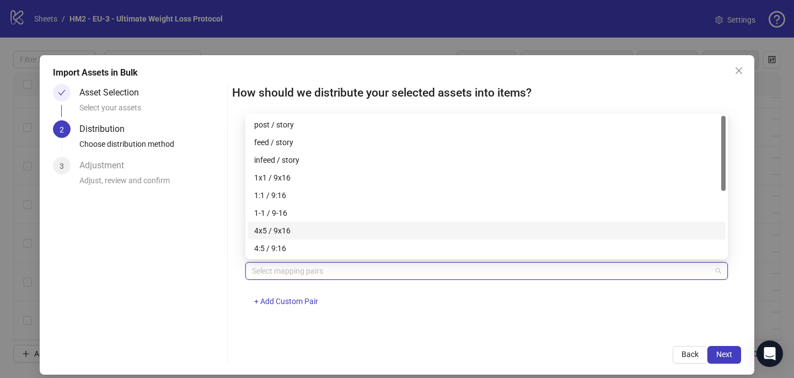
click at [296, 229] on div "4x5 / 9x16" at bounding box center [486, 230] width 465 height 12
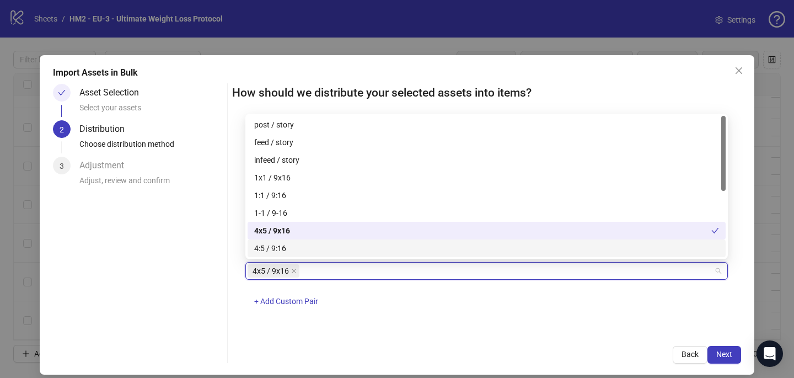
click at [451, 330] on div "One asset per item Group assets by name Assets must follow a consistent naming …" at bounding box center [486, 226] width 509 height 211
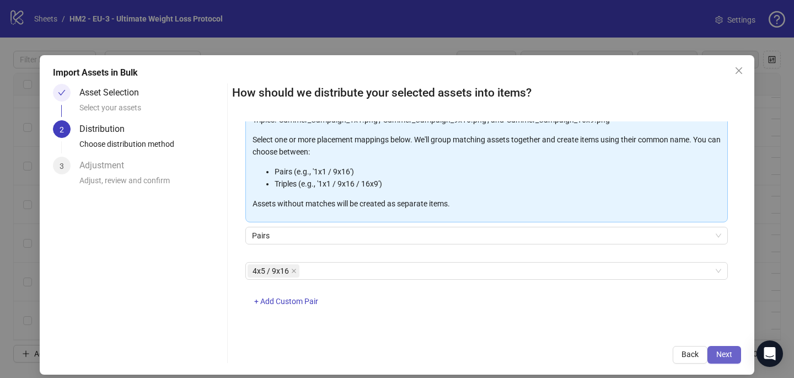
click at [726, 357] on span "Next" at bounding box center [724, 354] width 16 height 9
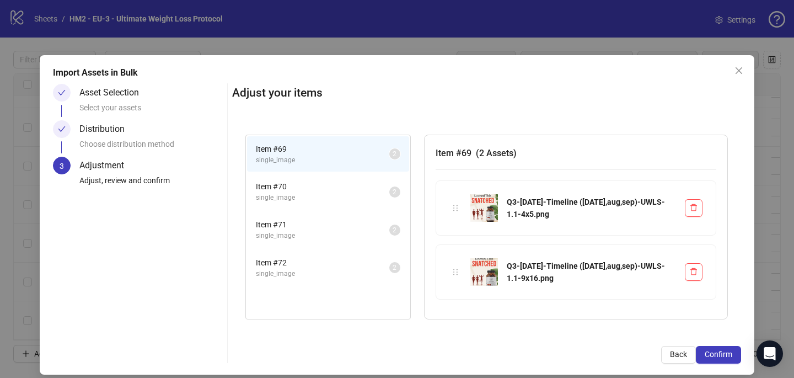
click at [726, 357] on span "Confirm" at bounding box center [719, 354] width 28 height 9
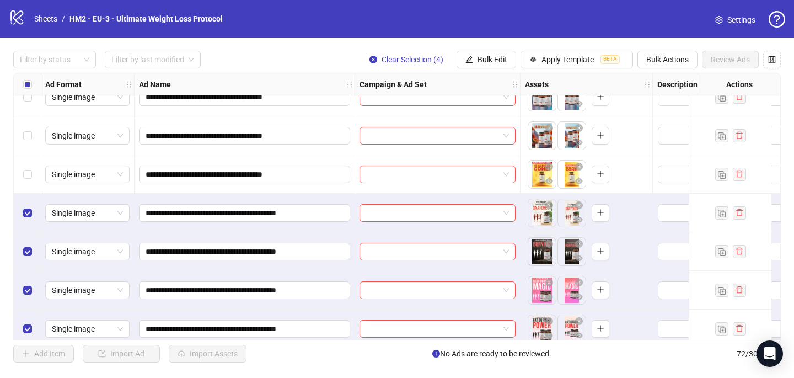
scroll to position [2540, 1]
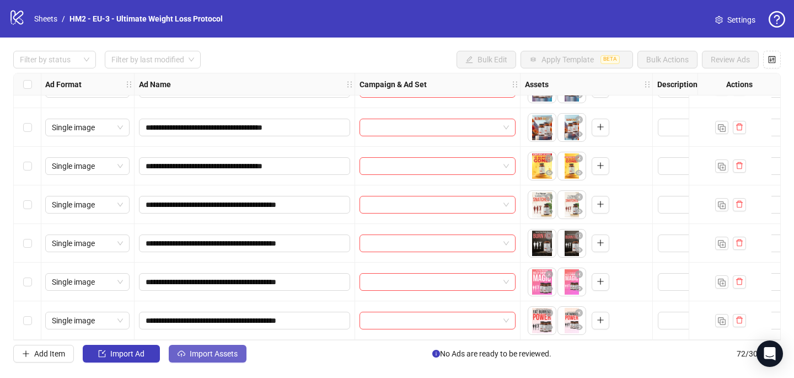
click at [195, 357] on span "Import Assets" at bounding box center [214, 353] width 48 height 9
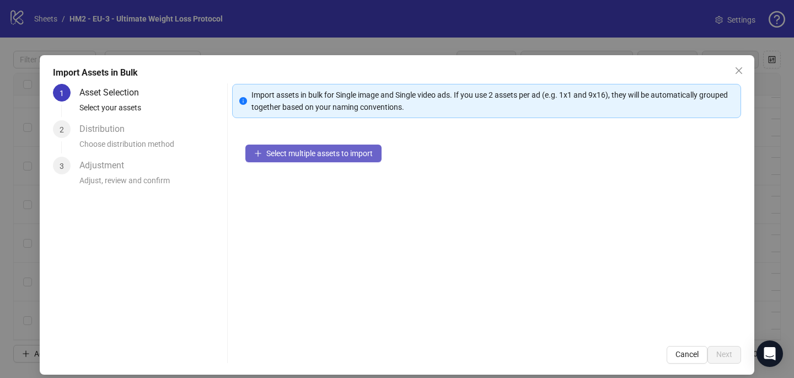
click at [262, 154] on button "Select multiple assets to import" at bounding box center [313, 153] width 136 height 18
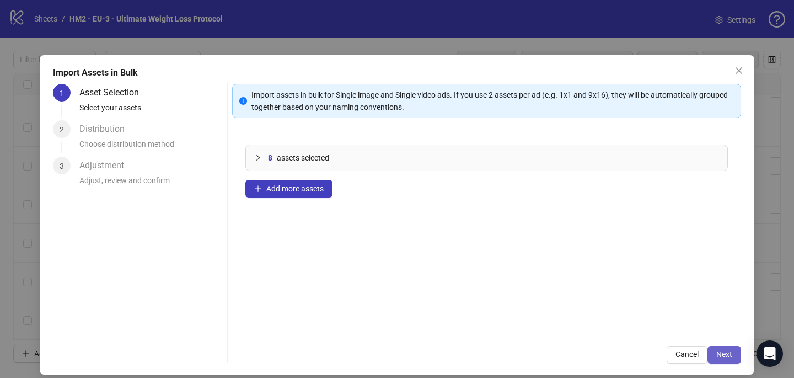
click at [726, 350] on span "Next" at bounding box center [724, 354] width 16 height 9
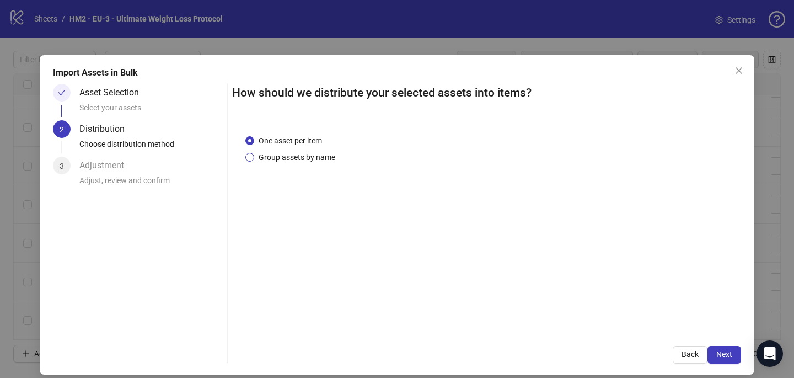
click at [317, 155] on span "Group assets by name" at bounding box center [296, 157] width 85 height 12
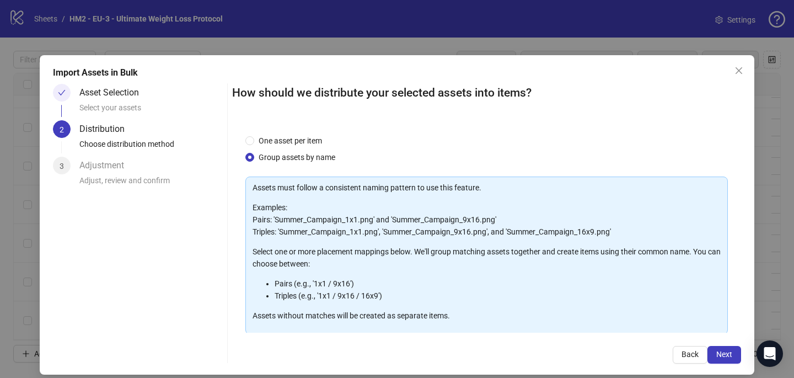
scroll to position [112, 0]
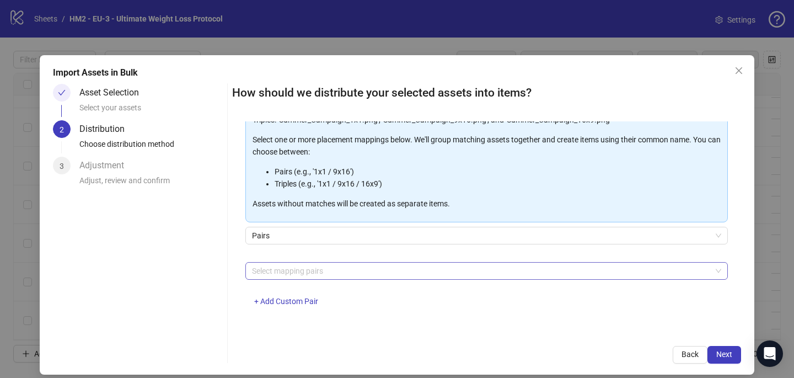
click at [307, 275] on div at bounding box center [481, 270] width 467 height 15
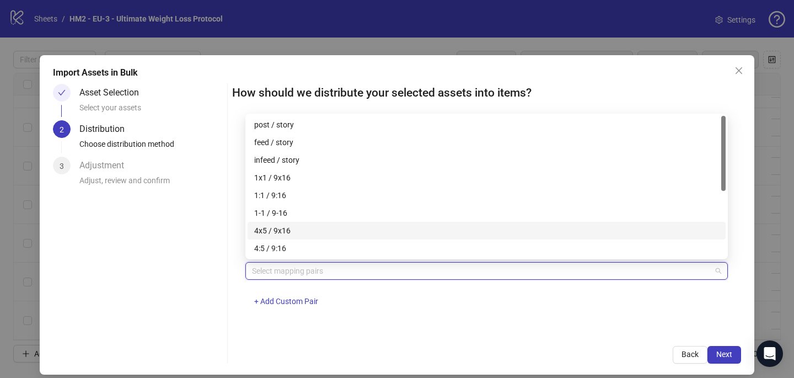
click at [306, 232] on div "4x5 / 9x16" at bounding box center [486, 230] width 465 height 12
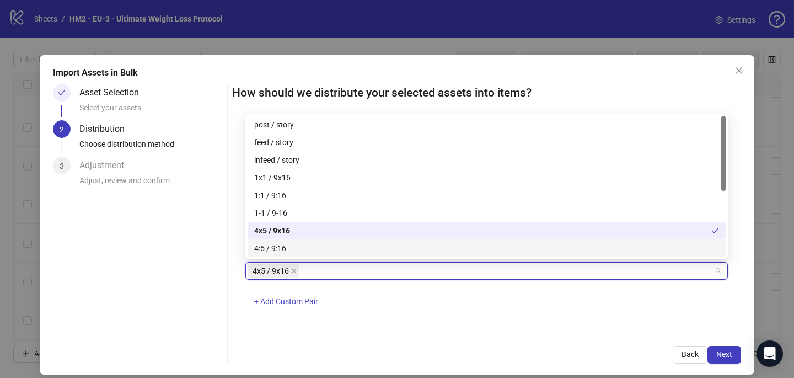
click at [501, 354] on div "Back Next" at bounding box center [486, 355] width 509 height 18
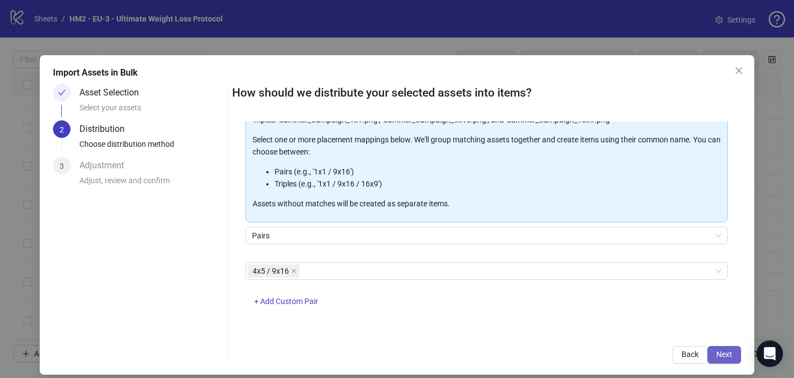
click at [733, 356] on button "Next" at bounding box center [725, 355] width 34 height 18
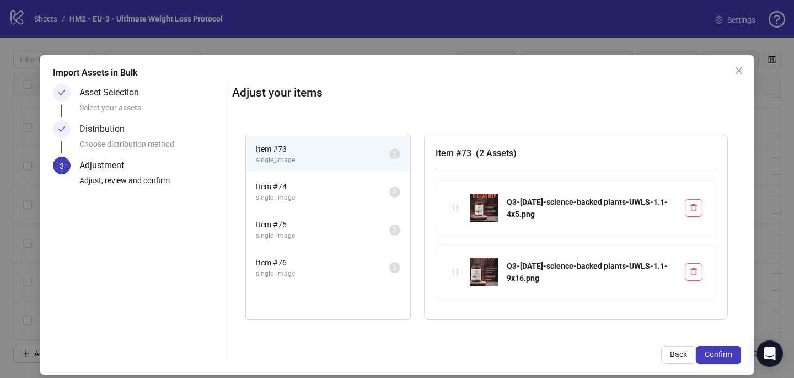
click at [732, 356] on button "Confirm" at bounding box center [718, 355] width 45 height 18
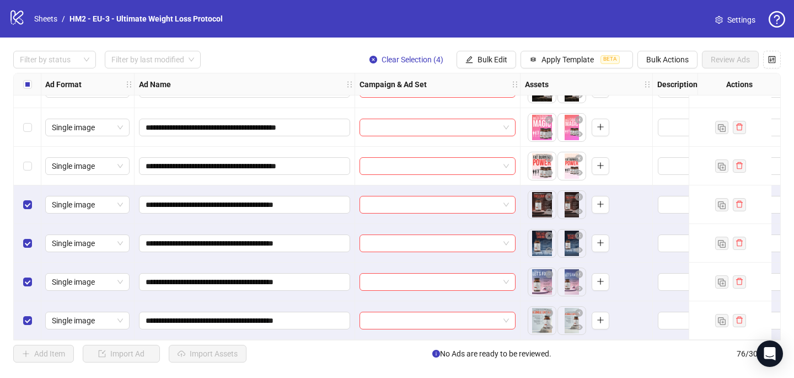
scroll to position [2694, 1]
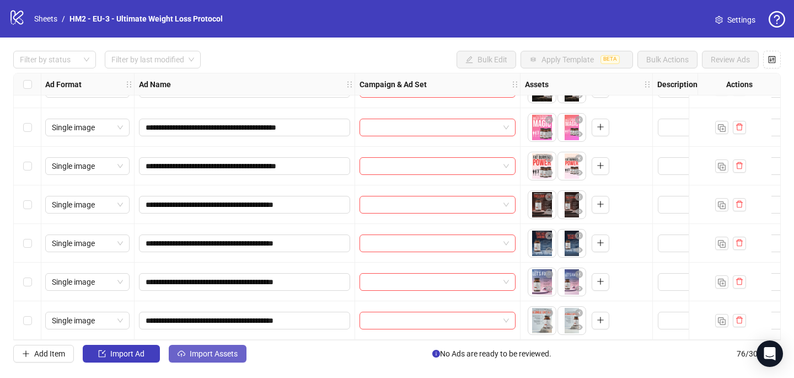
click at [229, 356] on span "Import Assets" at bounding box center [214, 353] width 48 height 9
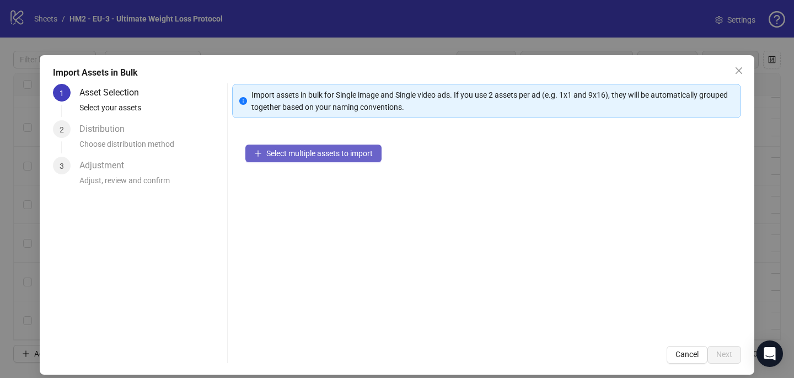
click at [274, 156] on span "Select multiple assets to import" at bounding box center [319, 153] width 106 height 9
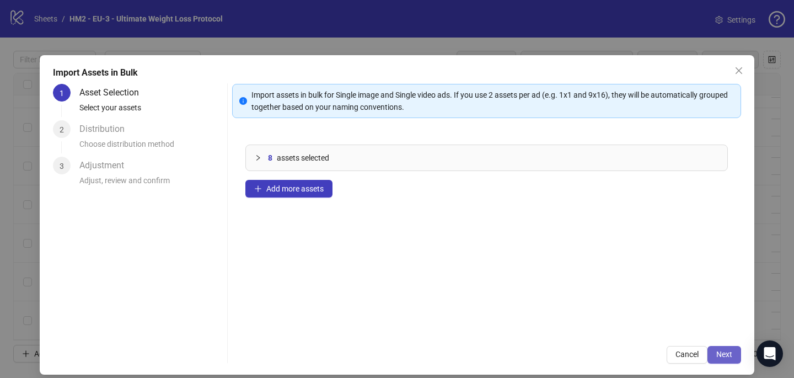
click at [717, 350] on span "Next" at bounding box center [724, 354] width 16 height 9
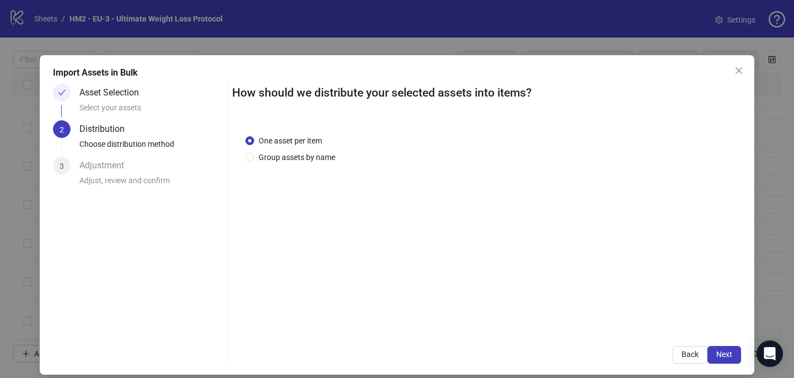
click at [326, 165] on div "One asset per item Group assets by name" at bounding box center [486, 226] width 509 height 211
click at [322, 156] on span "Group assets by name" at bounding box center [296, 157] width 85 height 12
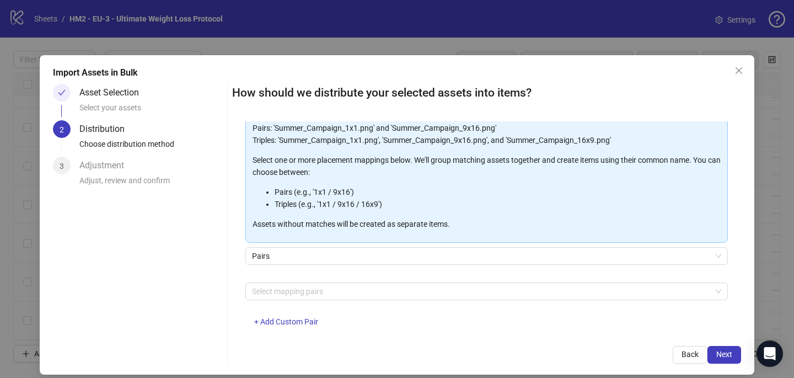
scroll to position [112, 0]
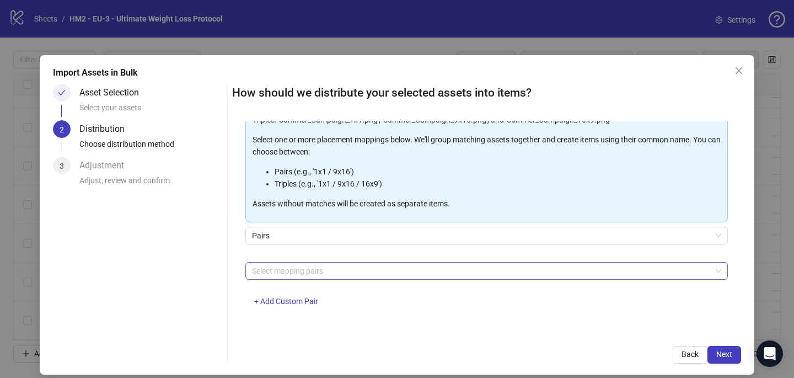
click at [292, 272] on div at bounding box center [481, 270] width 467 height 15
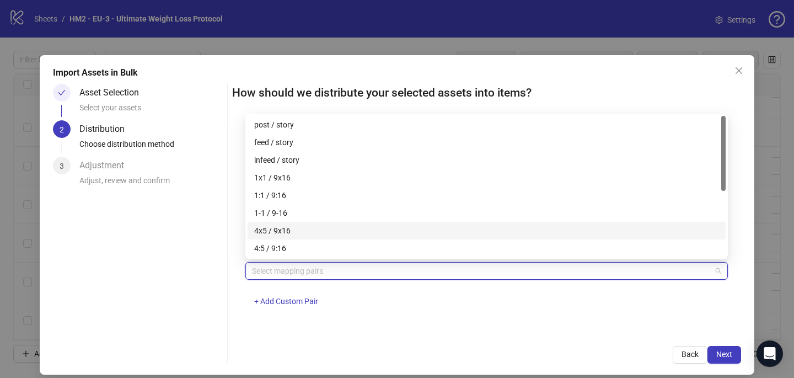
click at [299, 231] on div "4x5 / 9x16" at bounding box center [486, 230] width 465 height 12
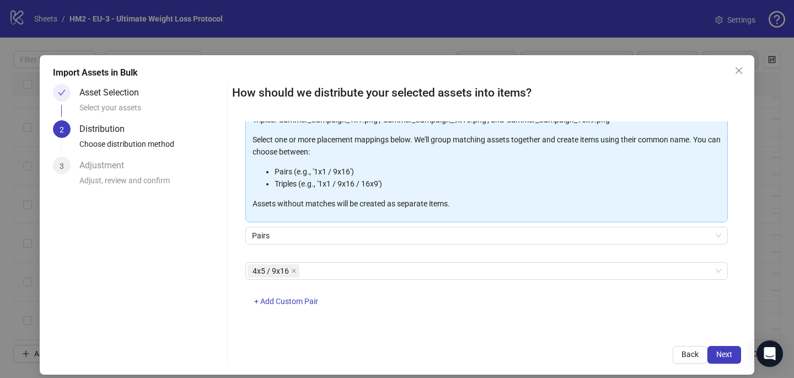
click at [366, 331] on div "One asset per item Group assets by name Assets must follow a consistent naming …" at bounding box center [486, 226] width 509 height 211
click at [735, 353] on button "Next" at bounding box center [725, 355] width 34 height 18
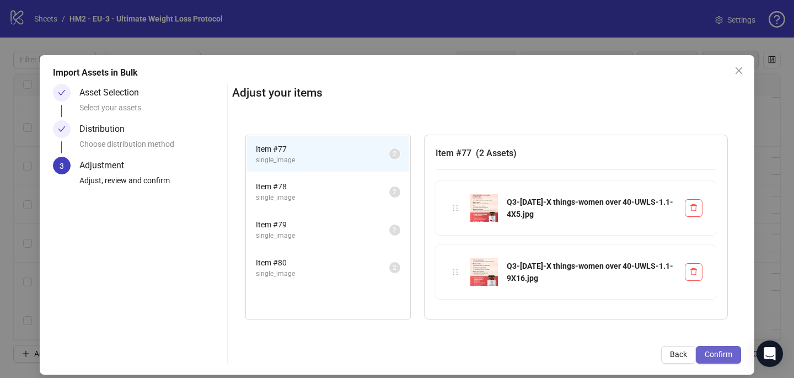
click at [731, 353] on span "Confirm" at bounding box center [719, 354] width 28 height 9
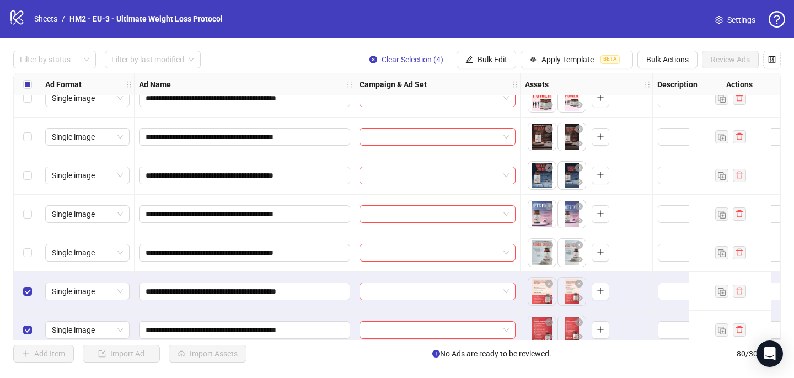
scroll to position [2848, 1]
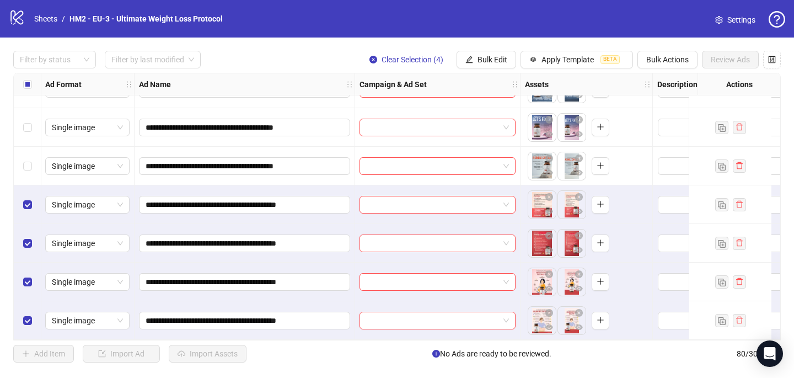
click at [24, 79] on label "Select all rows" at bounding box center [27, 84] width 9 height 12
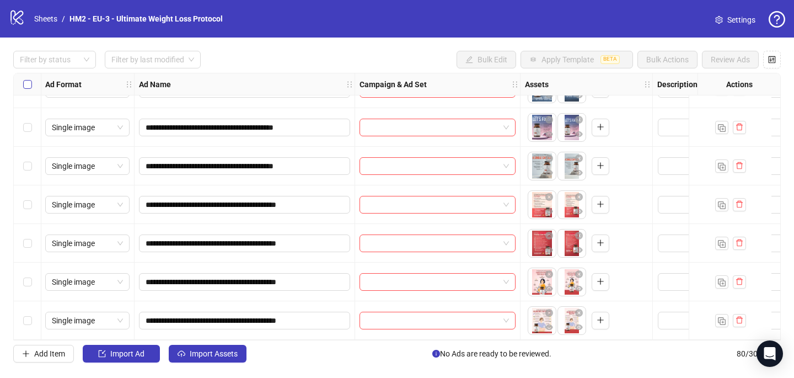
click at [24, 79] on label "Select all rows" at bounding box center [27, 84] width 9 height 12
click at [440, 20] on div "logo/logo-mobile Sheets / HM2 - EU-3 - Ultimate Weight Loss Protocol Settings" at bounding box center [397, 19] width 776 height 20
click at [370, 55] on div "Filter by status Filter by last modified Bulk Edit Apply Template BETA Bulk Act…" at bounding box center [397, 60] width 768 height 18
click at [226, 353] on span "Import Assets" at bounding box center [214, 353] width 48 height 9
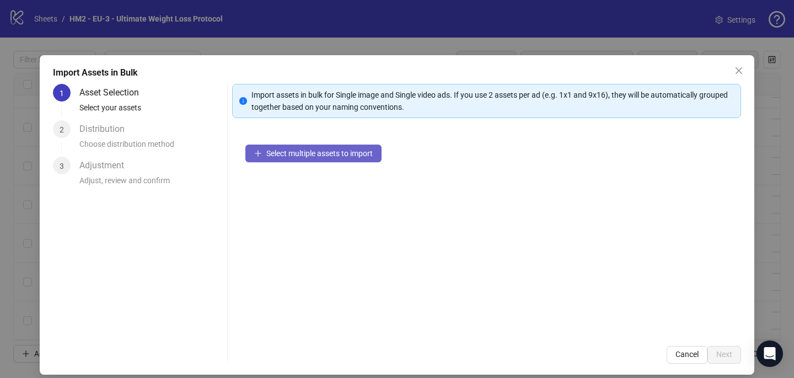
click at [353, 149] on span "Select multiple assets to import" at bounding box center [319, 153] width 106 height 9
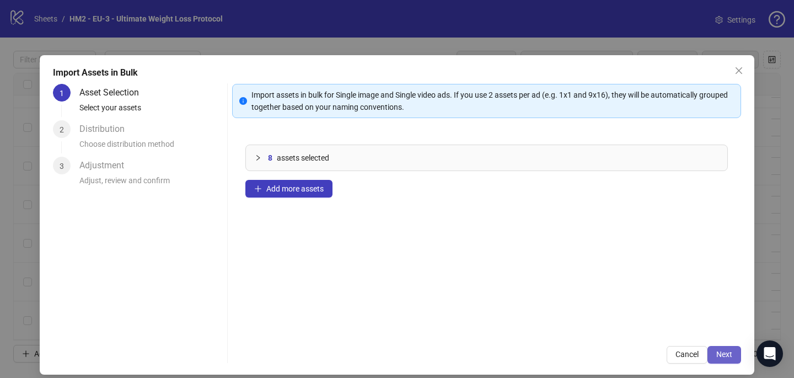
click at [727, 352] on span "Next" at bounding box center [724, 354] width 16 height 9
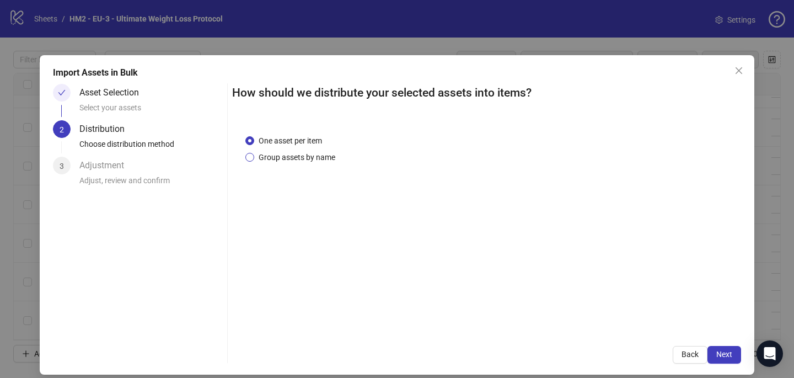
click at [325, 153] on span "Group assets by name" at bounding box center [296, 157] width 85 height 12
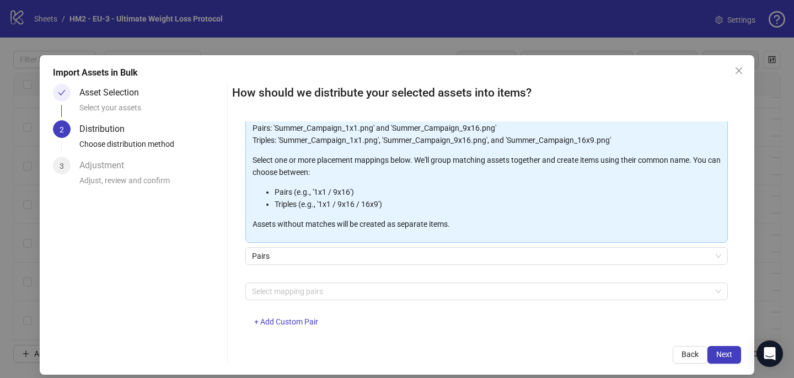
scroll to position [112, 0]
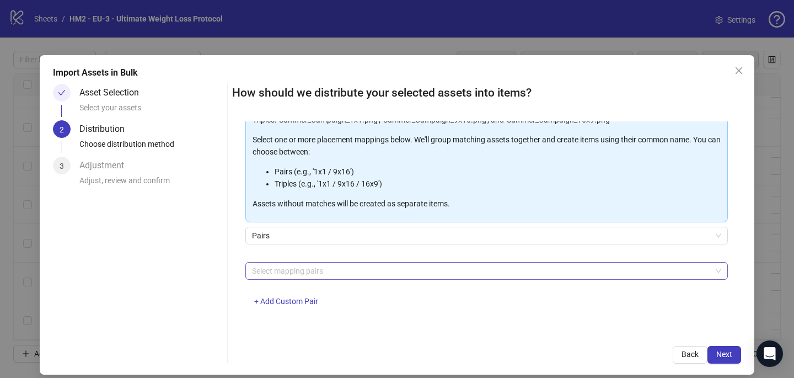
click at [320, 269] on div at bounding box center [481, 270] width 467 height 15
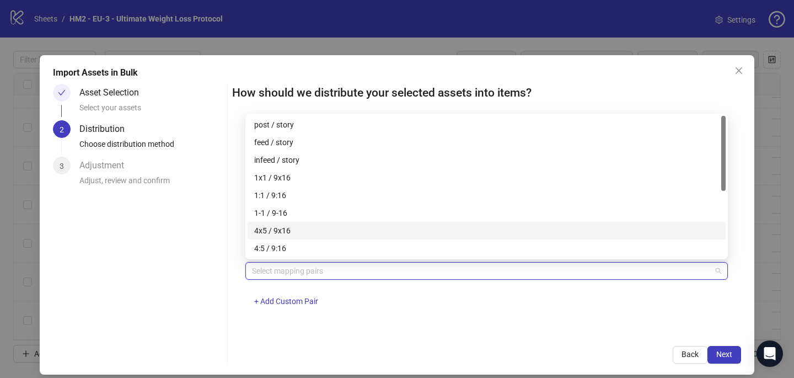
click at [316, 228] on div "4x5 / 9x16" at bounding box center [486, 230] width 465 height 12
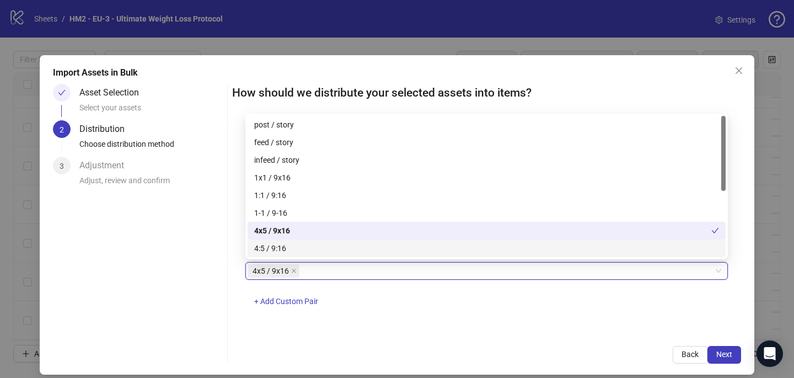
click at [492, 299] on div "4x5 / 9x16 4x5 / 9x16 + Add Custom Pair" at bounding box center [486, 290] width 483 height 57
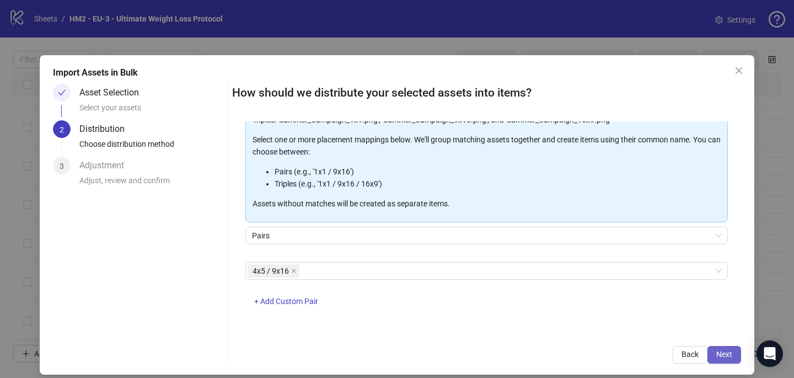
click at [730, 357] on span "Next" at bounding box center [724, 354] width 16 height 9
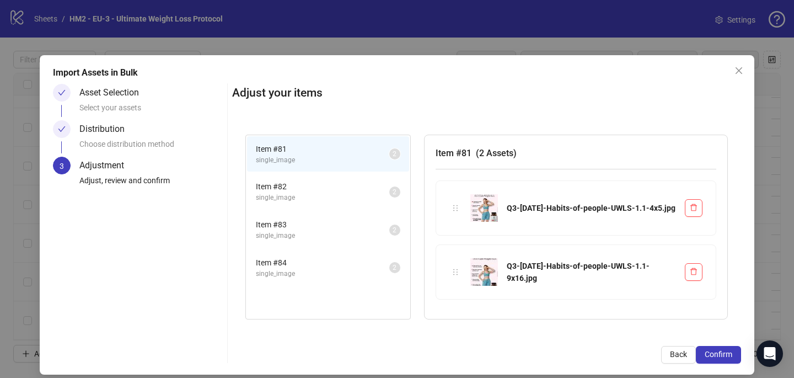
click at [730, 357] on span "Confirm" at bounding box center [719, 354] width 28 height 9
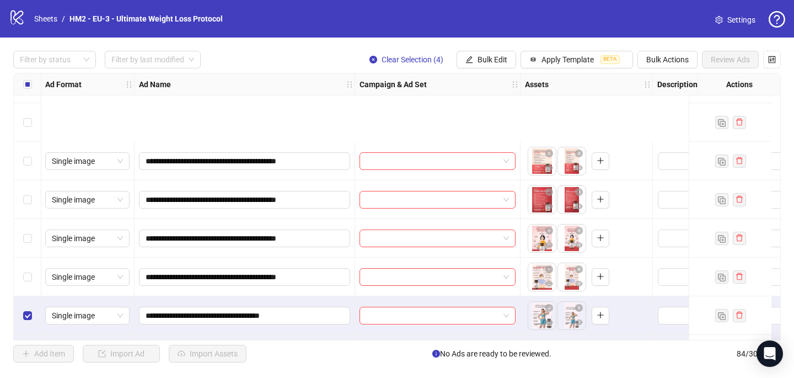
scroll to position [3003, 1]
